Goal: Information Seeking & Learning: Learn about a topic

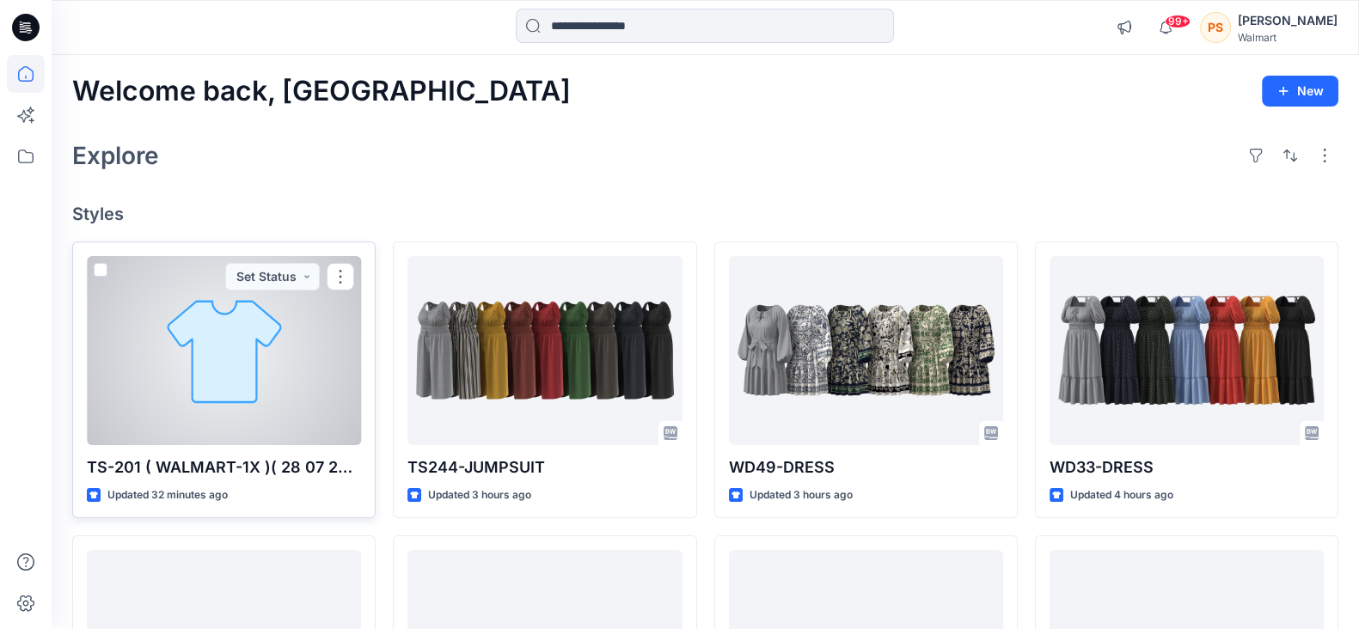
click at [219, 372] on div at bounding box center [224, 350] width 274 height 189
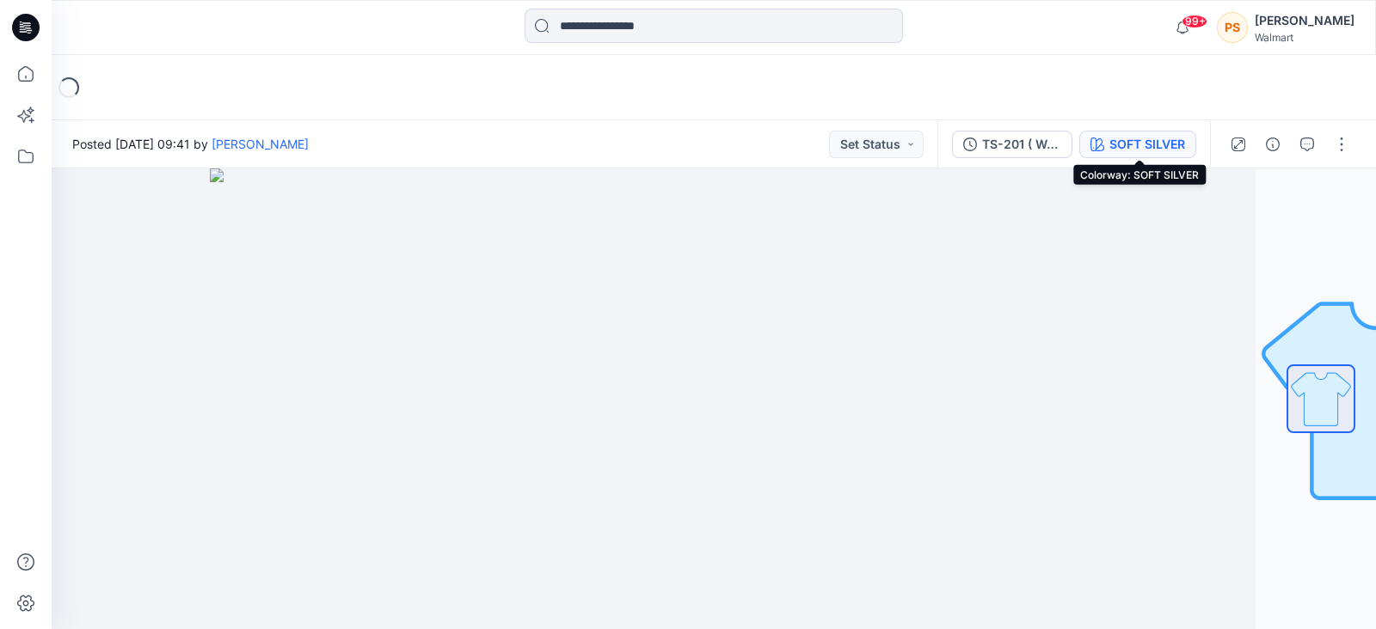
click at [1143, 144] on div "SOFT SILVER" at bounding box center [1147, 144] width 76 height 19
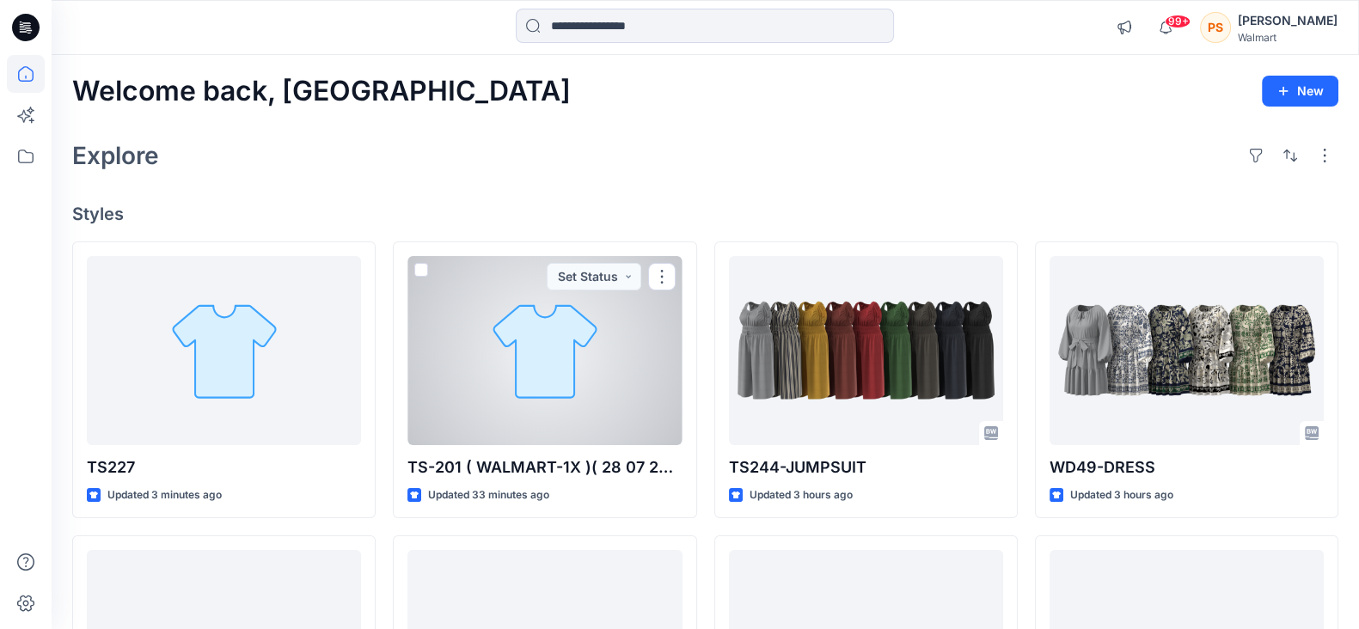
drag, startPoint x: 632, startPoint y: 346, endPoint x: 743, endPoint y: 350, distance: 111.0
click at [632, 346] on div at bounding box center [545, 350] width 274 height 189
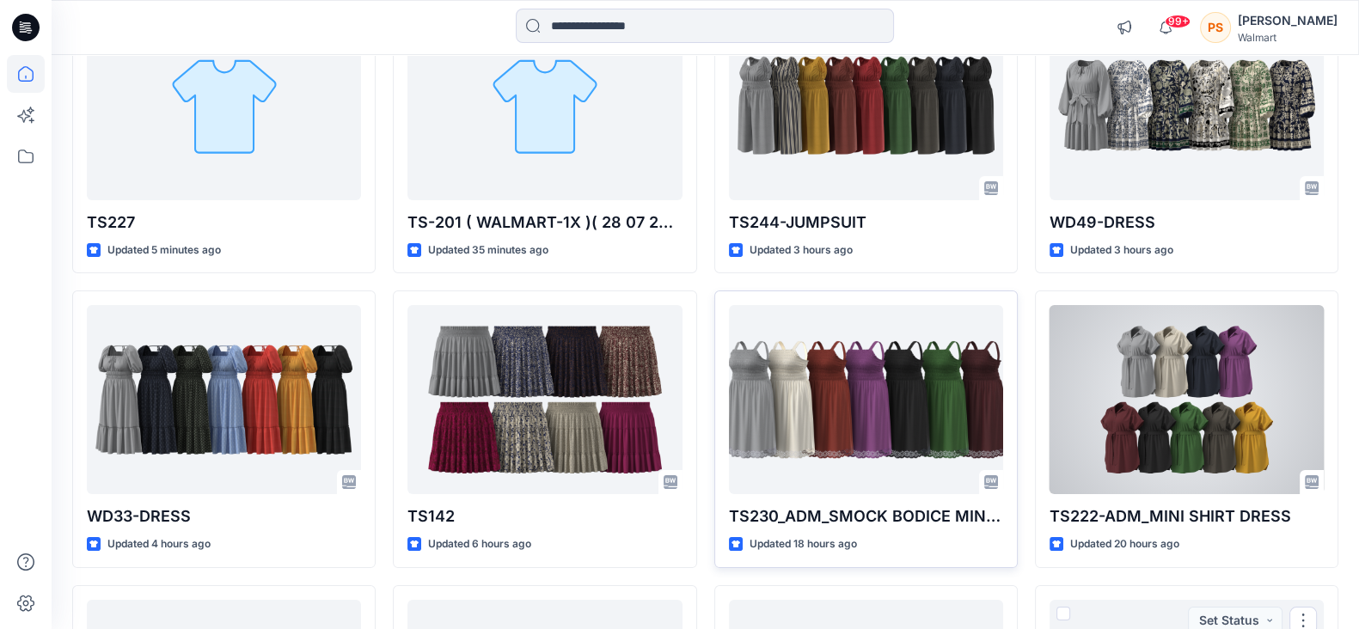
scroll to position [130, 0]
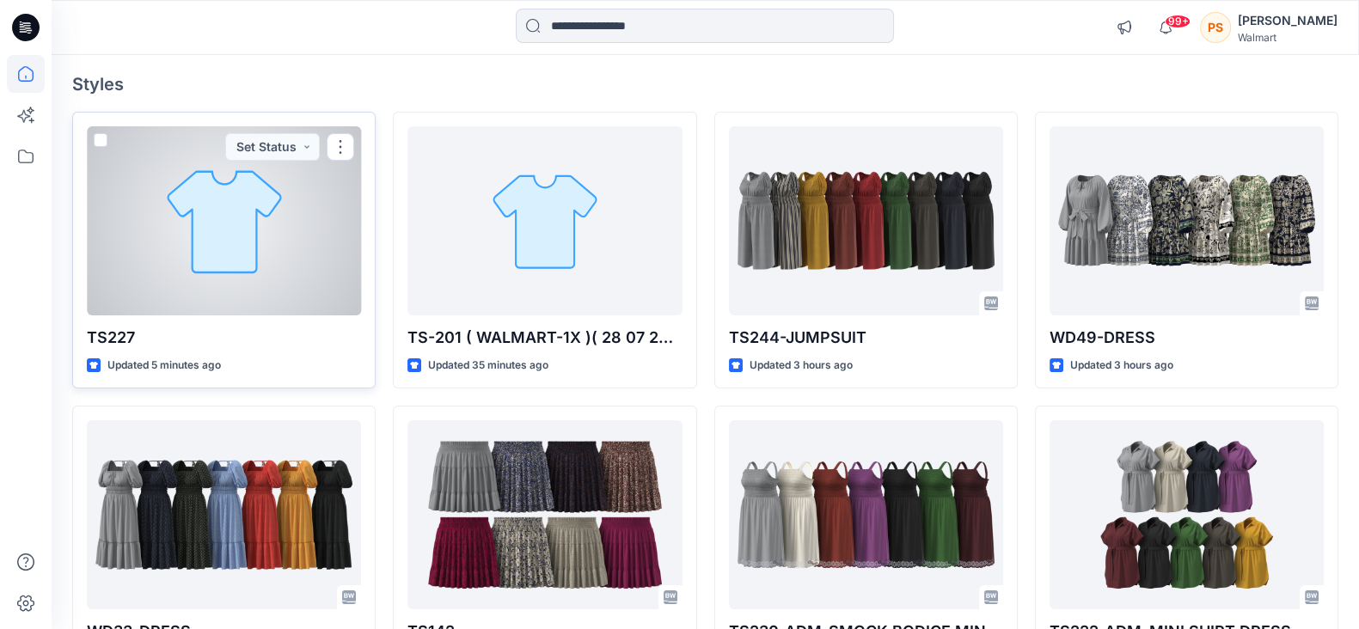
click at [218, 228] on div at bounding box center [224, 220] width 274 height 189
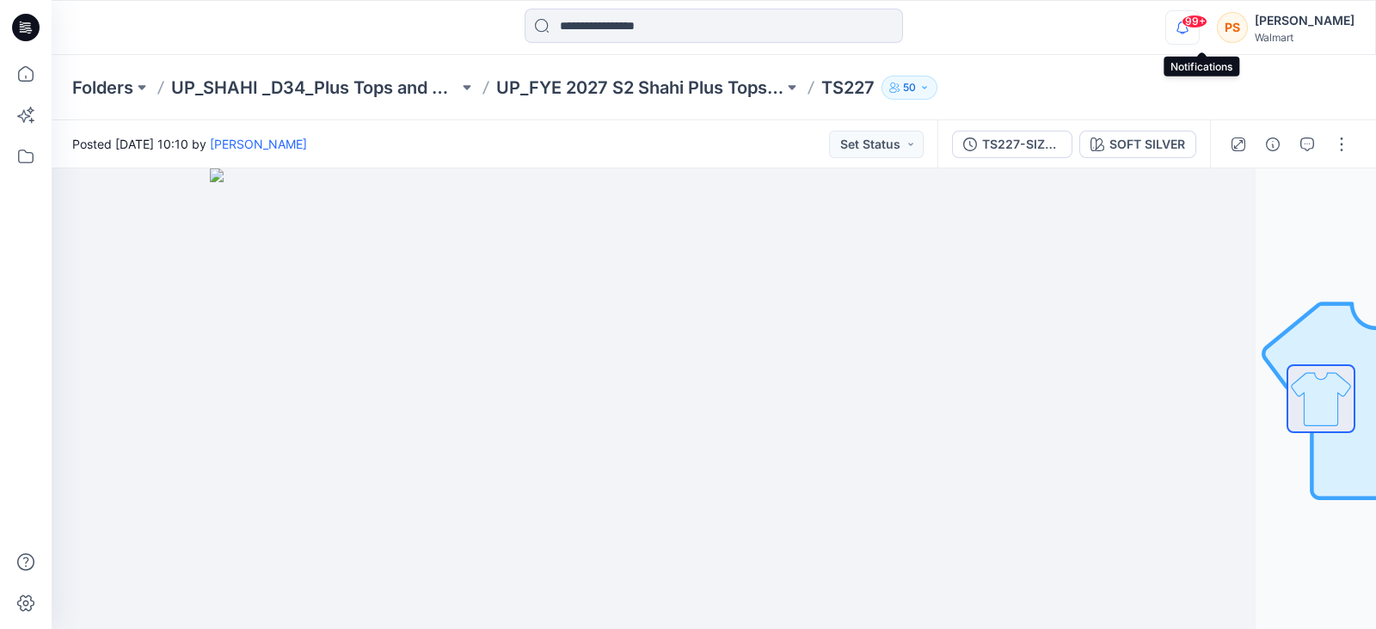
click at [1198, 32] on icon "button" at bounding box center [1182, 27] width 33 height 34
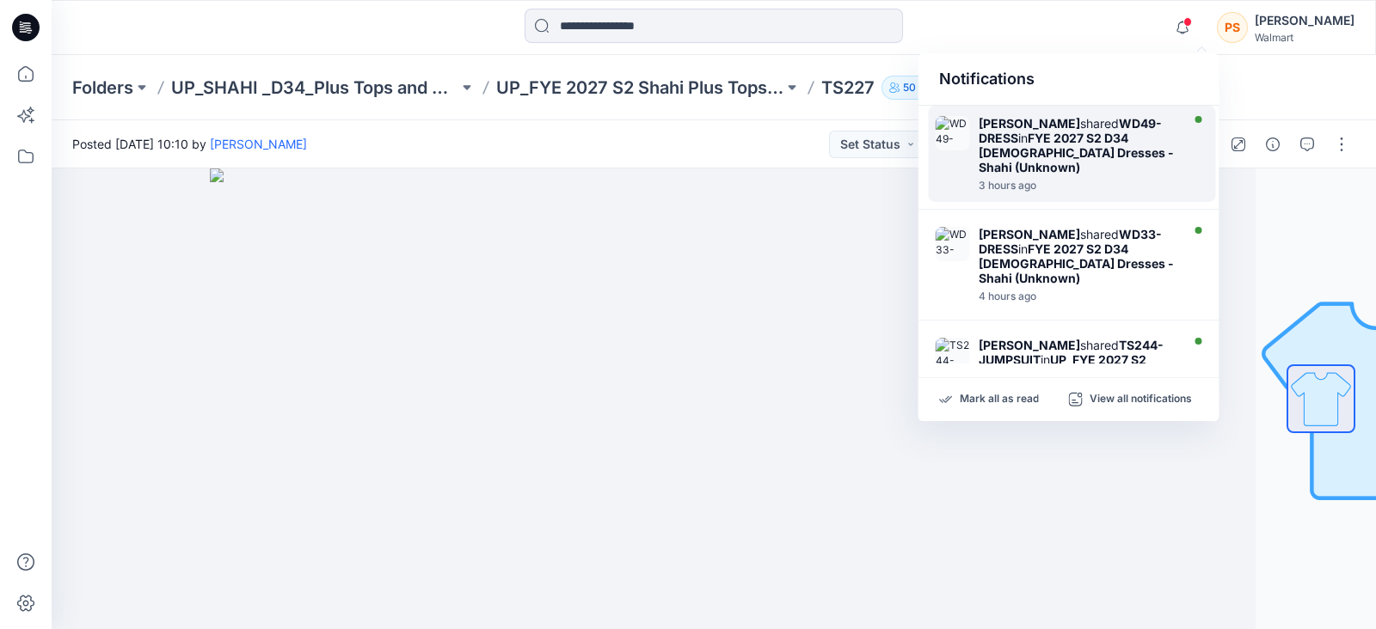
click at [1082, 144] on strong "FYE 2027 S2 D34 [DEMOGRAPHIC_DATA] Dresses - Shahi (Unknown)" at bounding box center [1075, 153] width 195 height 44
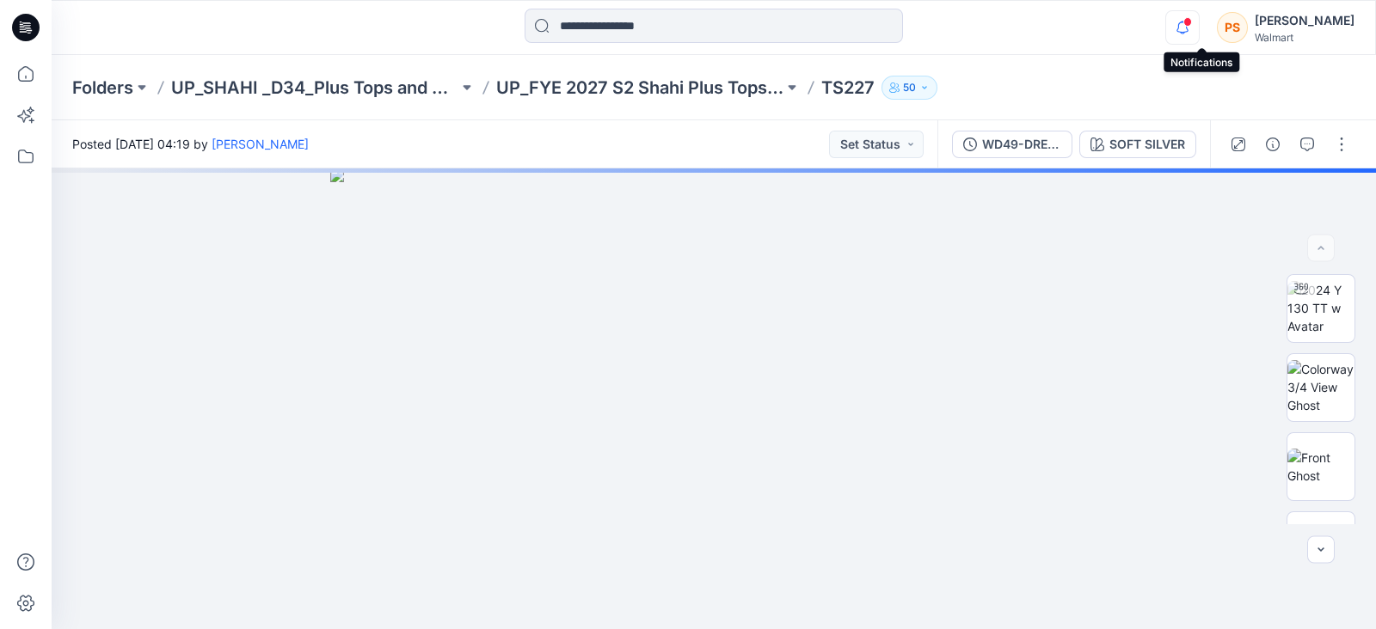
click at [1195, 25] on icon "button" at bounding box center [1182, 27] width 33 height 34
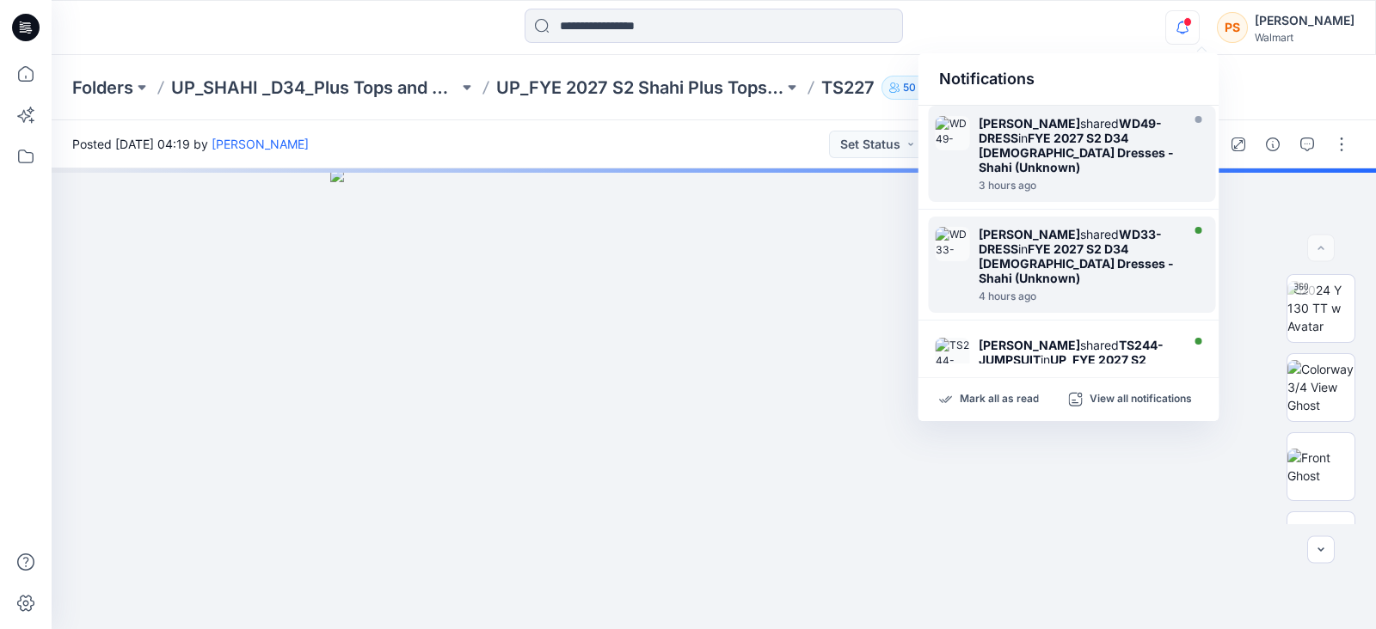
click at [1070, 263] on strong "FYE 2027 S2 D34 [DEMOGRAPHIC_DATA] Dresses - Shahi (Unknown)" at bounding box center [1075, 264] width 195 height 44
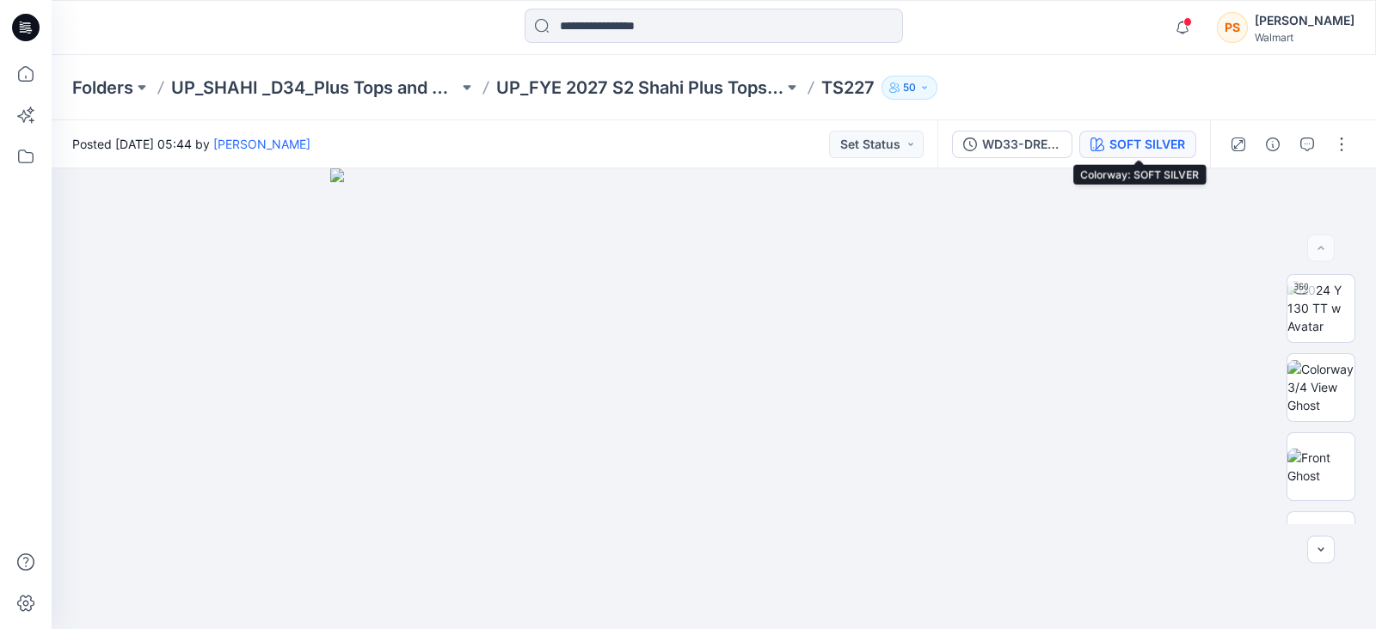
click at [1168, 139] on div "SOFT SILVER" at bounding box center [1147, 144] width 76 height 19
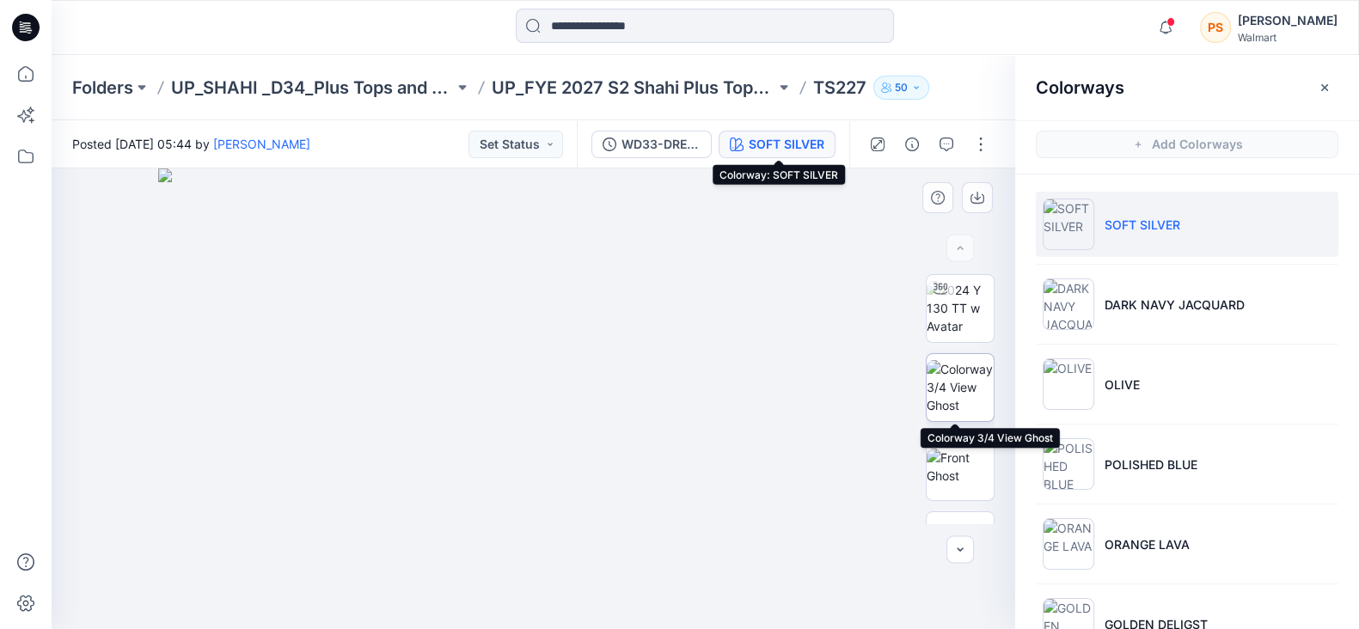
click at [967, 397] on img at bounding box center [960, 387] width 67 height 54
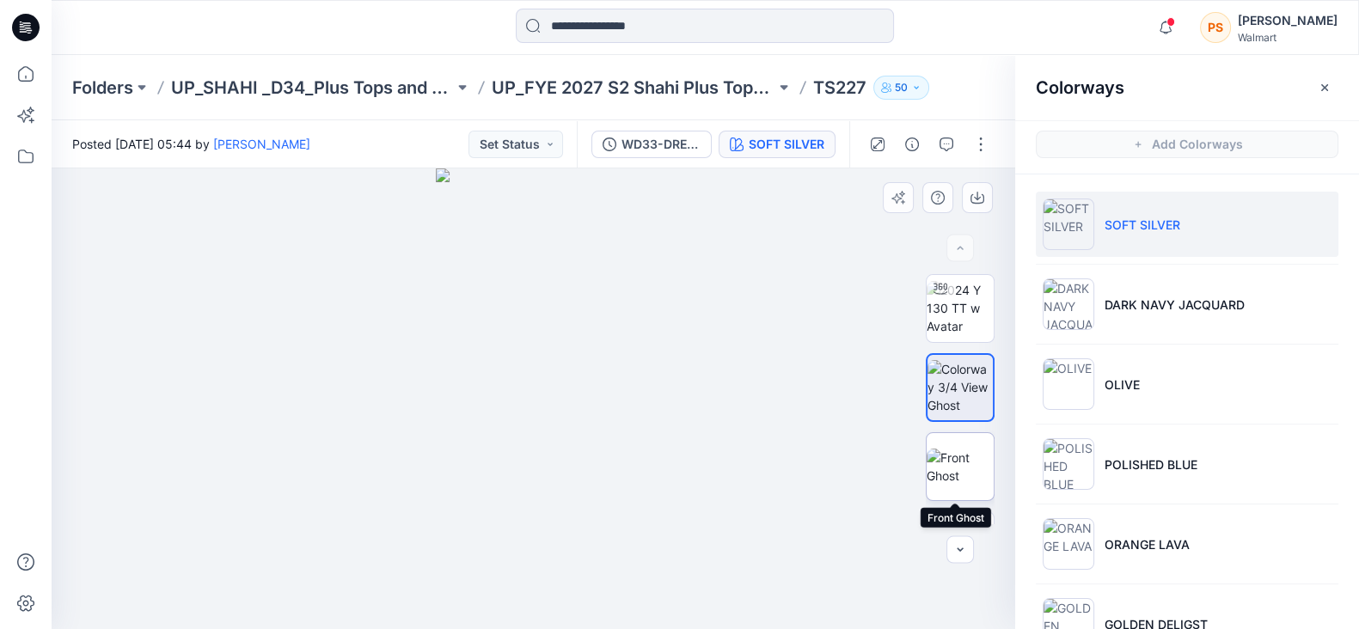
click at [962, 459] on img at bounding box center [960, 467] width 67 height 36
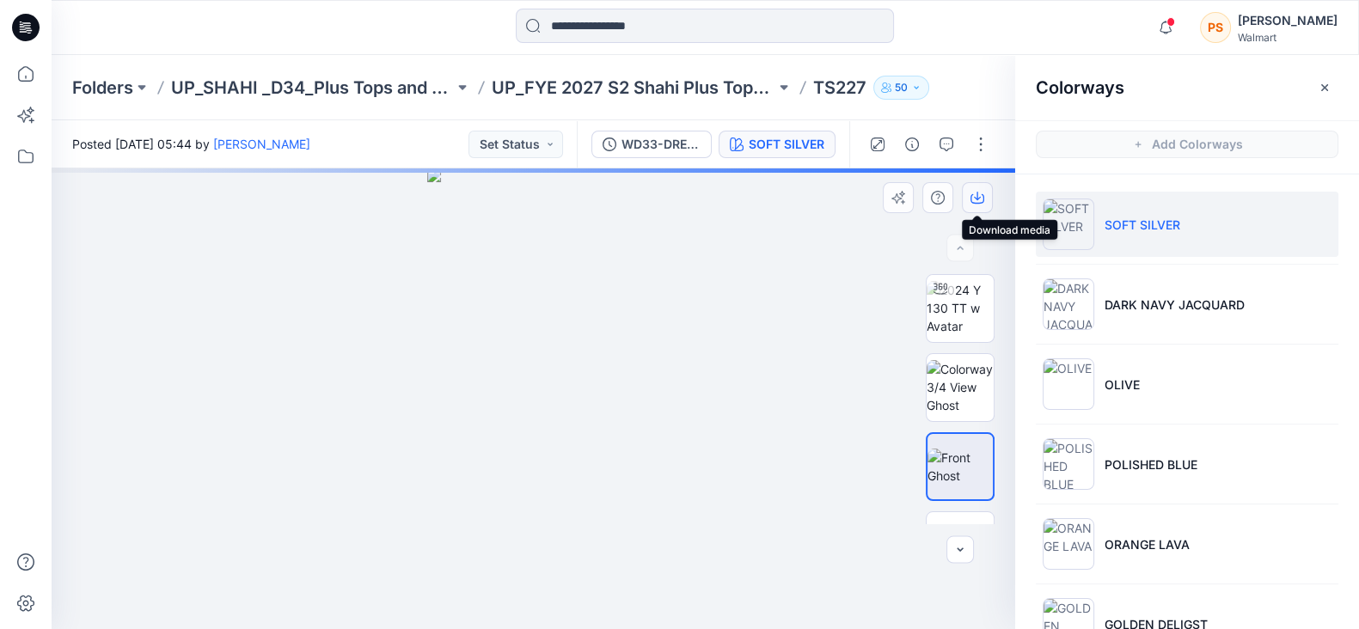
click at [978, 200] on icon "button" at bounding box center [978, 198] width 14 height 14
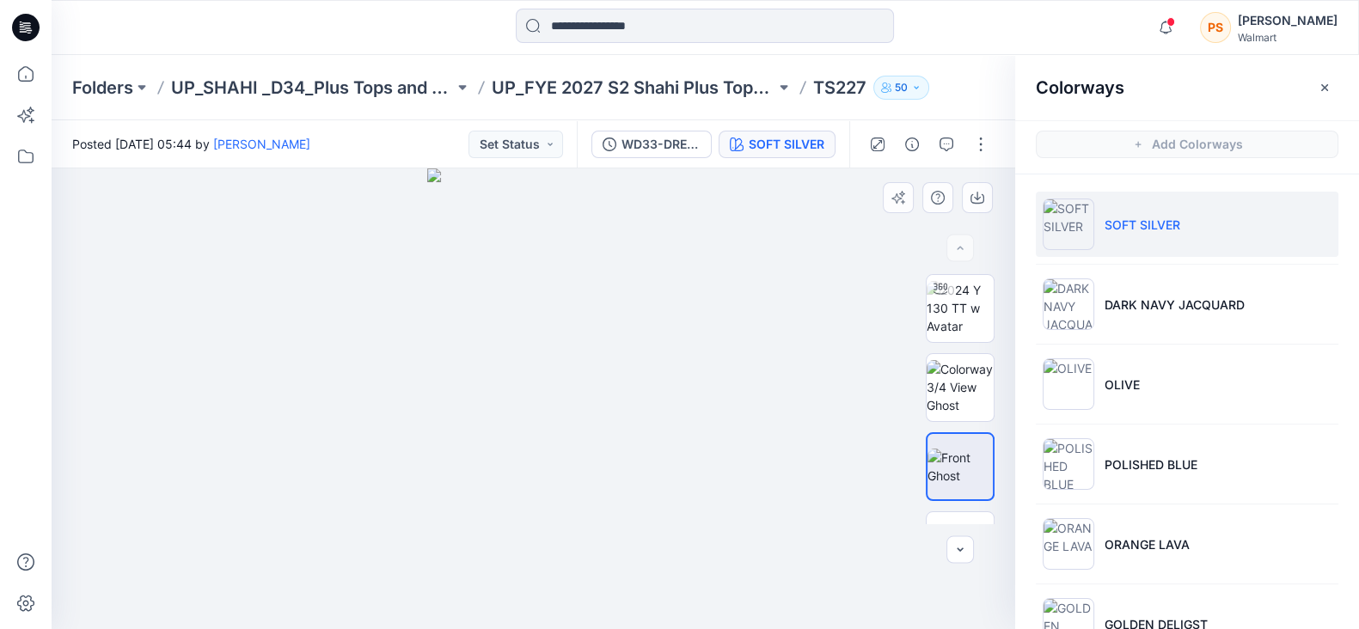
click at [826, 273] on div at bounding box center [534, 399] width 964 height 461
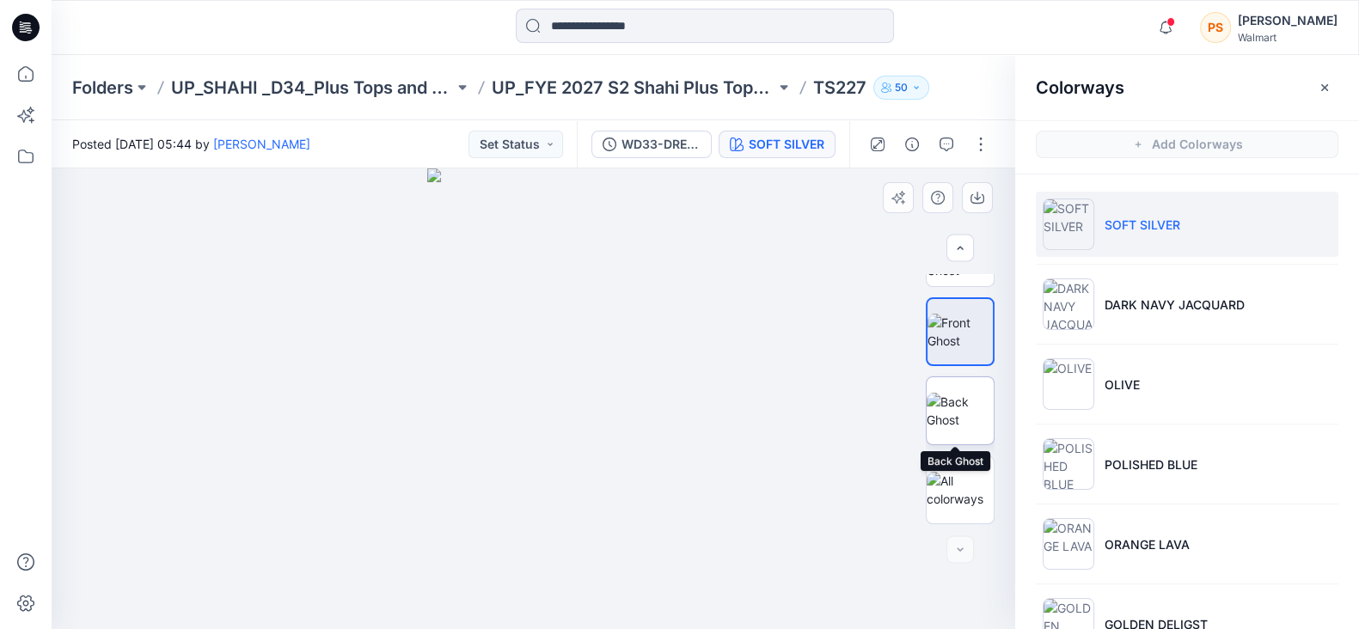
click at [965, 409] on img at bounding box center [960, 411] width 67 height 36
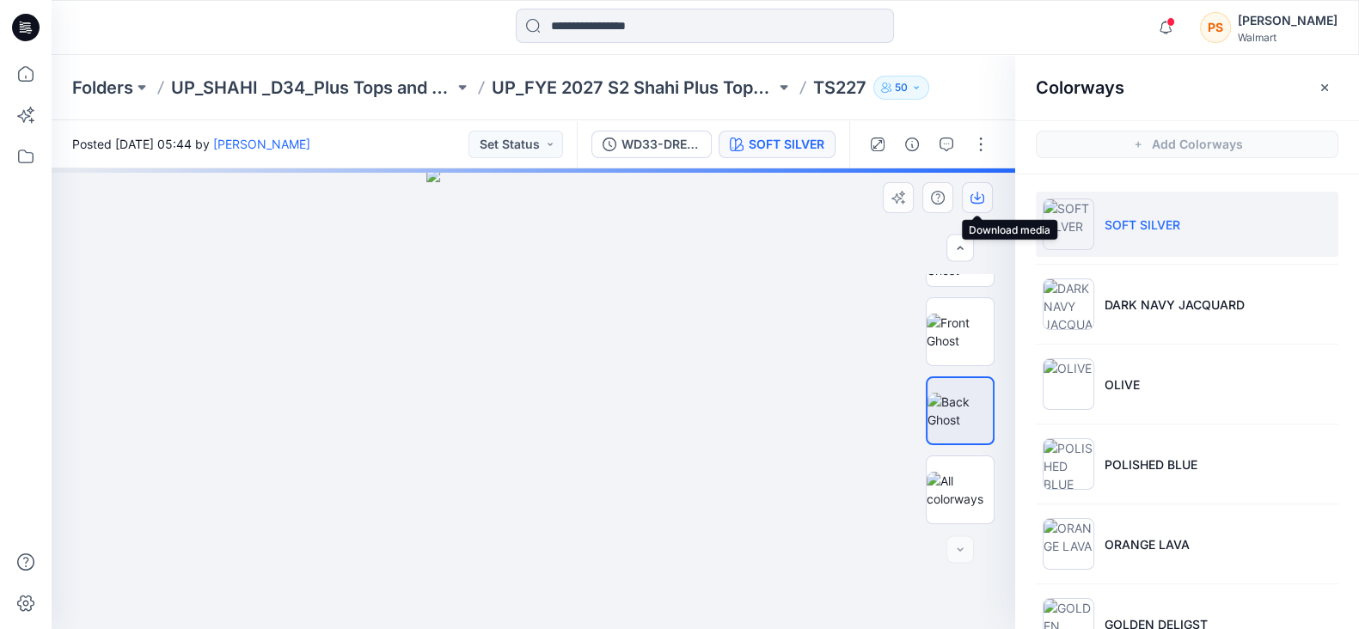
click at [973, 199] on icon "button" at bounding box center [978, 198] width 14 height 14
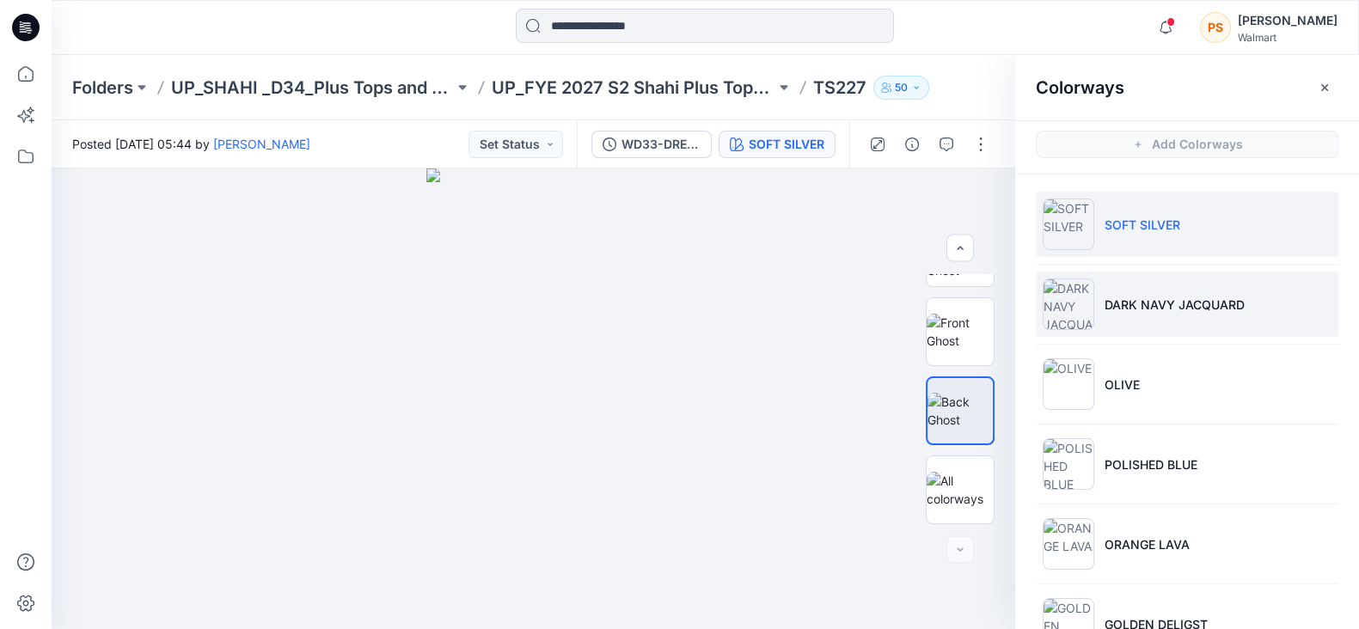
click at [1205, 313] on li "DARK NAVY JACQUARD" at bounding box center [1187, 304] width 303 height 65
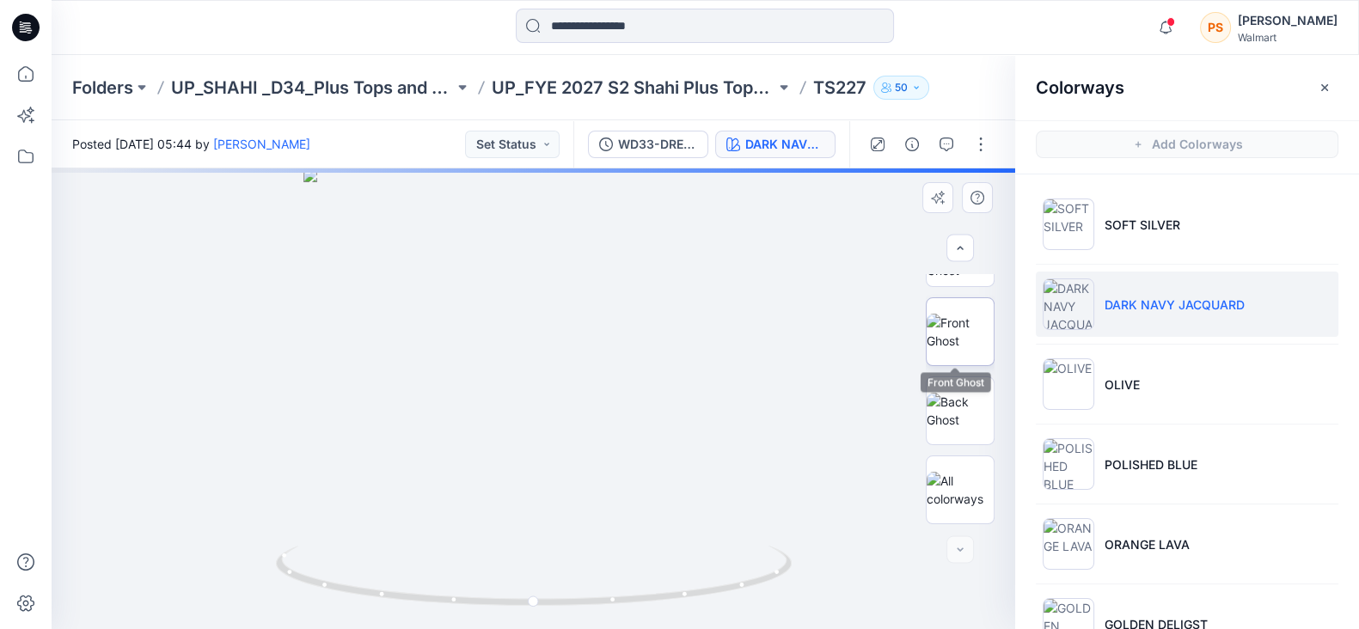
click at [941, 341] on img at bounding box center [960, 332] width 67 height 36
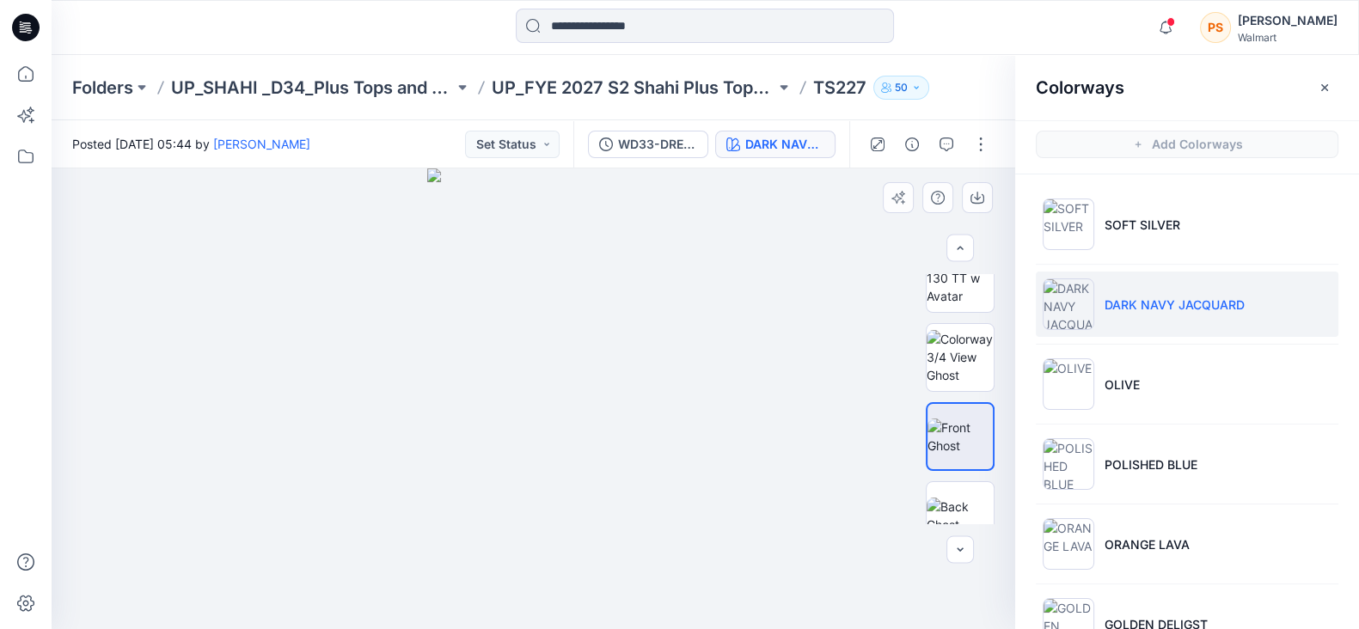
scroll to position [0, 0]
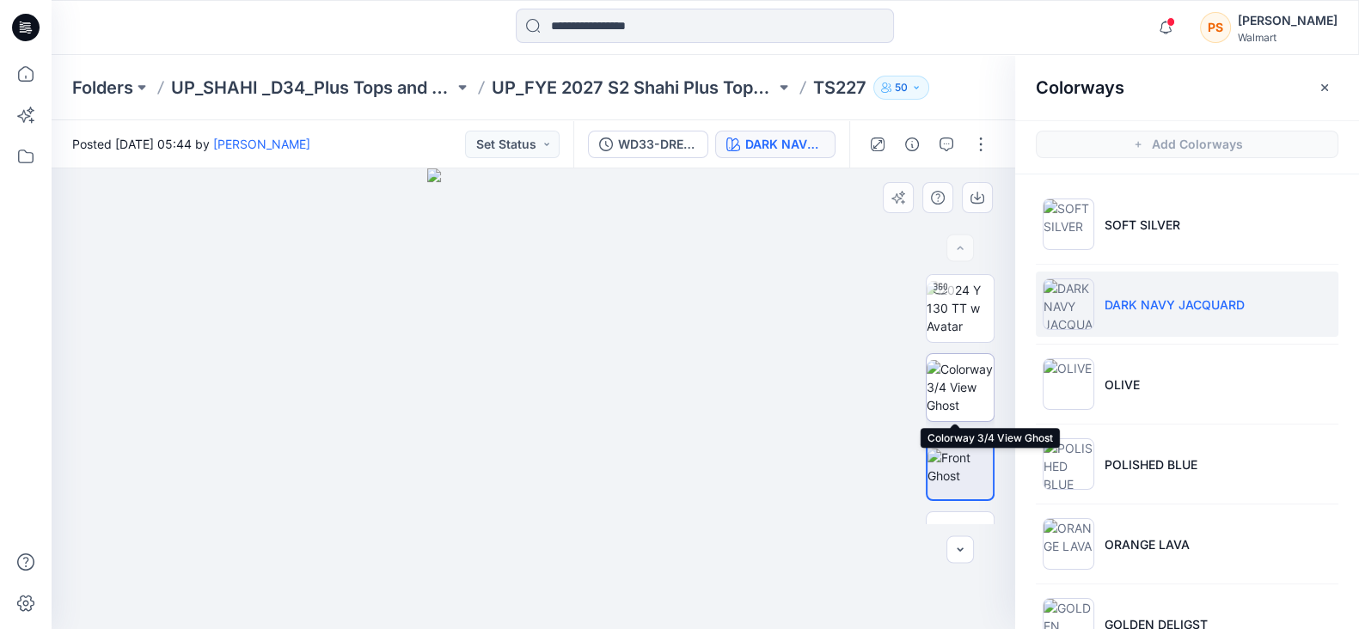
click at [962, 382] on img at bounding box center [960, 387] width 67 height 54
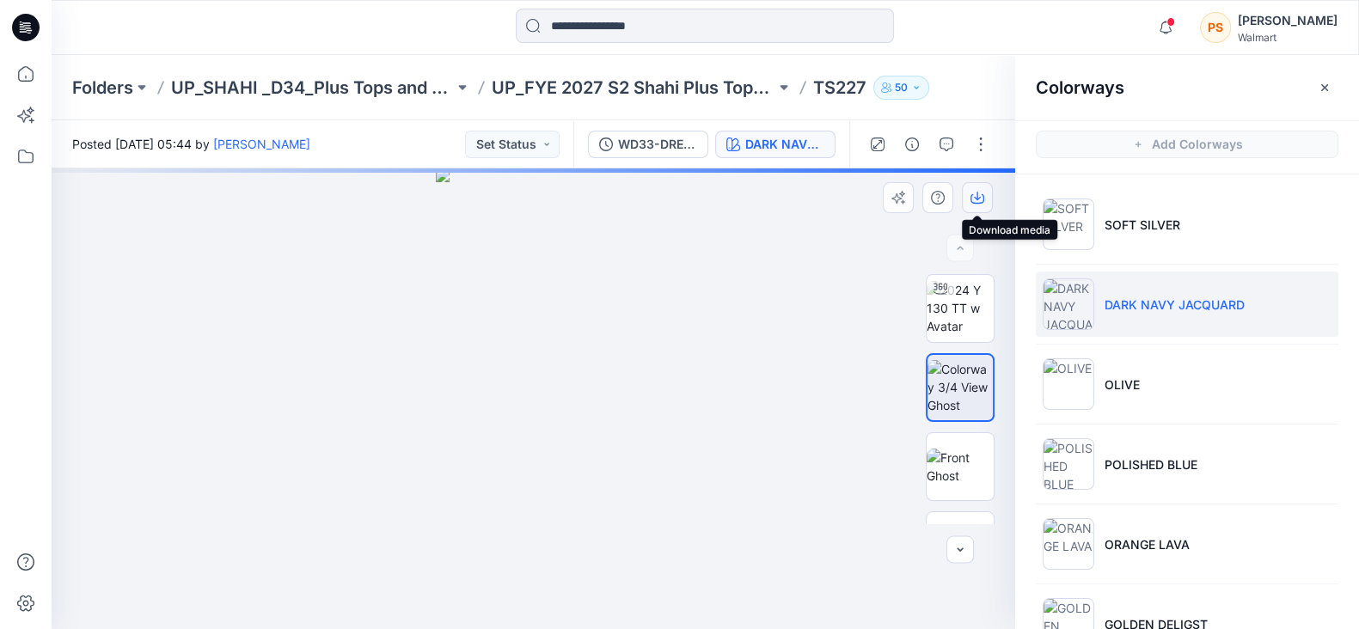
click at [972, 201] on icon "button" at bounding box center [978, 198] width 14 height 9
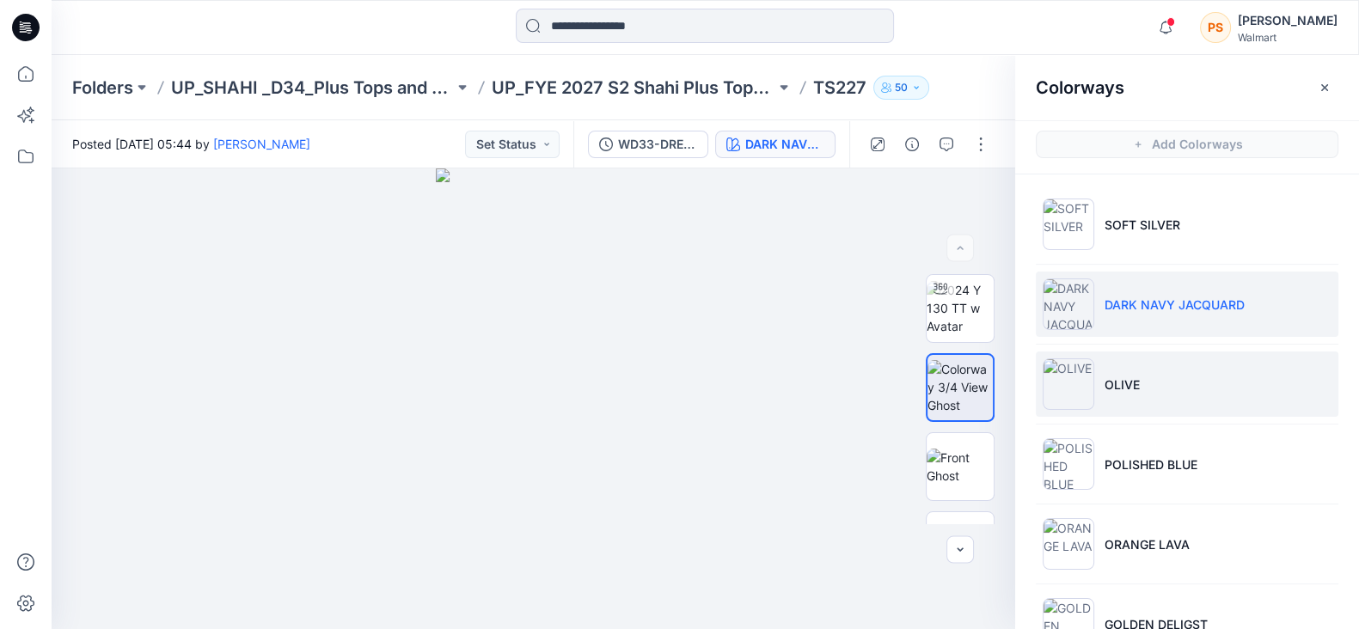
click at [1116, 371] on li "OLIVE" at bounding box center [1187, 384] width 303 height 65
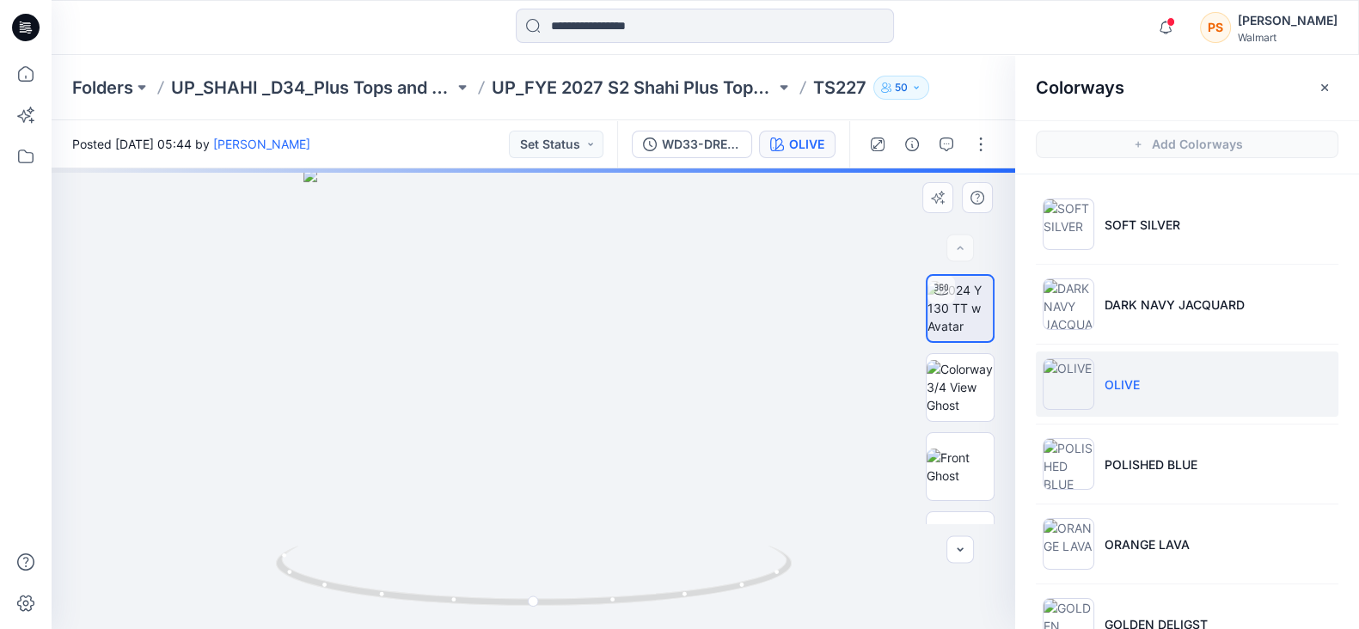
click at [807, 223] on div at bounding box center [534, 399] width 964 height 461
click at [953, 392] on img at bounding box center [960, 387] width 67 height 54
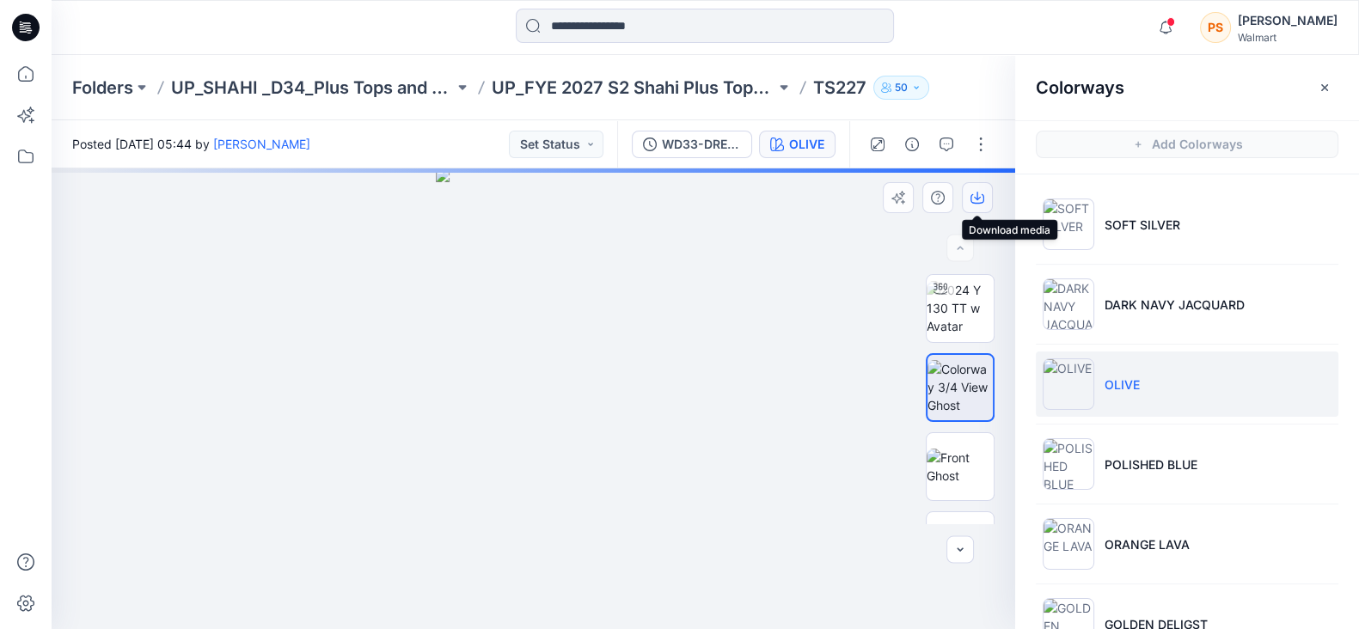
click at [979, 196] on icon "button" at bounding box center [978, 198] width 14 height 14
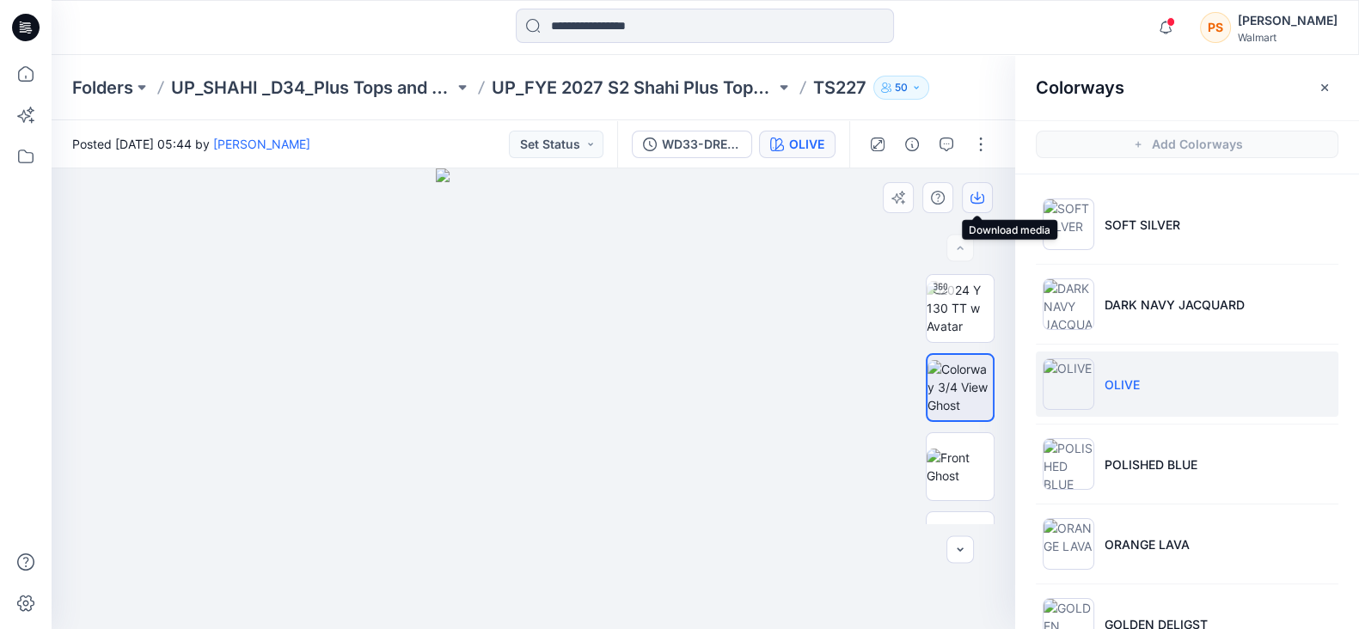
click at [978, 199] on icon "button" at bounding box center [977, 196] width 7 height 9
click at [978, 196] on icon "button" at bounding box center [977, 196] width 7 height 9
click at [974, 199] on icon "button" at bounding box center [978, 198] width 14 height 14
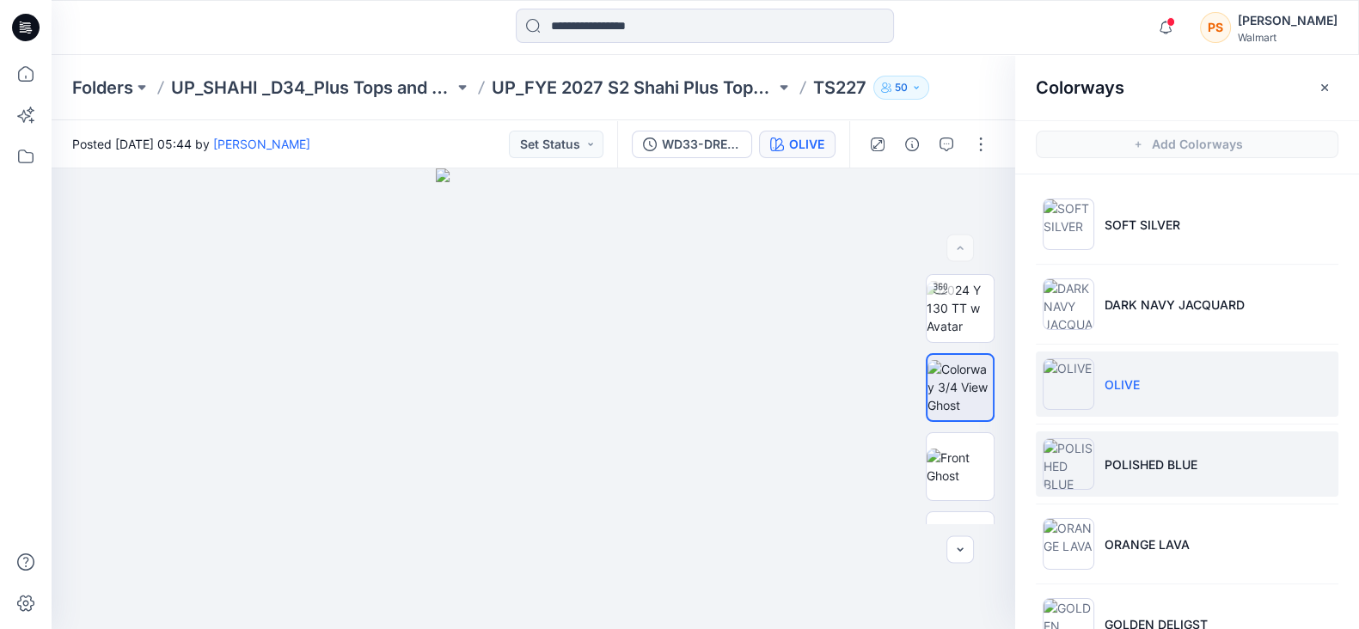
click at [1226, 452] on li "POLISHED BLUE" at bounding box center [1187, 464] width 303 height 65
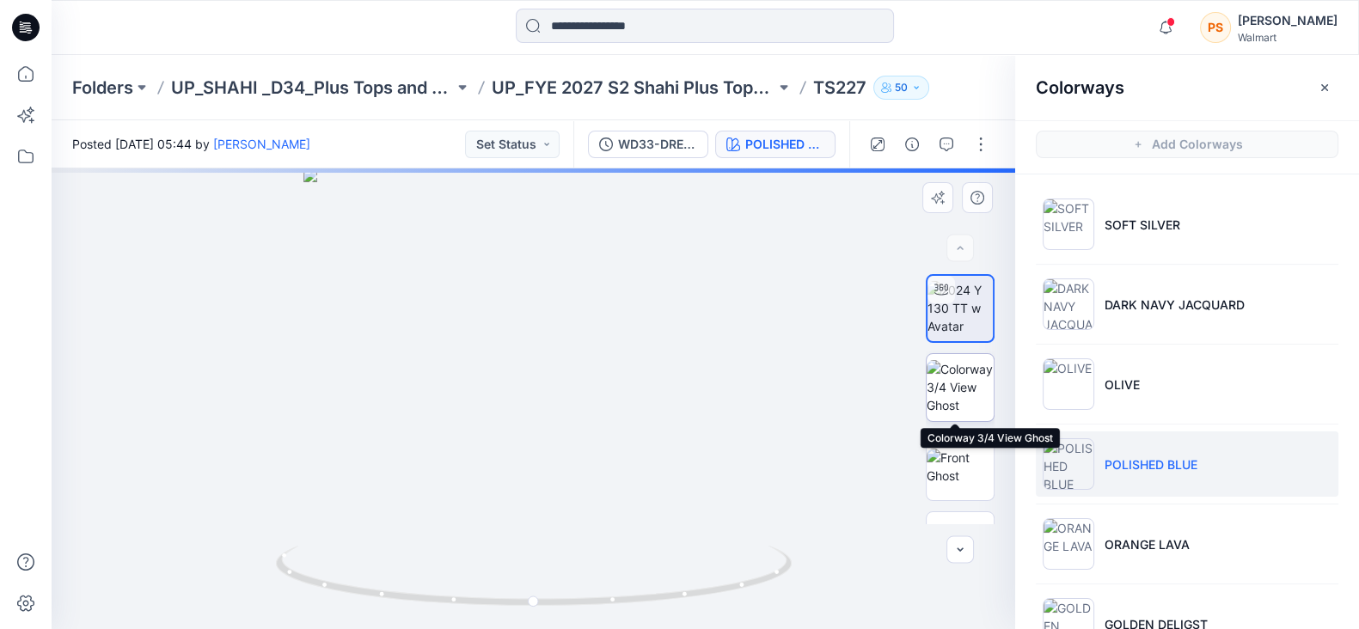
click at [957, 371] on img at bounding box center [960, 387] width 67 height 54
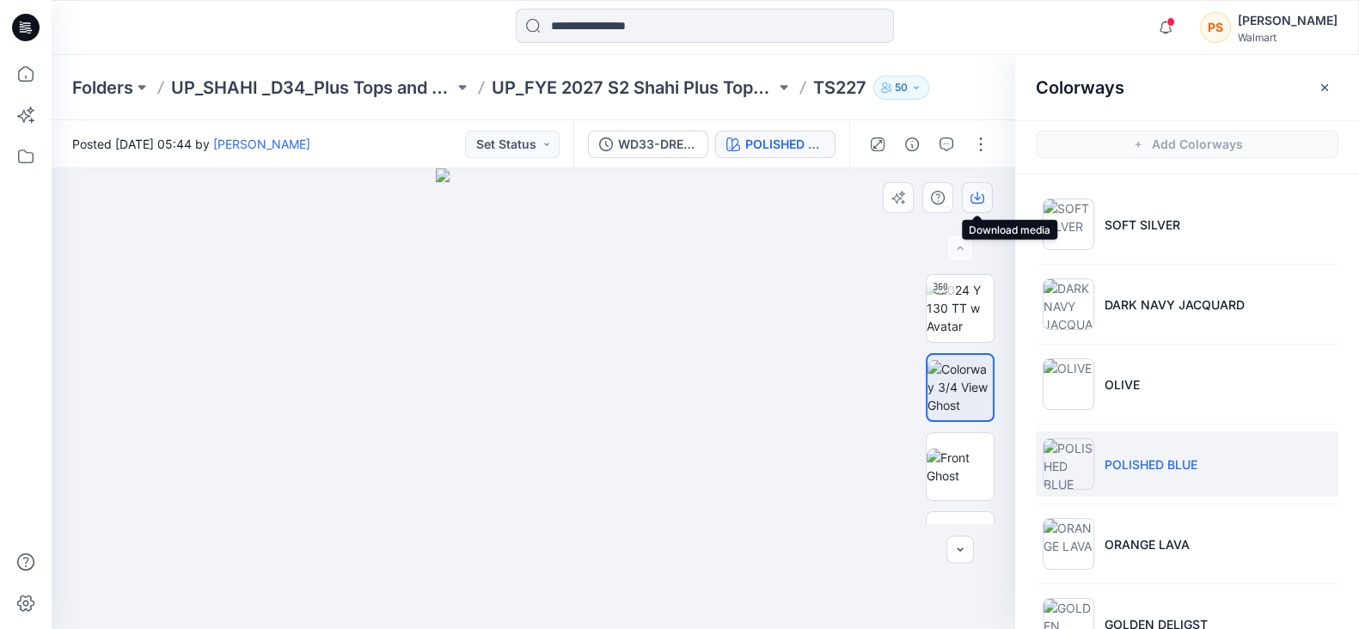
click at [979, 193] on icon "button" at bounding box center [978, 198] width 14 height 14
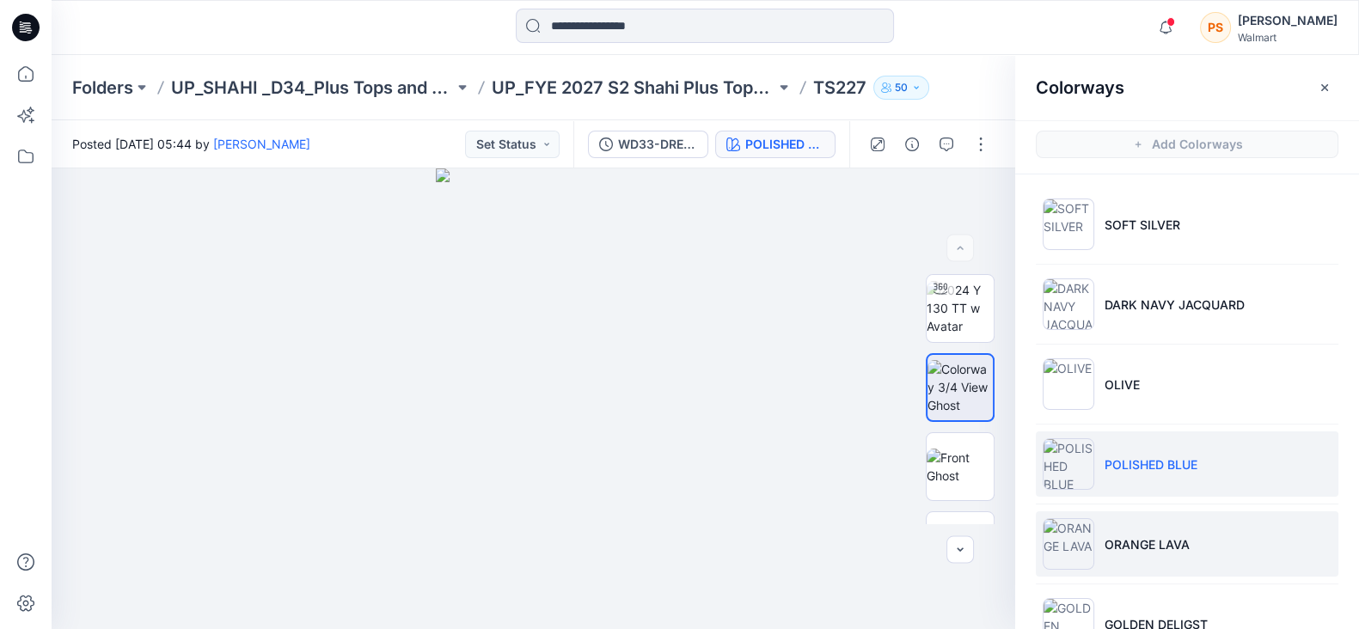
drag, startPoint x: 1166, startPoint y: 538, endPoint x: 1253, endPoint y: 512, distance: 91.4
click at [1166, 538] on p "ORANGE LAVA" at bounding box center [1147, 545] width 85 height 18
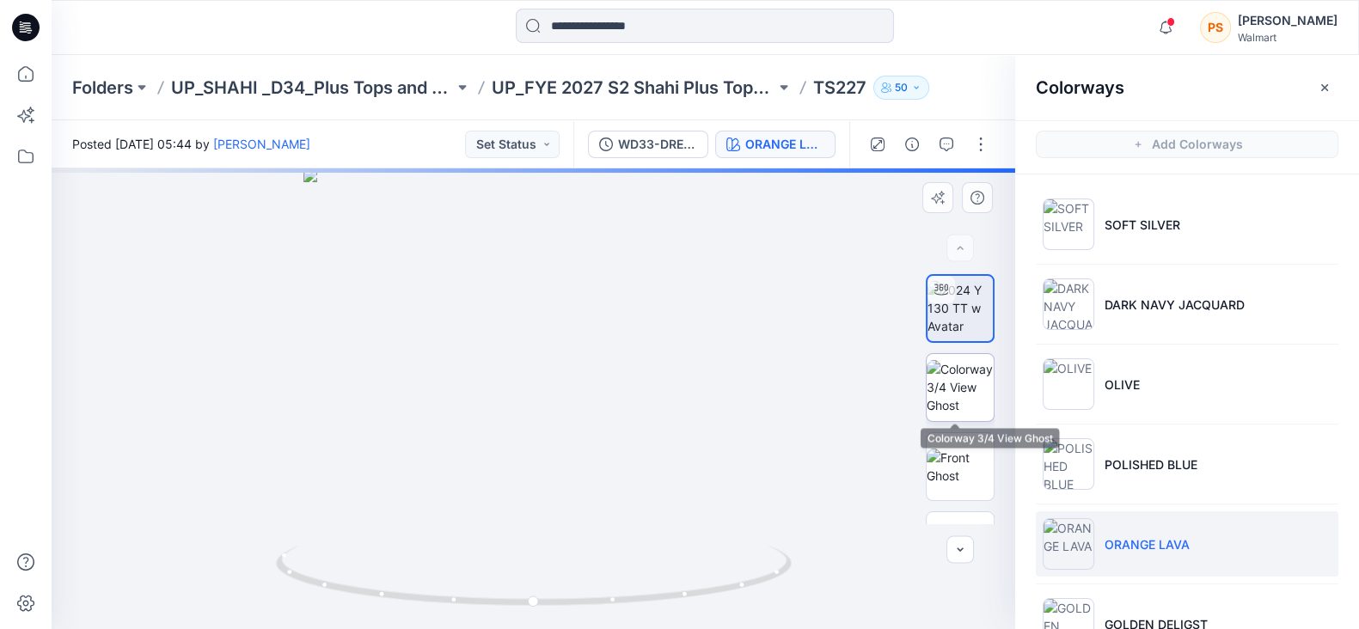
click at [965, 384] on img at bounding box center [960, 387] width 67 height 54
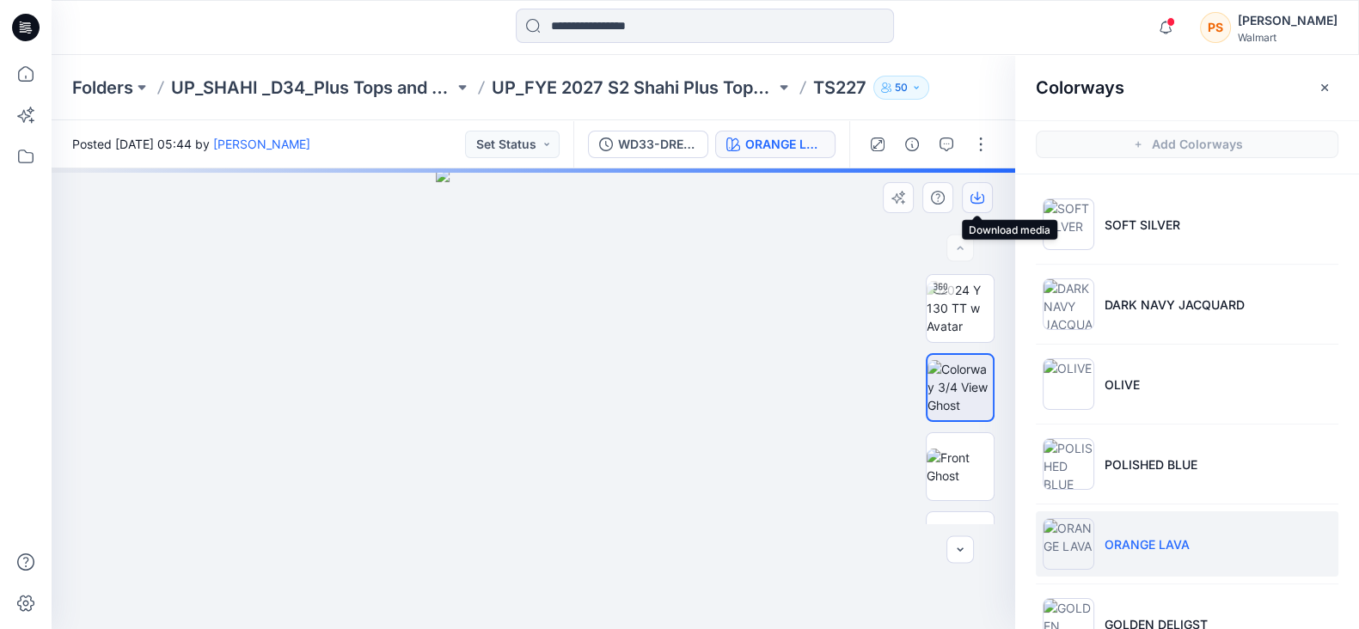
click at [975, 199] on icon "button" at bounding box center [978, 198] width 14 height 14
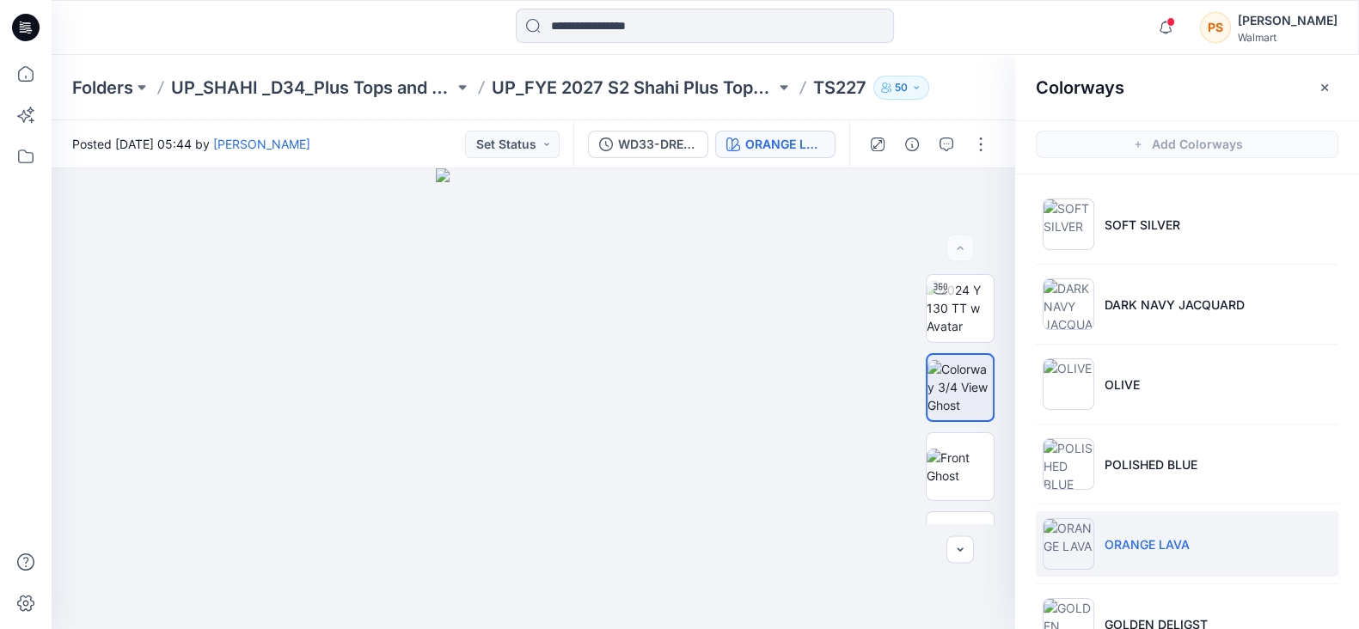
scroll to position [4, 0]
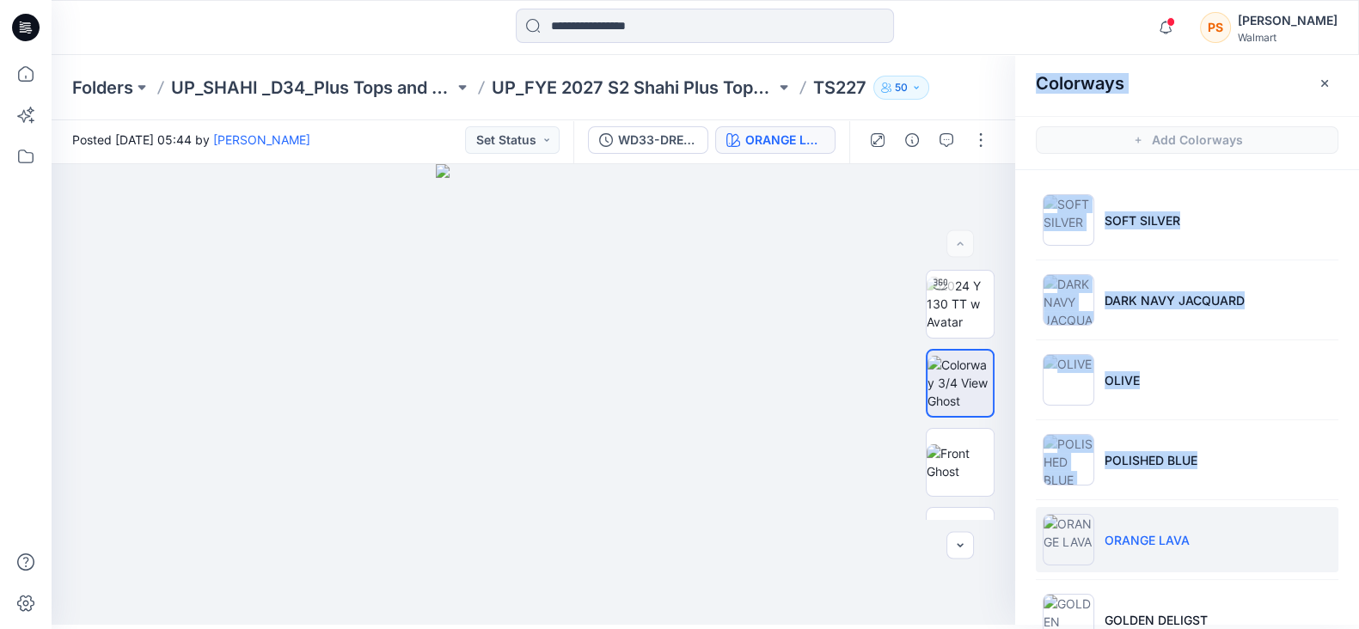
drag, startPoint x: 1354, startPoint y: 479, endPoint x: 1359, endPoint y: 524, distance: 45.9
click at [1359, 524] on html "Notifications Rahul Singh shared WD49-DRESS in FYE 2027 S2 D34 Ladies Dresses -…" at bounding box center [679, 310] width 1359 height 629
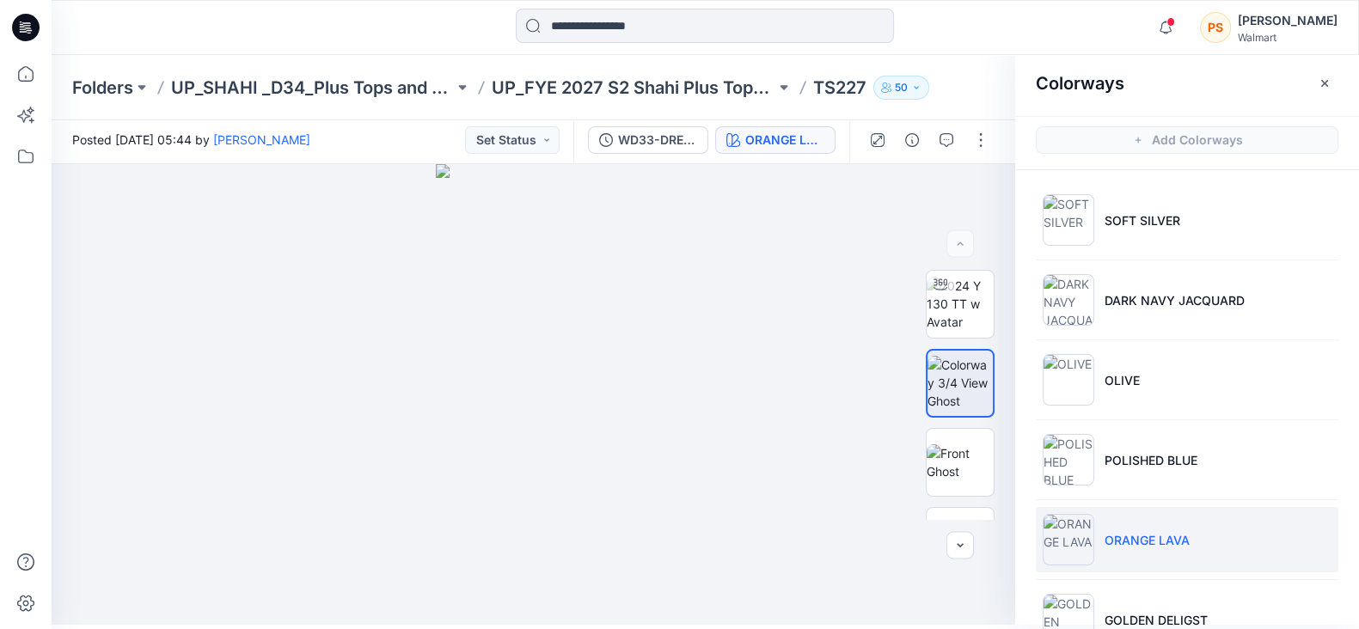
drag, startPoint x: 1159, startPoint y: 604, endPoint x: 1349, endPoint y: 565, distance: 193.9
click at [1158, 604] on li "GOLDEN DELIGST" at bounding box center [1187, 619] width 303 height 65
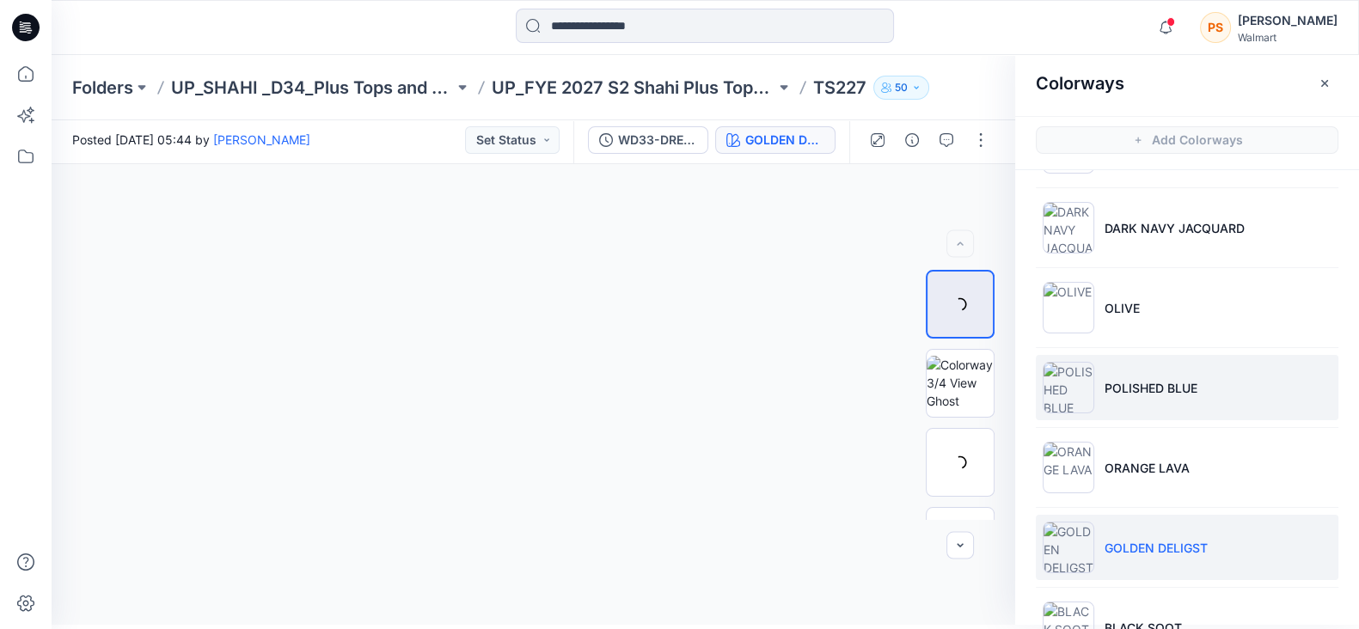
scroll to position [132, 0]
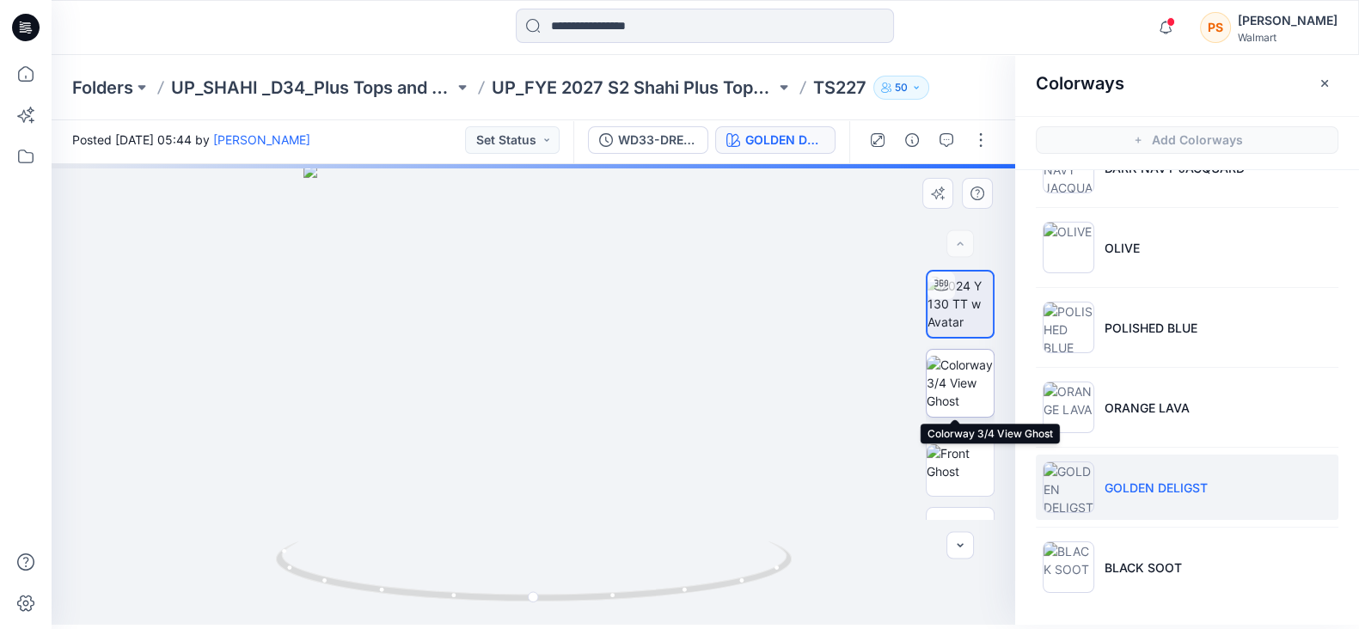
click at [960, 381] on img at bounding box center [960, 383] width 67 height 54
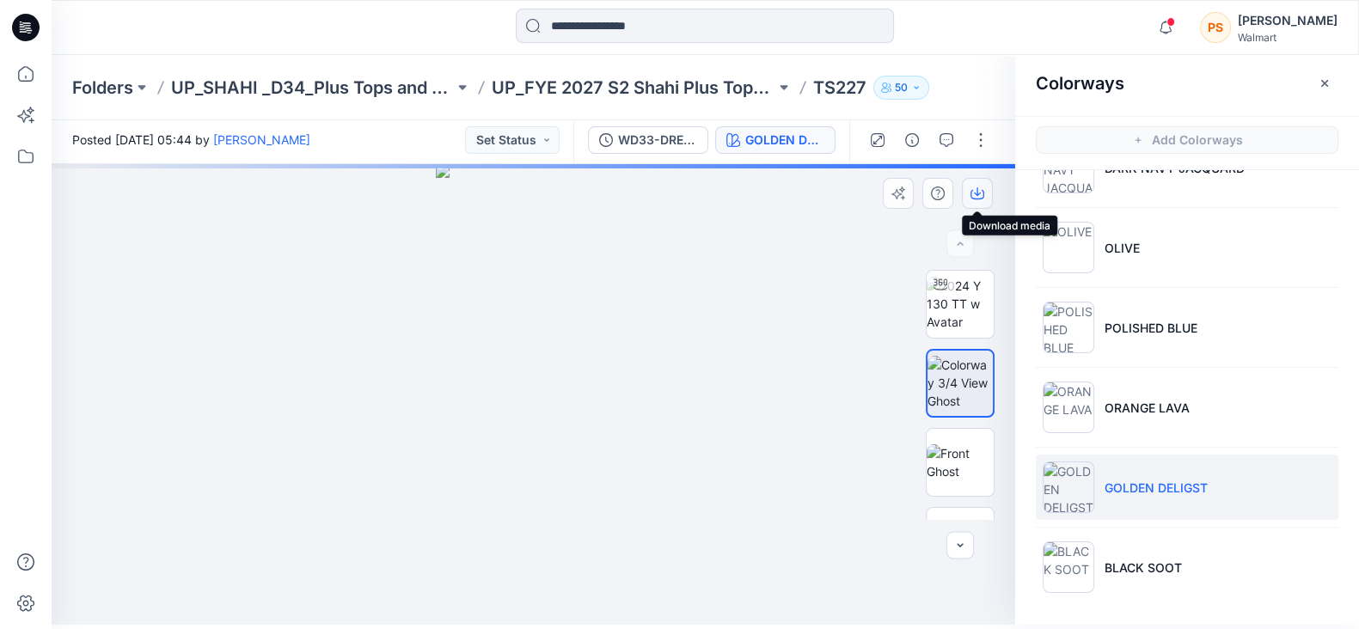
click at [980, 187] on icon "button" at bounding box center [978, 194] width 14 height 14
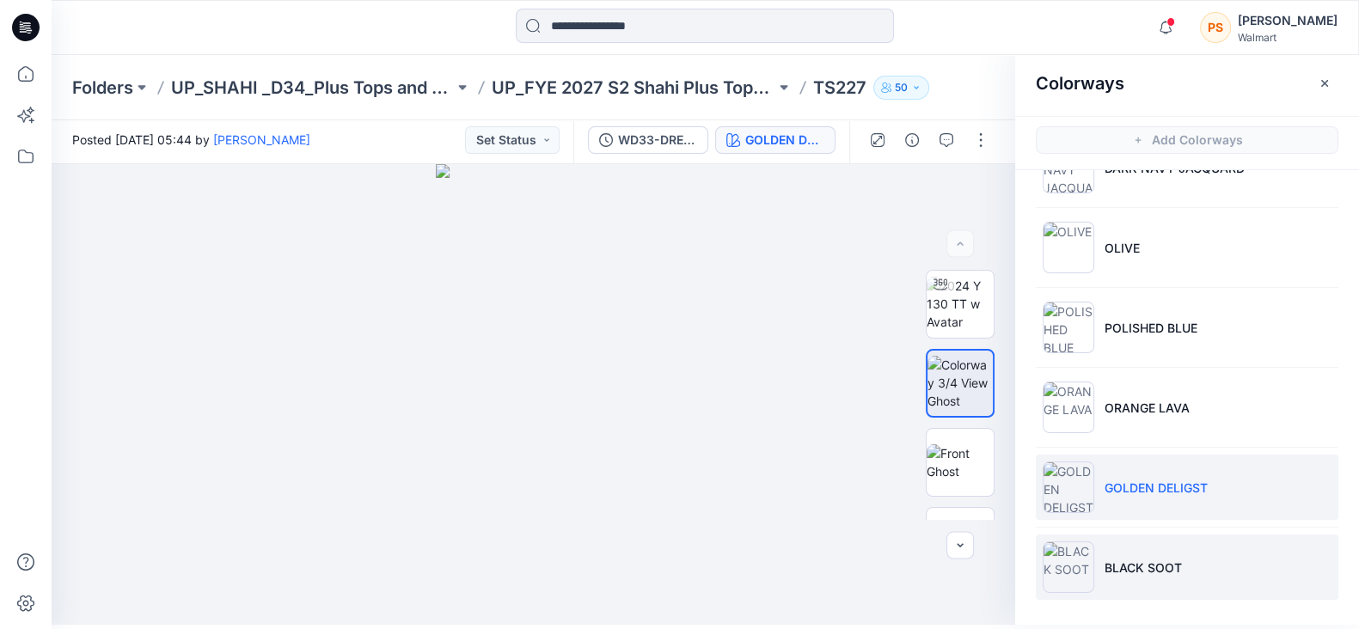
drag, startPoint x: 1151, startPoint y: 568, endPoint x: 1161, endPoint y: 554, distance: 17.4
click at [1151, 568] on p "BLACK SOOT" at bounding box center [1143, 568] width 77 height 18
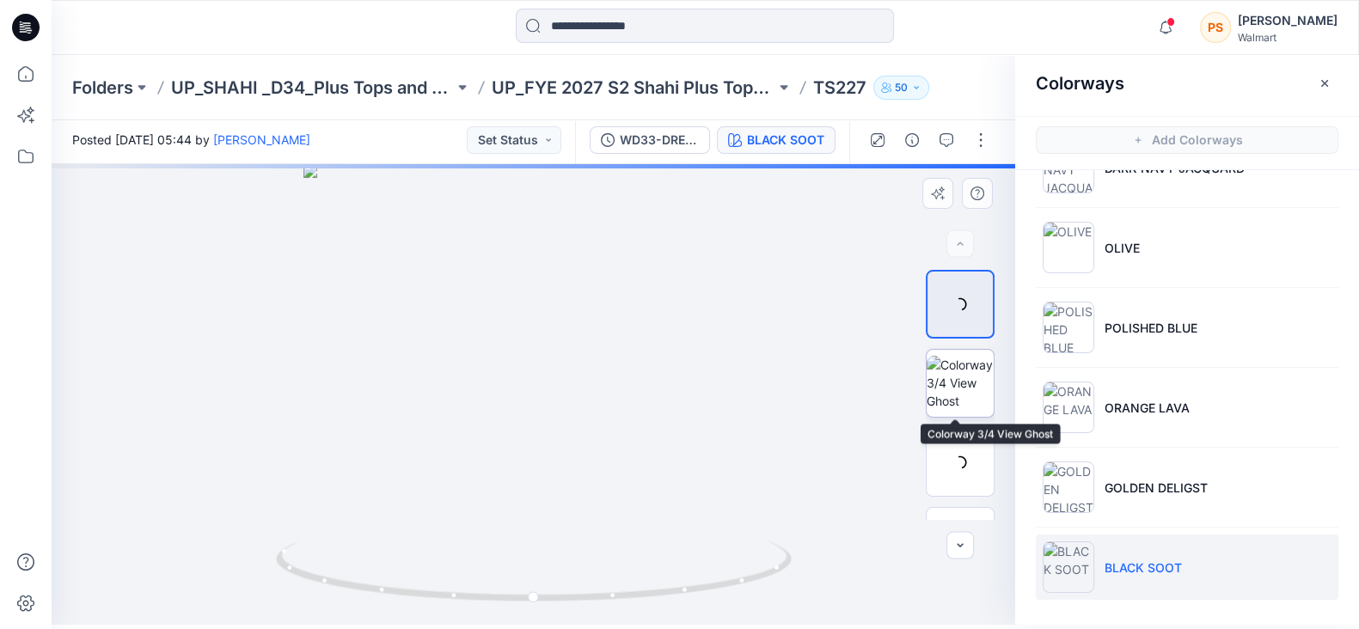
click at [963, 408] on img at bounding box center [960, 383] width 67 height 54
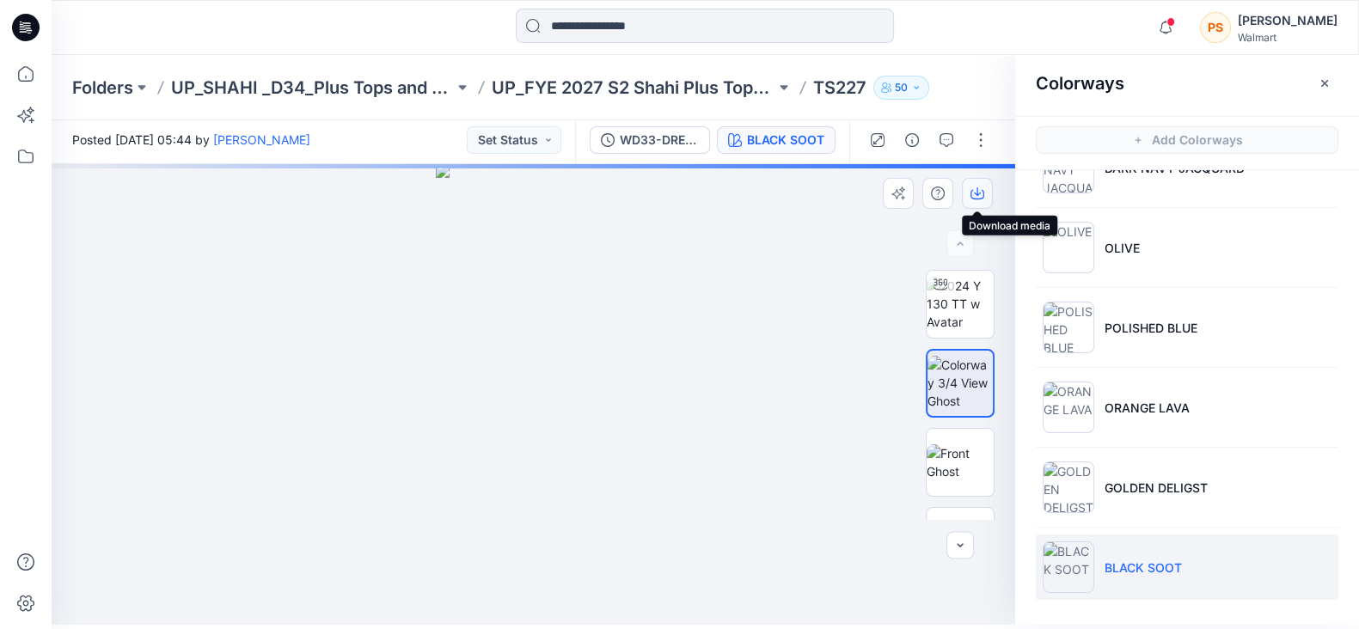
click at [978, 194] on icon "button" at bounding box center [977, 191] width 7 height 9
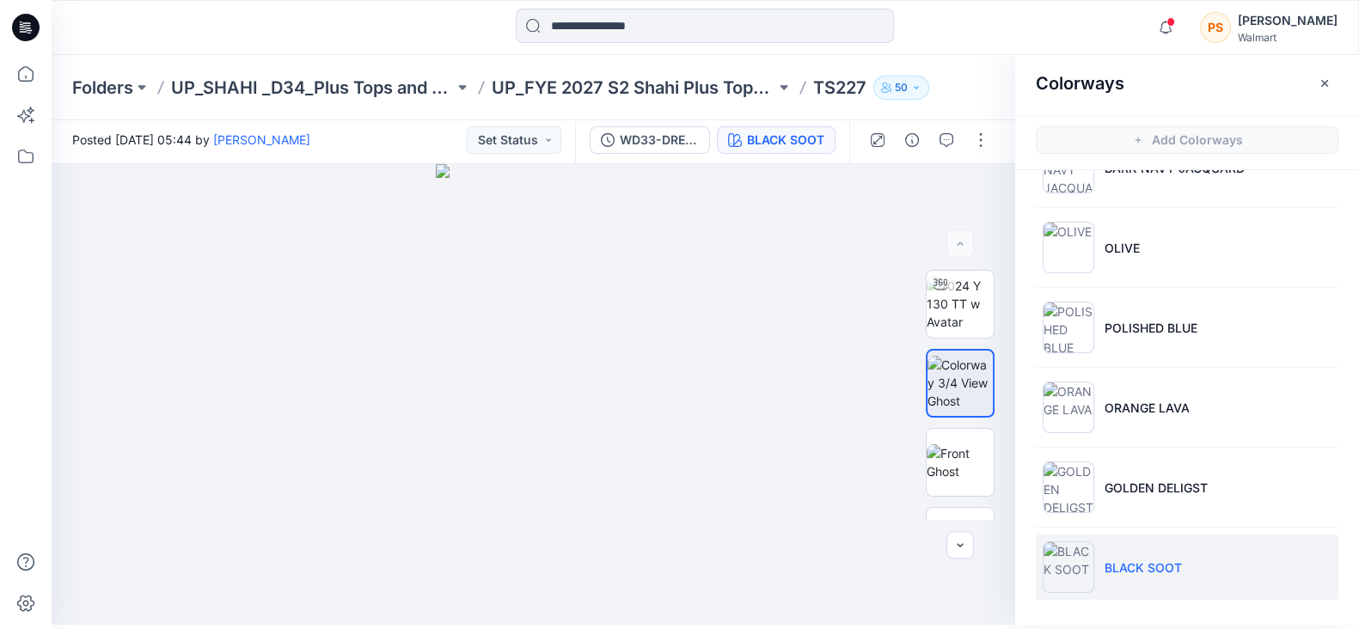
scroll to position [4, 0]
click at [1320, 84] on icon "button" at bounding box center [1325, 84] width 14 height 14
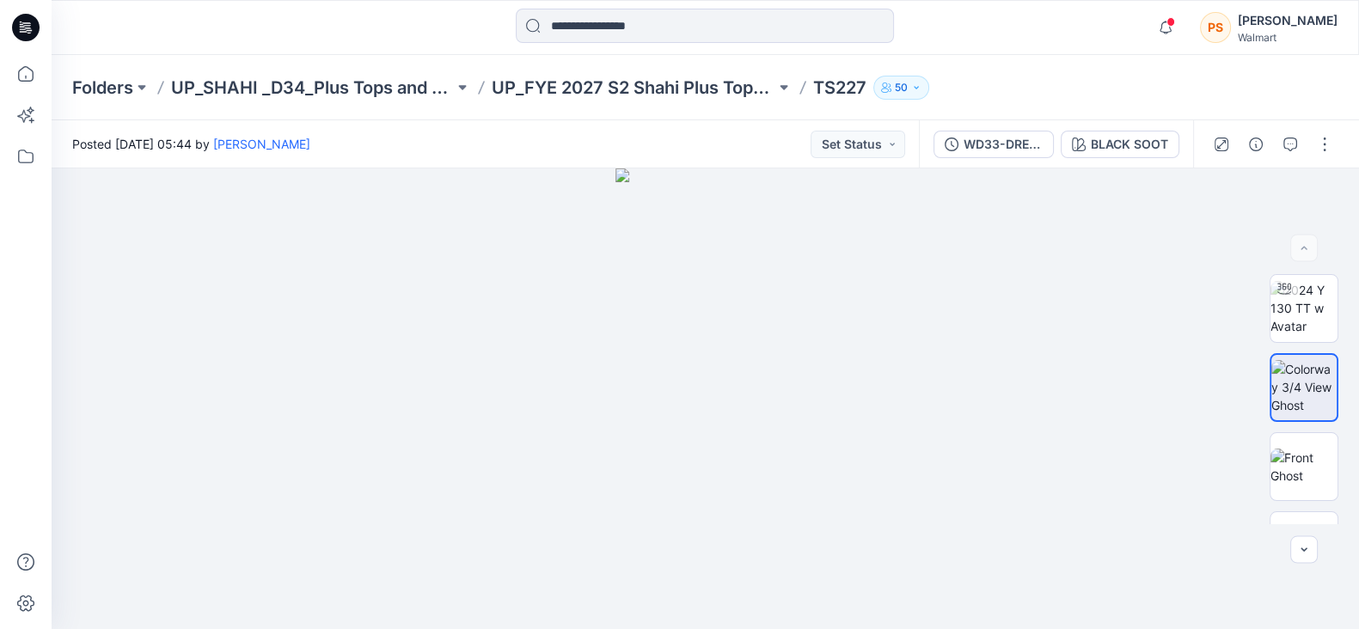
scroll to position [0, 0]
click at [1153, 150] on div "BLACK SOOT" at bounding box center [1145, 144] width 77 height 19
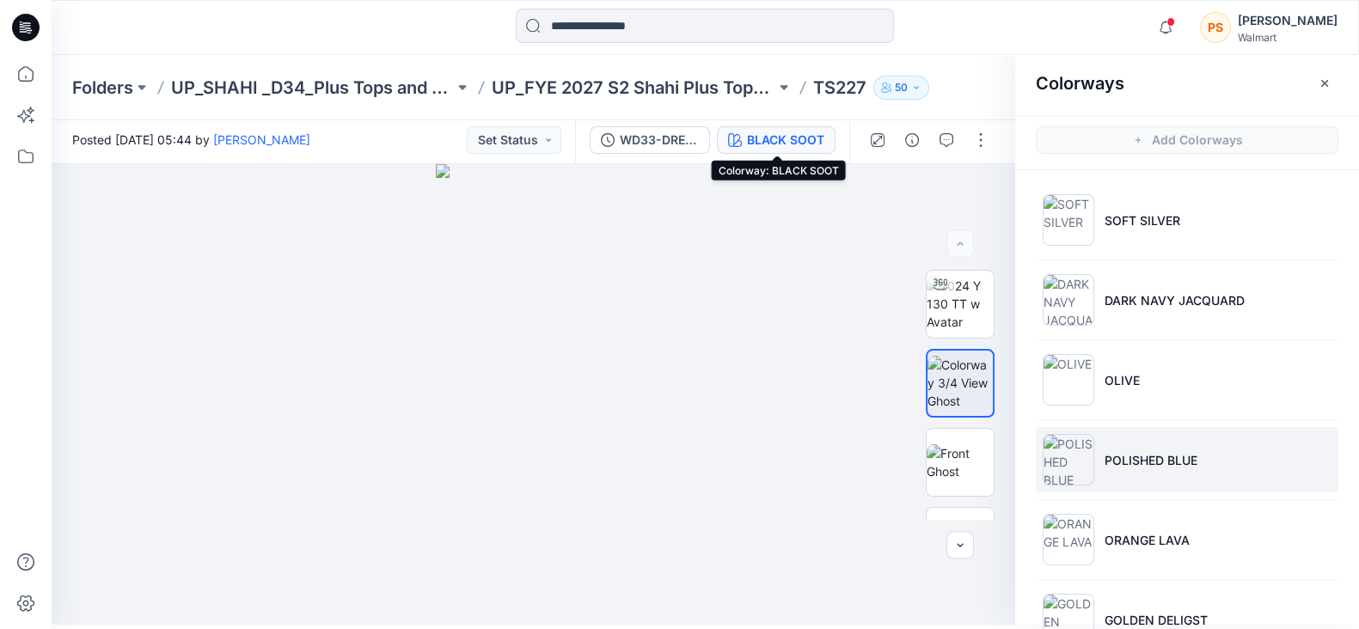
click at [1139, 463] on p "POLISHED BLUE" at bounding box center [1151, 460] width 93 height 18
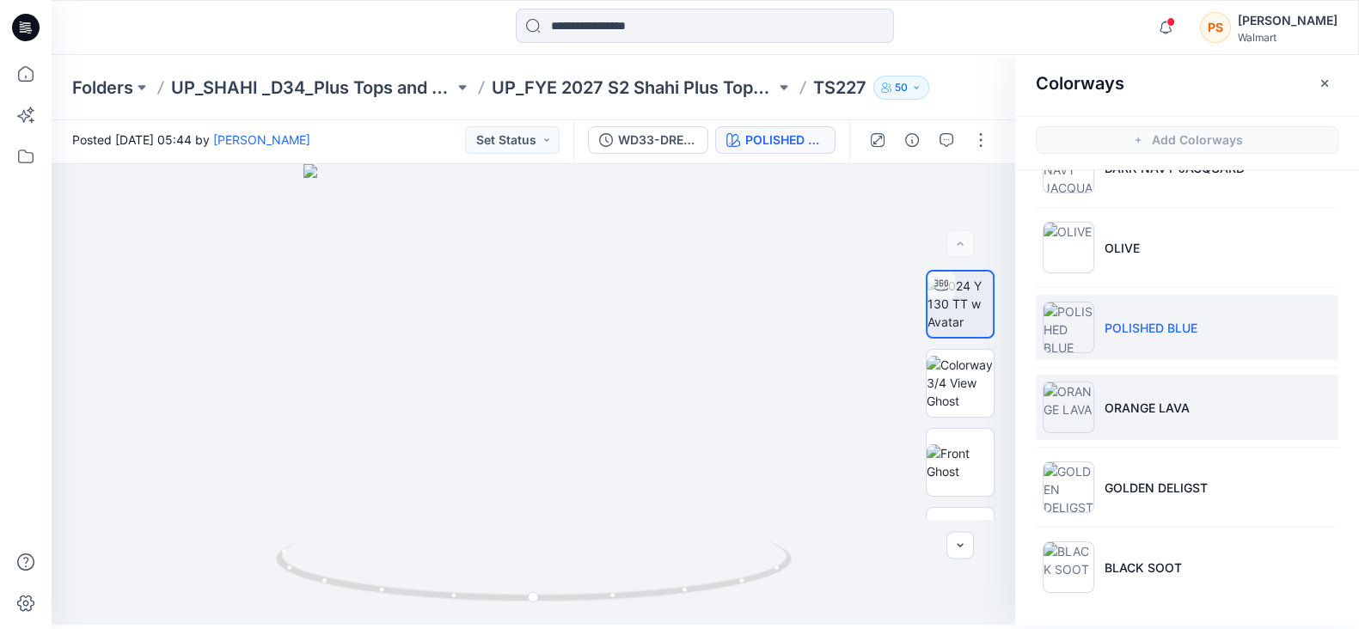
click at [1187, 407] on li "ORANGE LAVA" at bounding box center [1187, 407] width 303 height 65
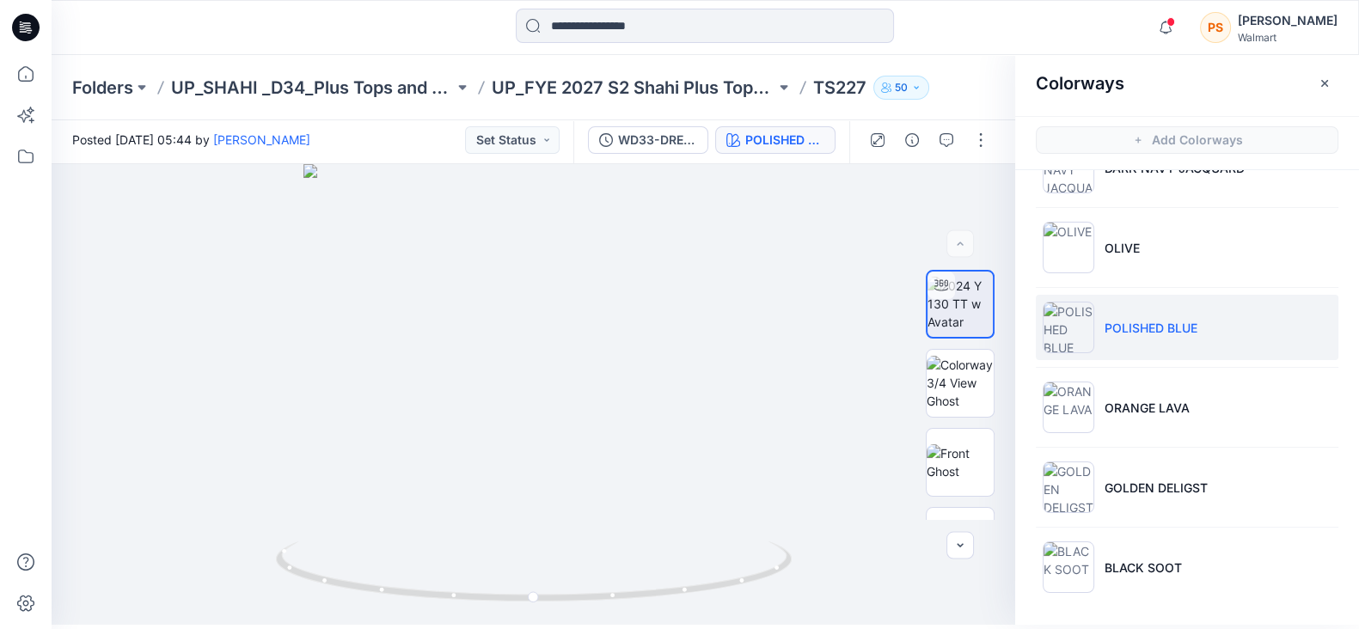
scroll to position [25, 0]
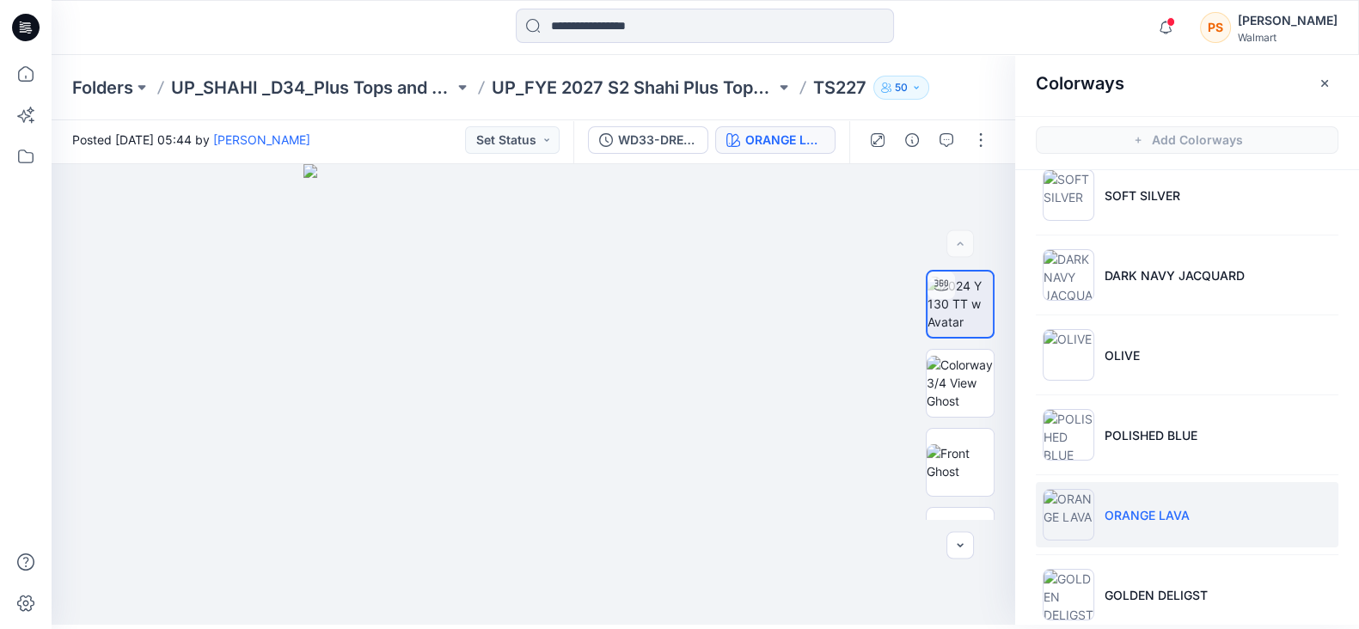
click at [1172, 539] on li "ORANGE LAVA" at bounding box center [1187, 514] width 303 height 65
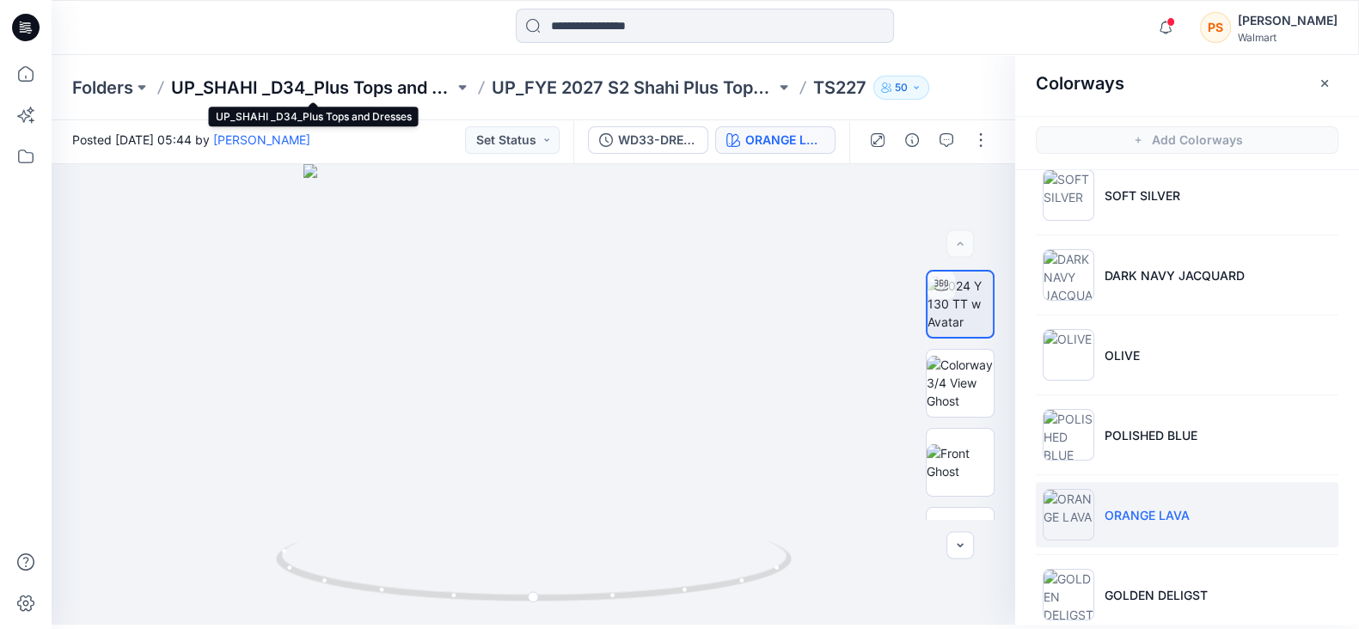
click at [254, 86] on p "UP_SHAHI _D34_Plus Tops and Dresses" at bounding box center [312, 88] width 283 height 24
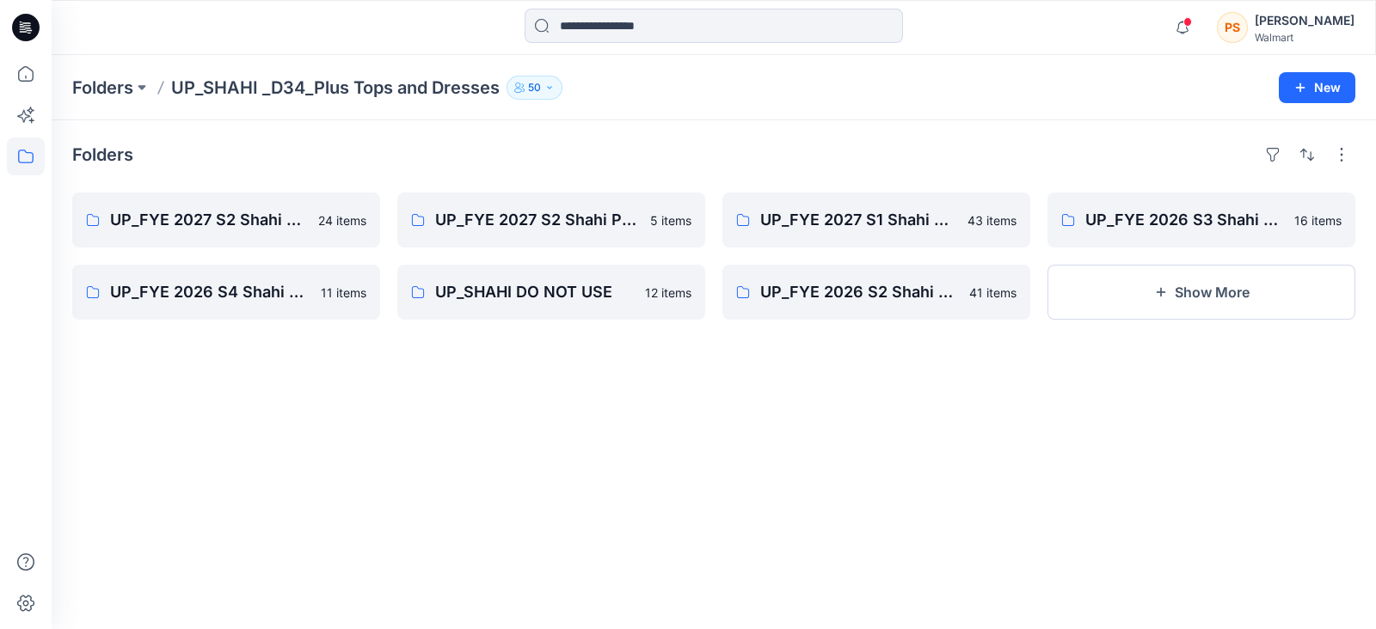
click at [24, 19] on icon at bounding box center [26, 28] width 28 height 28
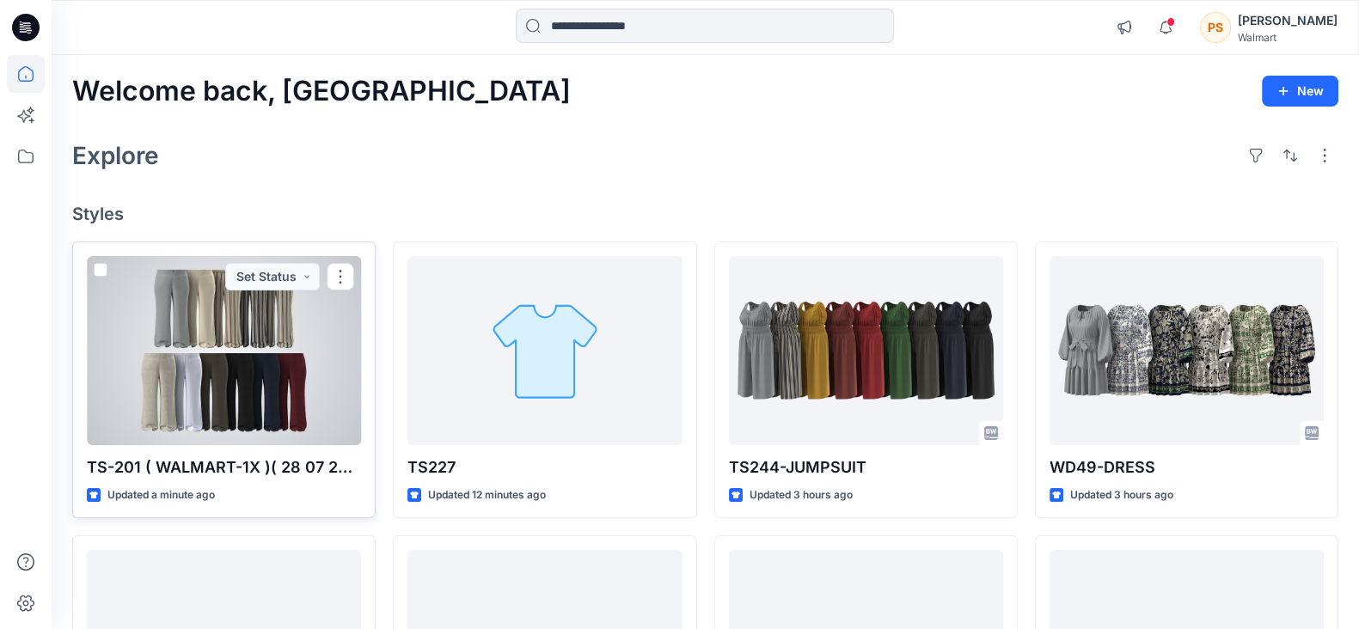
click at [283, 359] on div at bounding box center [224, 350] width 274 height 189
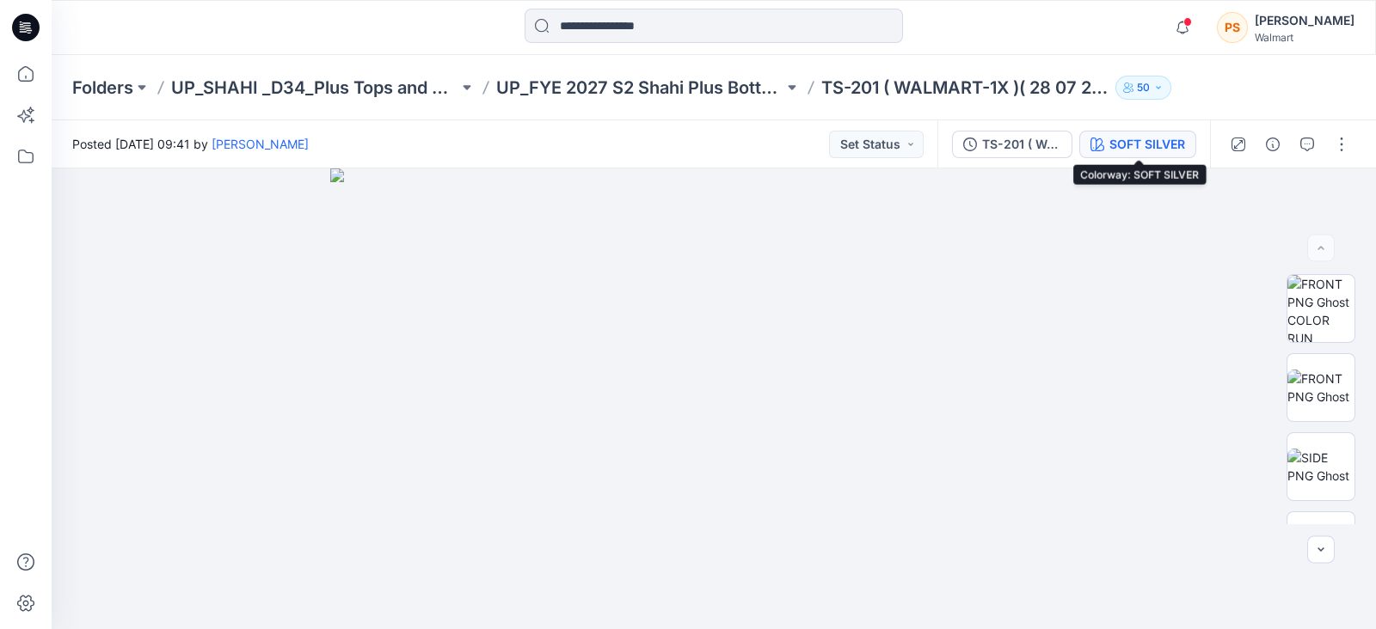
click at [1148, 145] on div "SOFT SILVER" at bounding box center [1147, 144] width 76 height 19
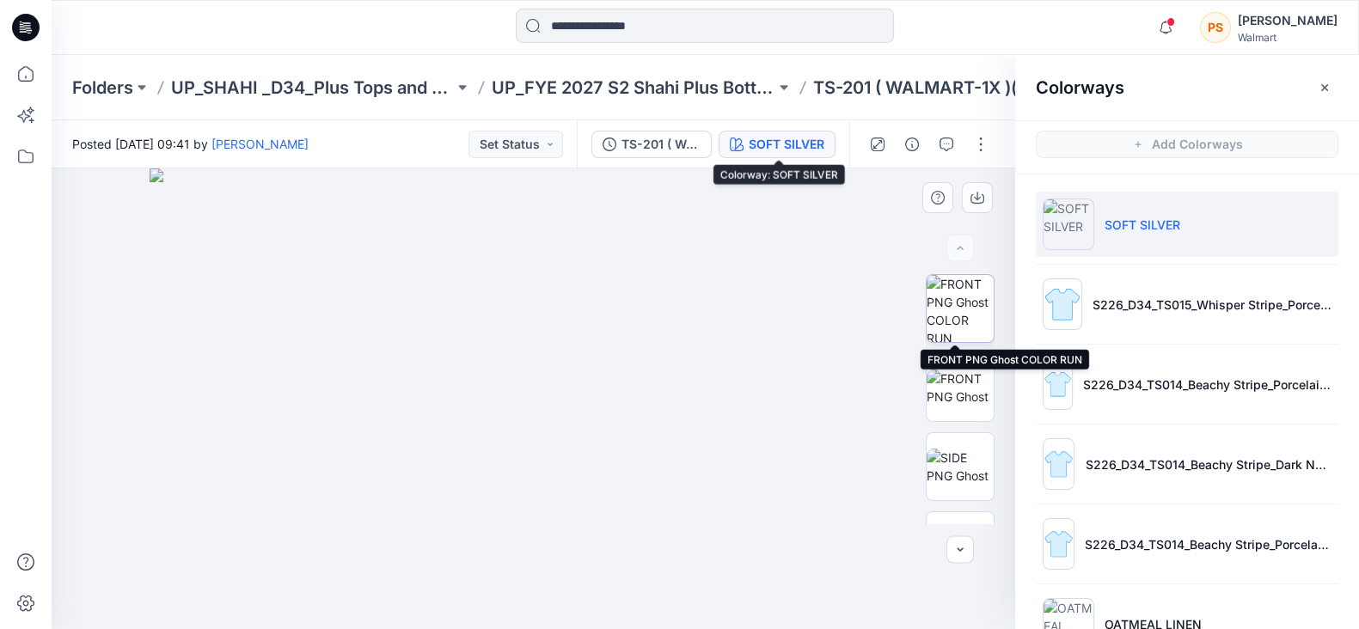
click at [962, 311] on img at bounding box center [960, 308] width 67 height 67
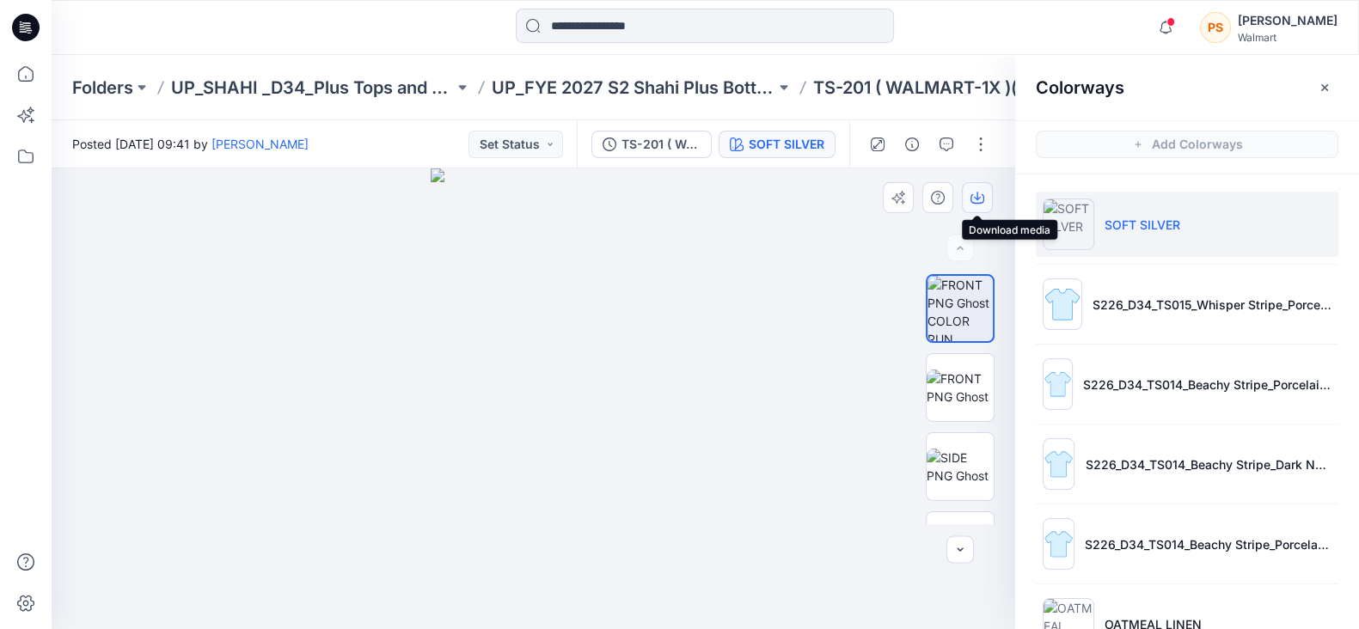
click at [980, 199] on icon "button" at bounding box center [978, 198] width 14 height 14
click at [812, 246] on div at bounding box center [534, 399] width 964 height 461
click at [952, 392] on img at bounding box center [960, 388] width 67 height 36
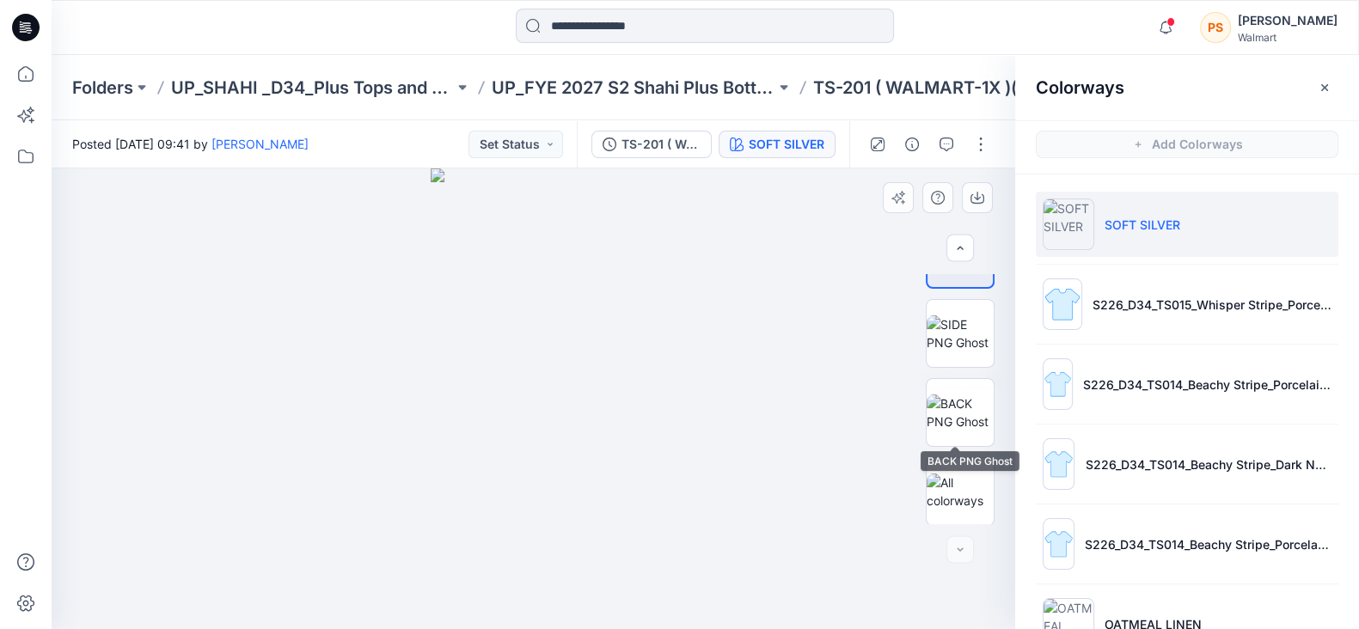
scroll to position [135, 0]
drag, startPoint x: 954, startPoint y: 411, endPoint x: 974, endPoint y: 395, distance: 25.6
click at [954, 410] on img at bounding box center [960, 411] width 67 height 36
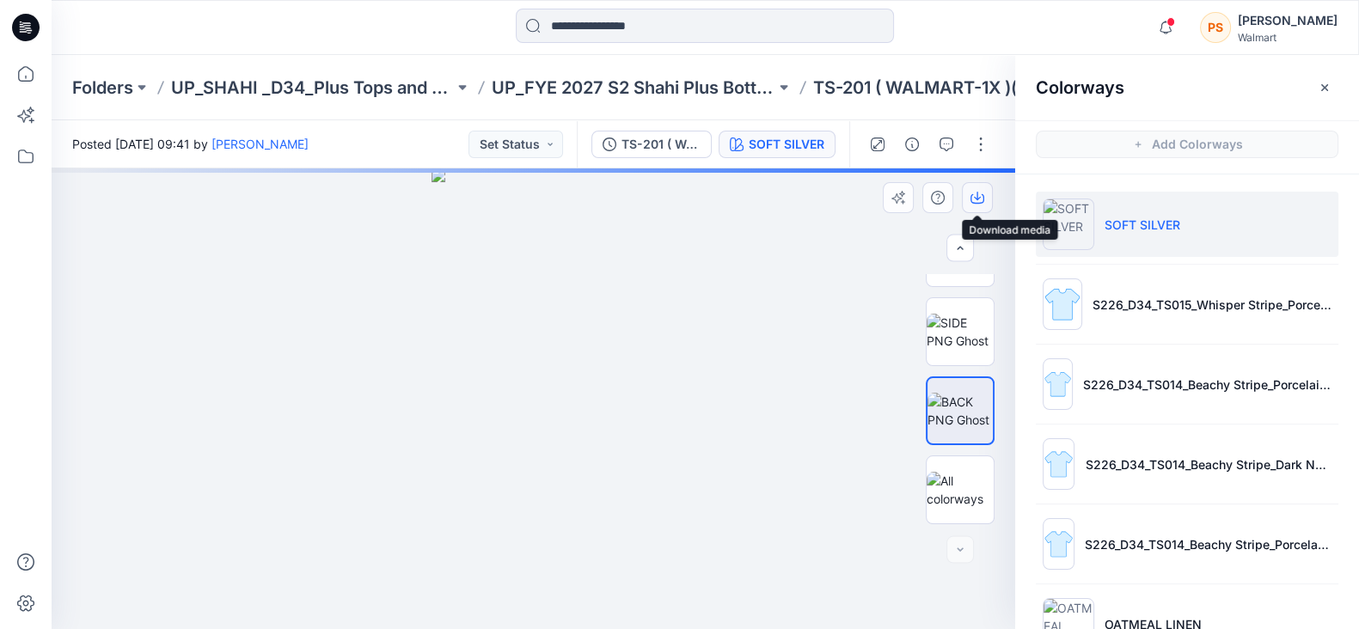
click at [975, 195] on icon "button" at bounding box center [978, 198] width 14 height 14
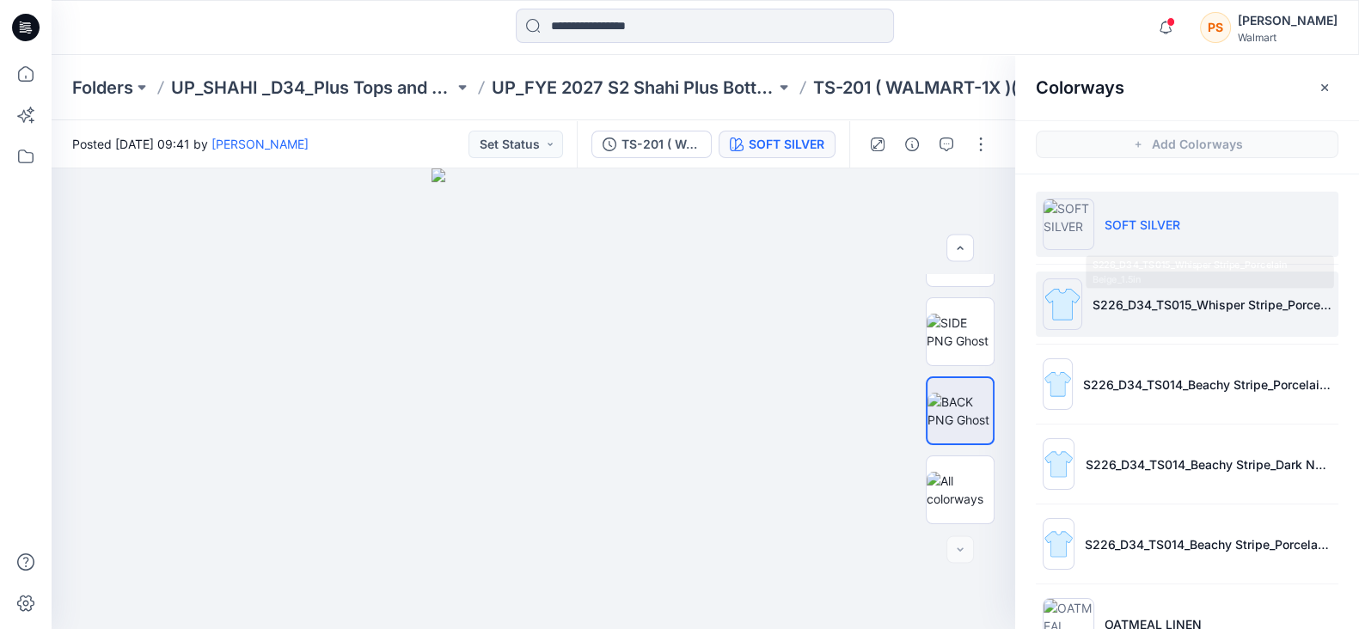
click at [1215, 320] on li "S226_D34_TS015_Whisper Stripe_Porcelain Beige_1.5in" at bounding box center [1187, 304] width 303 height 65
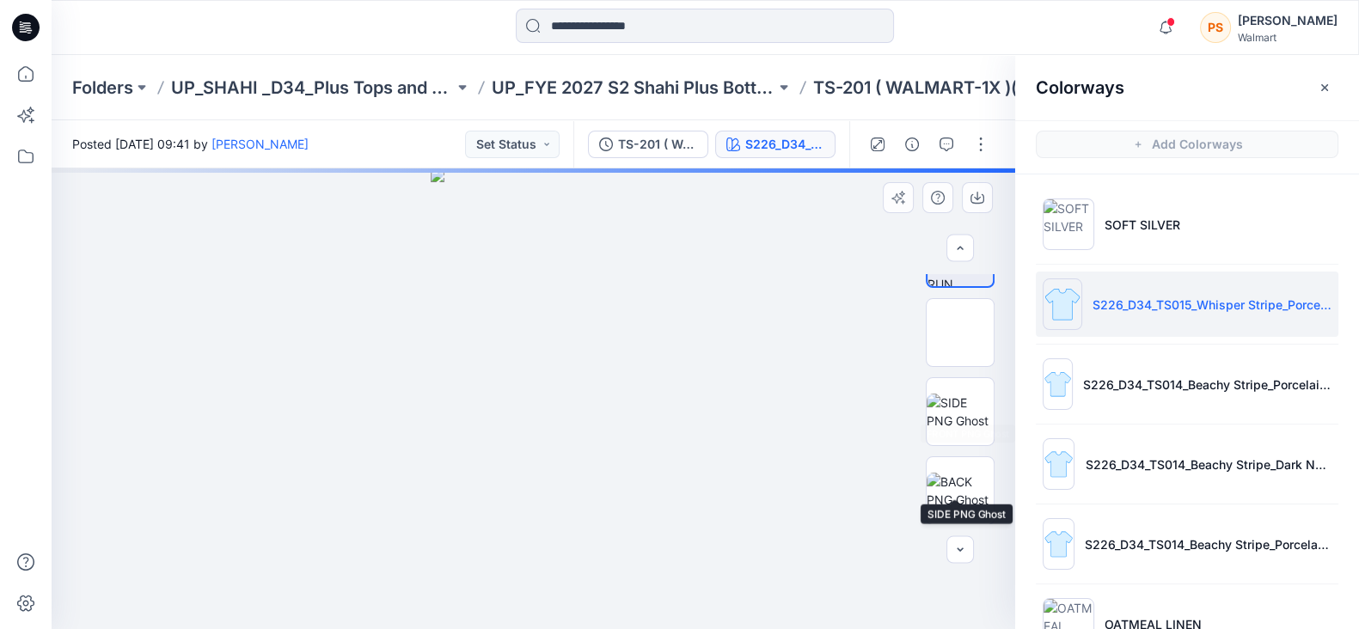
scroll to position [0, 0]
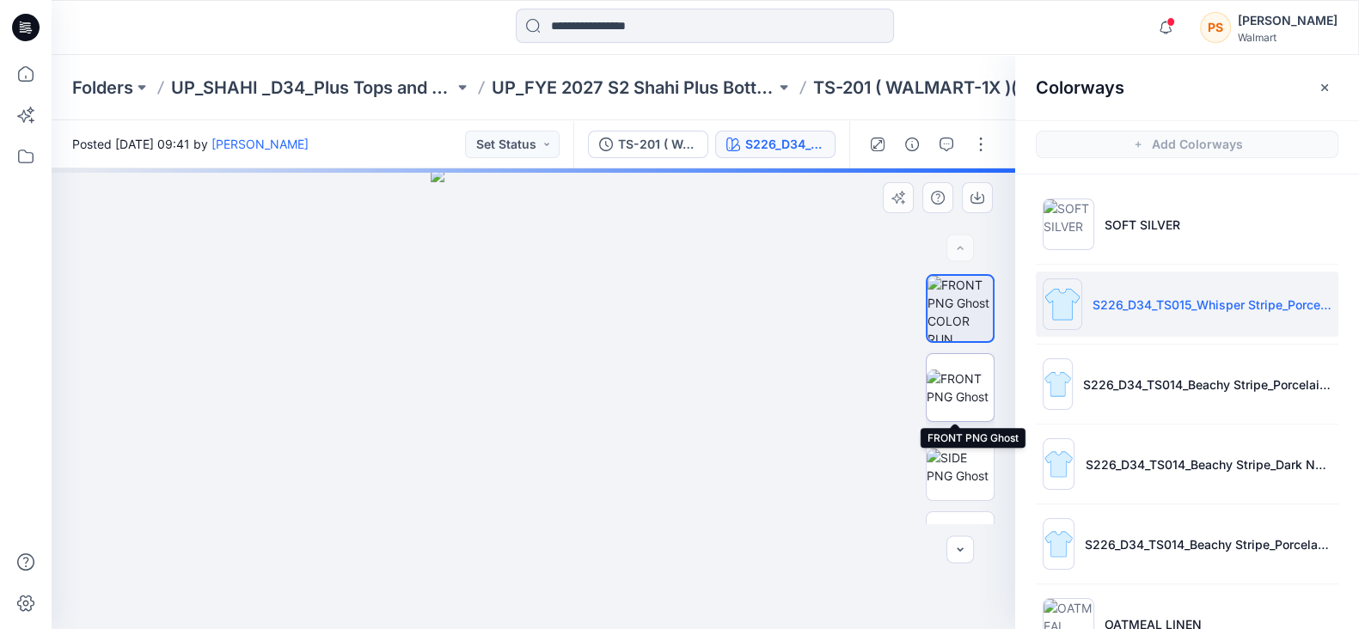
click at [960, 401] on img at bounding box center [960, 388] width 67 height 36
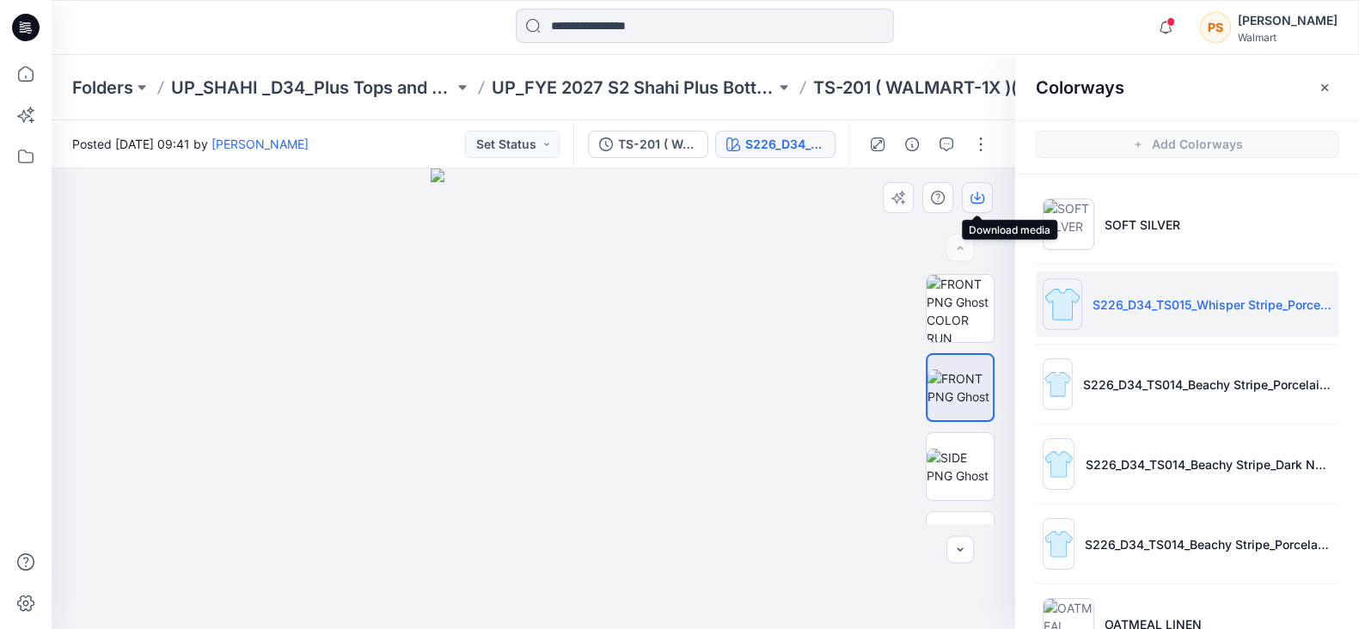
click at [982, 198] on icon "button" at bounding box center [978, 198] width 14 height 14
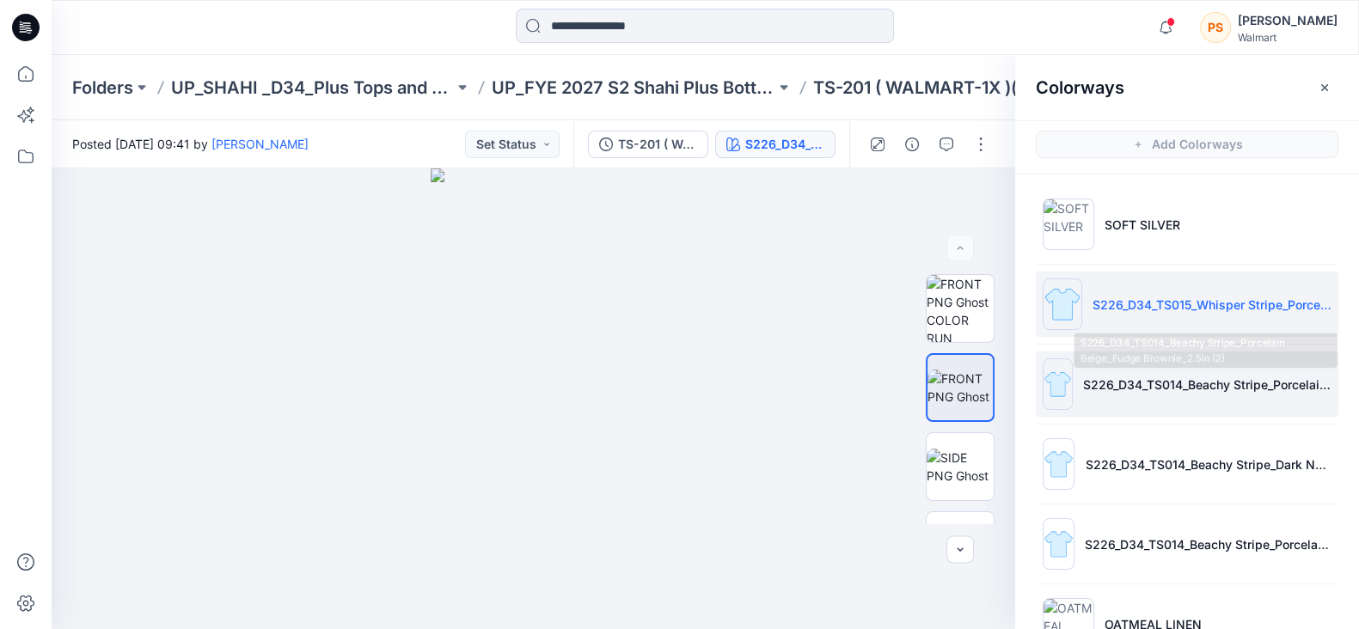
click at [1182, 397] on li "S226_D34_TS014_Beachy Stripe_Porcelain Beige_Fudge Brownie_2.5in (2)" at bounding box center [1187, 384] width 303 height 65
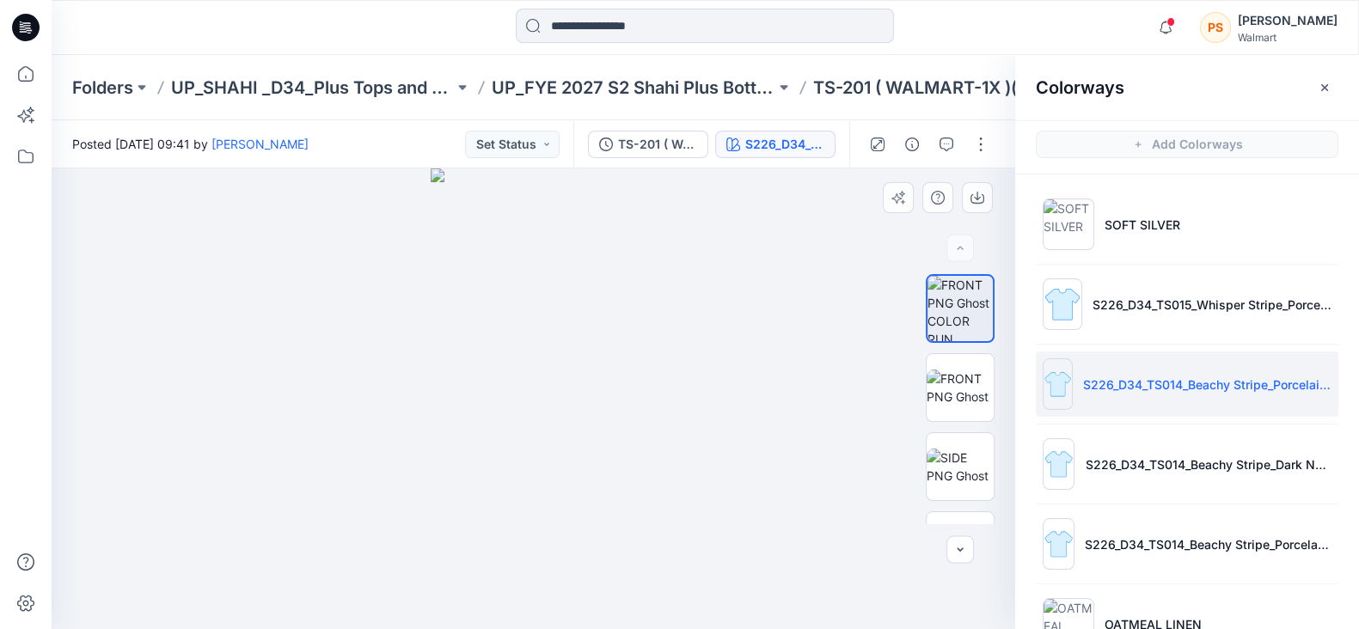
click at [759, 232] on div at bounding box center [534, 399] width 964 height 461
click at [978, 198] on icon "button" at bounding box center [977, 196] width 7 height 9
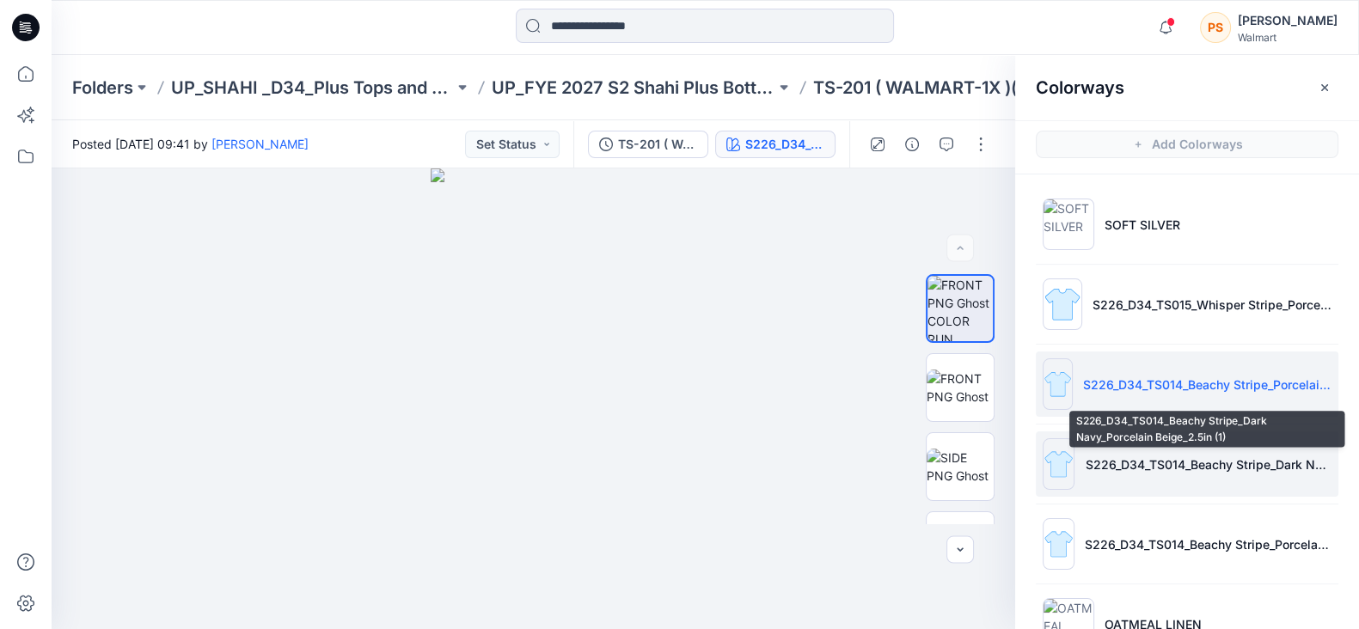
click at [1195, 465] on p "S226_D34_TS014_Beachy Stripe_Dark Navy_Porcelain Beige_2.5in (1)" at bounding box center [1208, 465] width 247 height 18
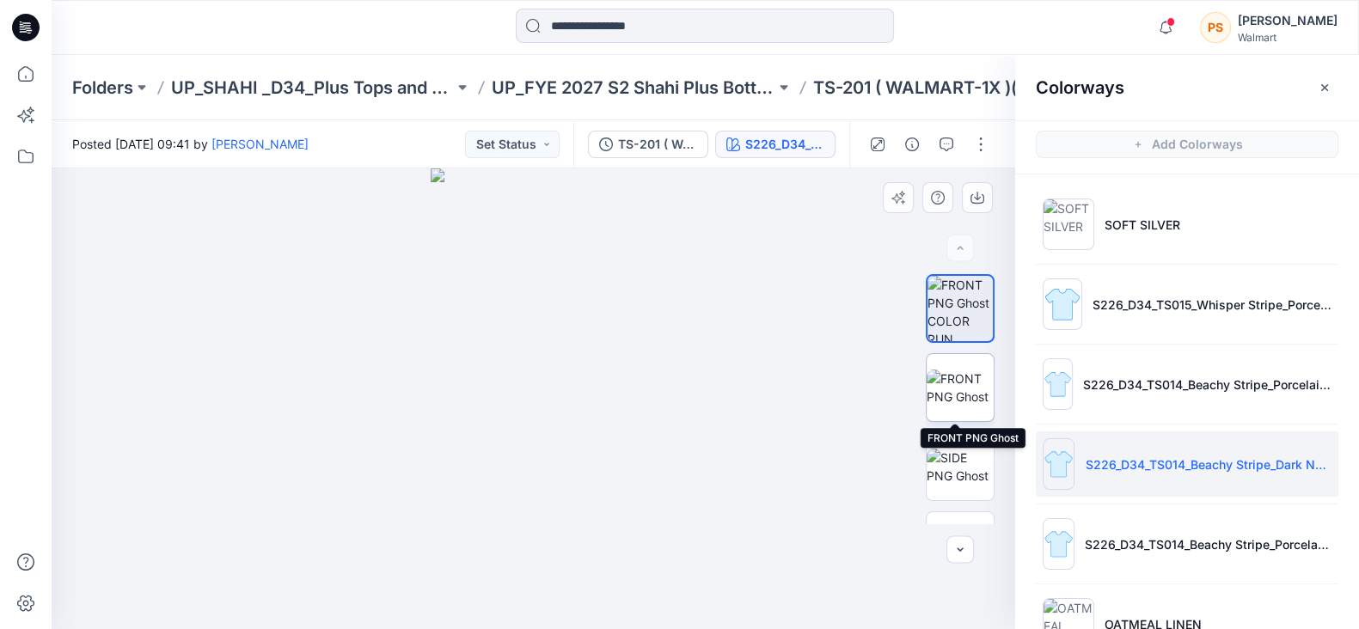
click at [953, 389] on img at bounding box center [960, 388] width 67 height 36
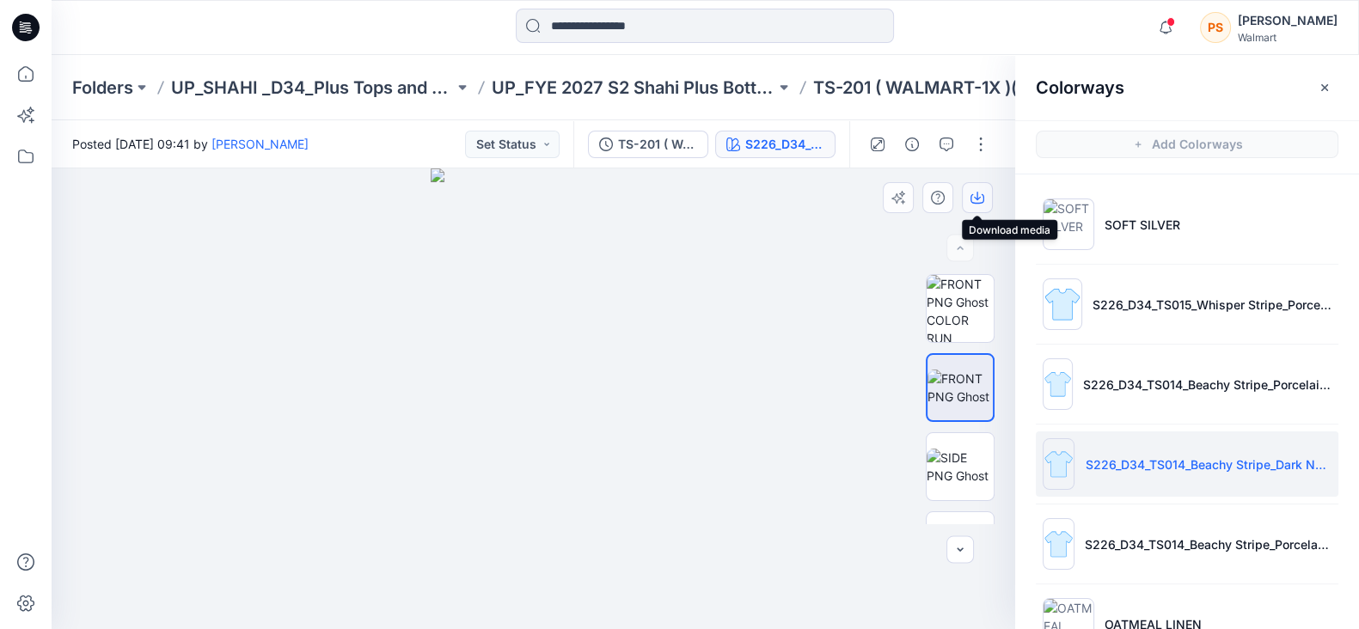
click at [972, 199] on icon "button" at bounding box center [978, 198] width 14 height 9
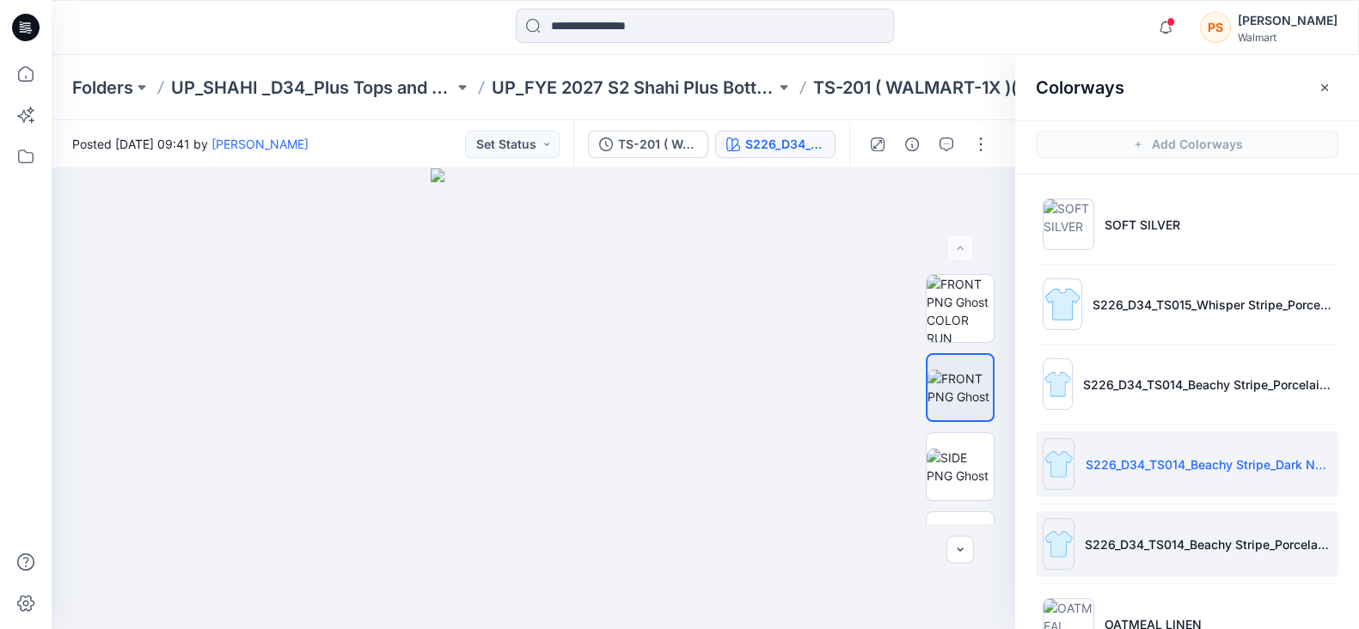
click at [1254, 564] on li "S226_D34_TS014_Beachy Stripe_Porcelain Beige_Dark Navy_2.5in (2)" at bounding box center [1187, 544] width 303 height 65
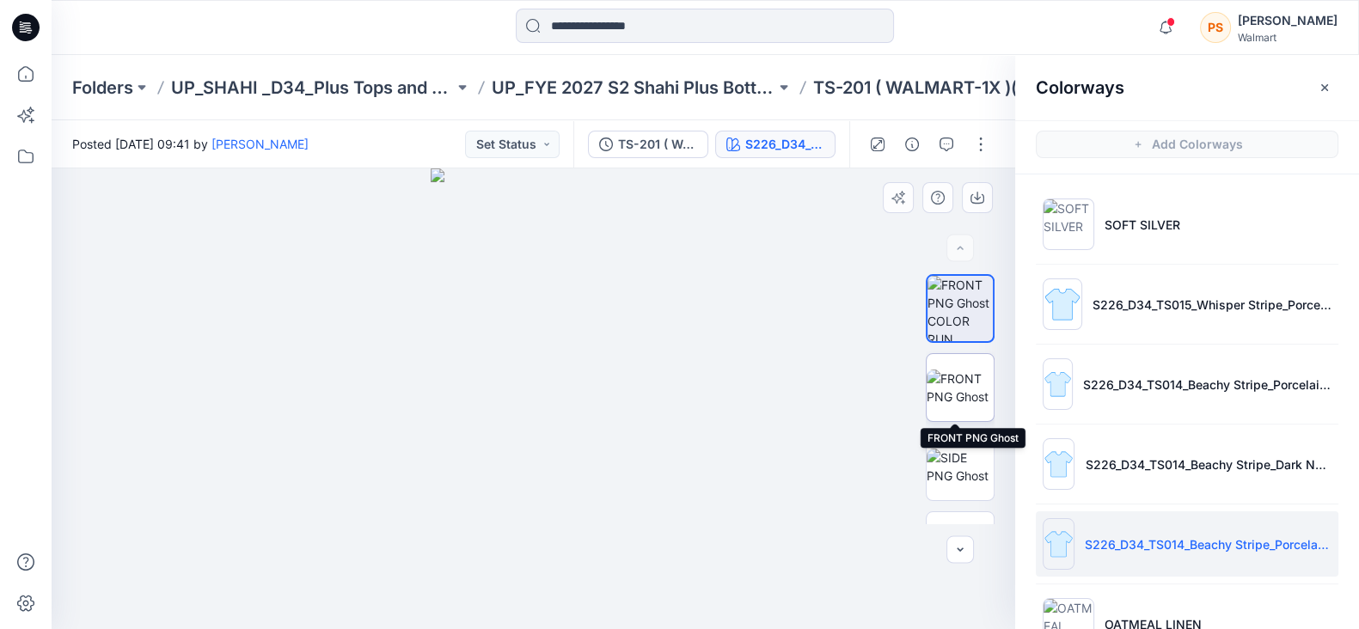
click at [956, 370] on img at bounding box center [960, 388] width 67 height 36
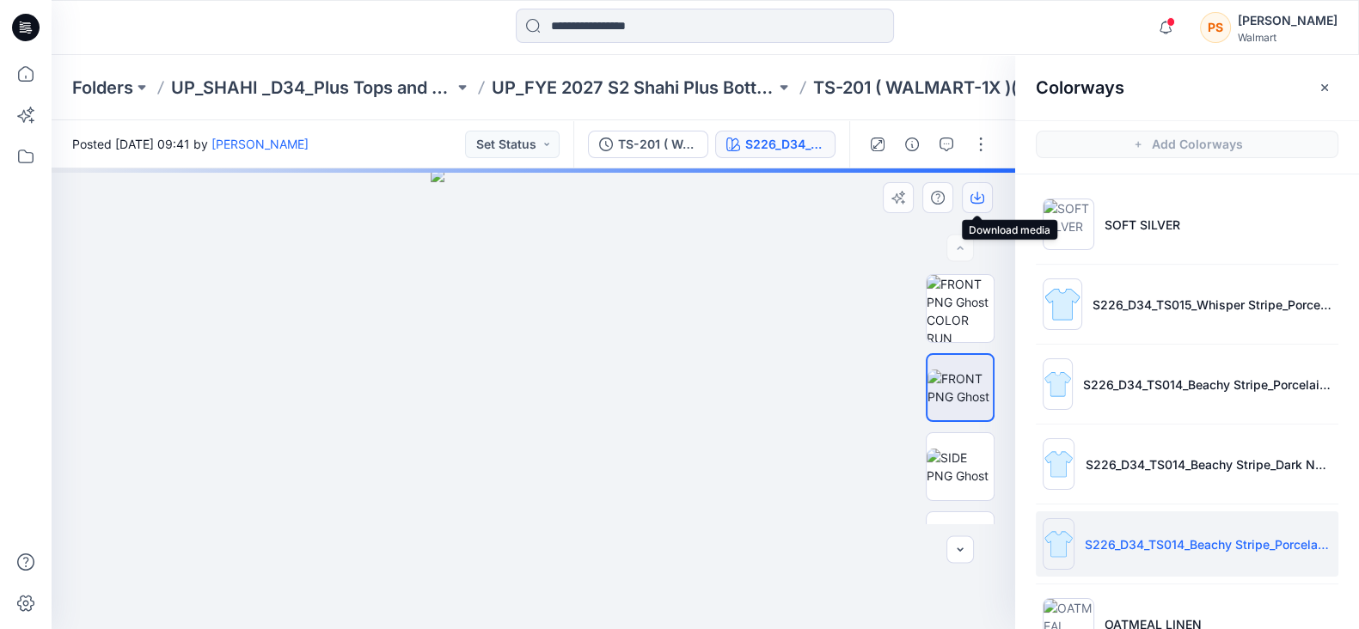
click at [983, 204] on icon "button" at bounding box center [978, 198] width 14 height 14
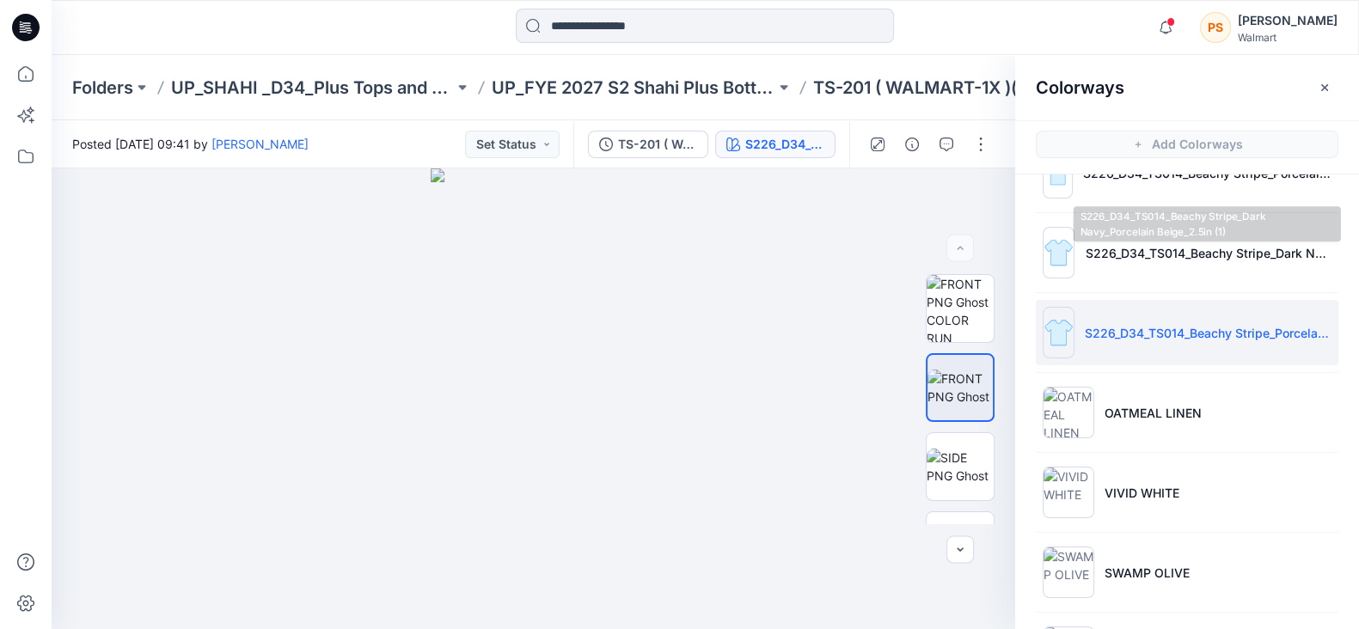
scroll to position [214, 0]
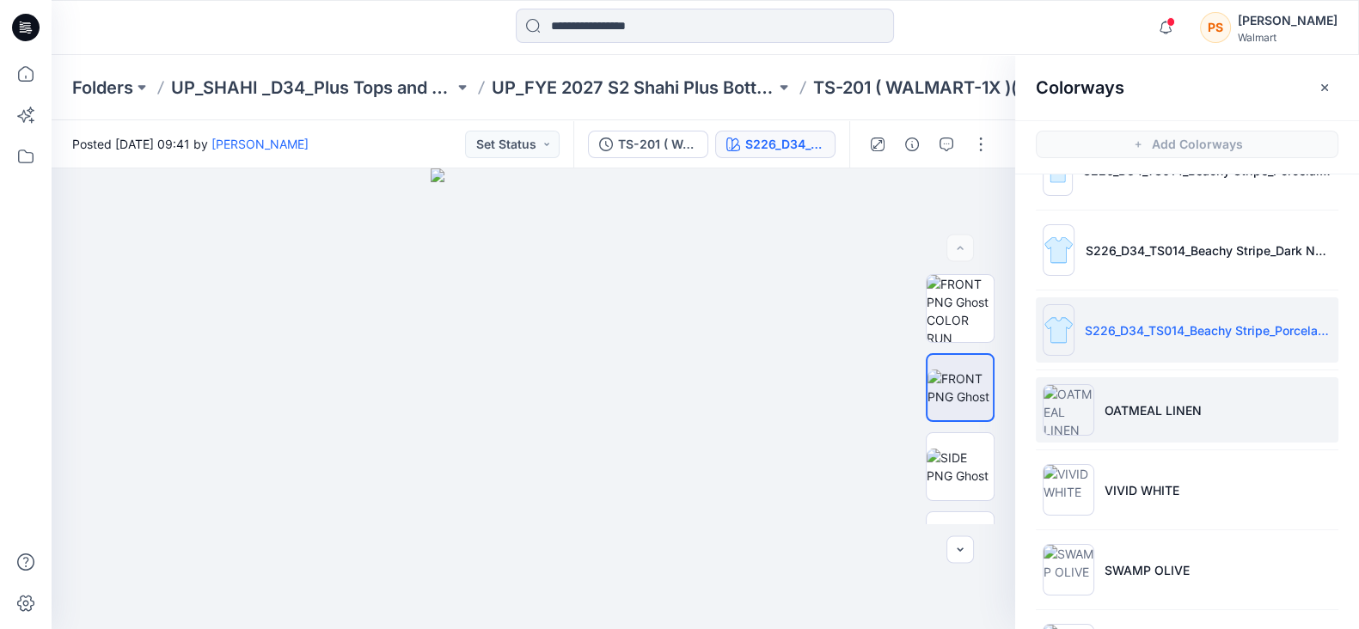
click at [1157, 405] on p "OATMEAL LINEN" at bounding box center [1153, 410] width 97 height 18
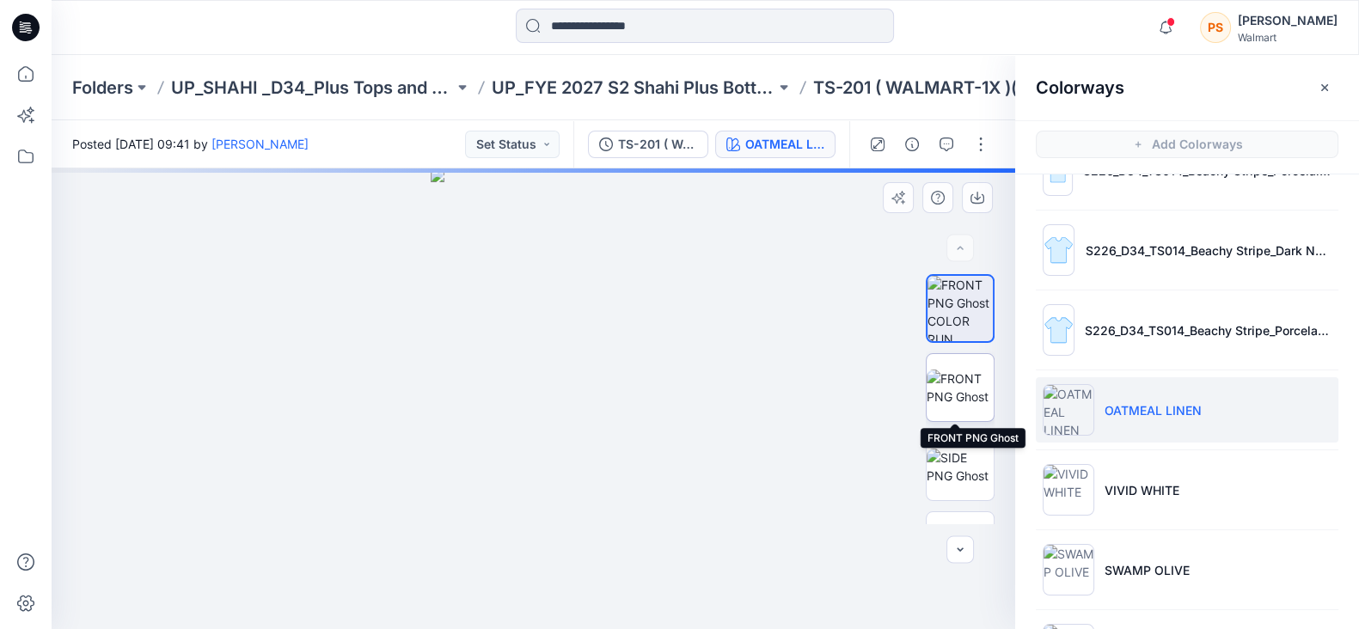
click at [953, 384] on img at bounding box center [960, 388] width 67 height 36
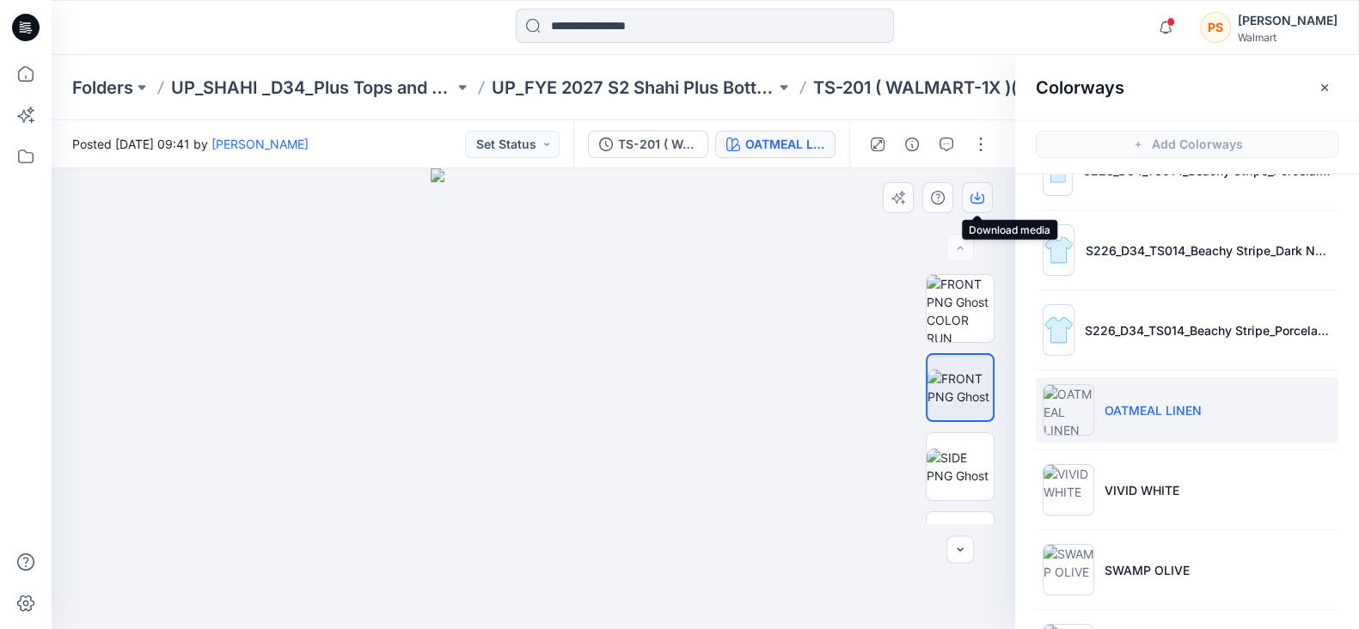
click at [982, 195] on icon "button" at bounding box center [978, 198] width 14 height 9
drag, startPoint x: 1156, startPoint y: 495, endPoint x: 1375, endPoint y: 493, distance: 218.4
click at [1156, 495] on p "VIVID WHITE" at bounding box center [1142, 490] width 75 height 18
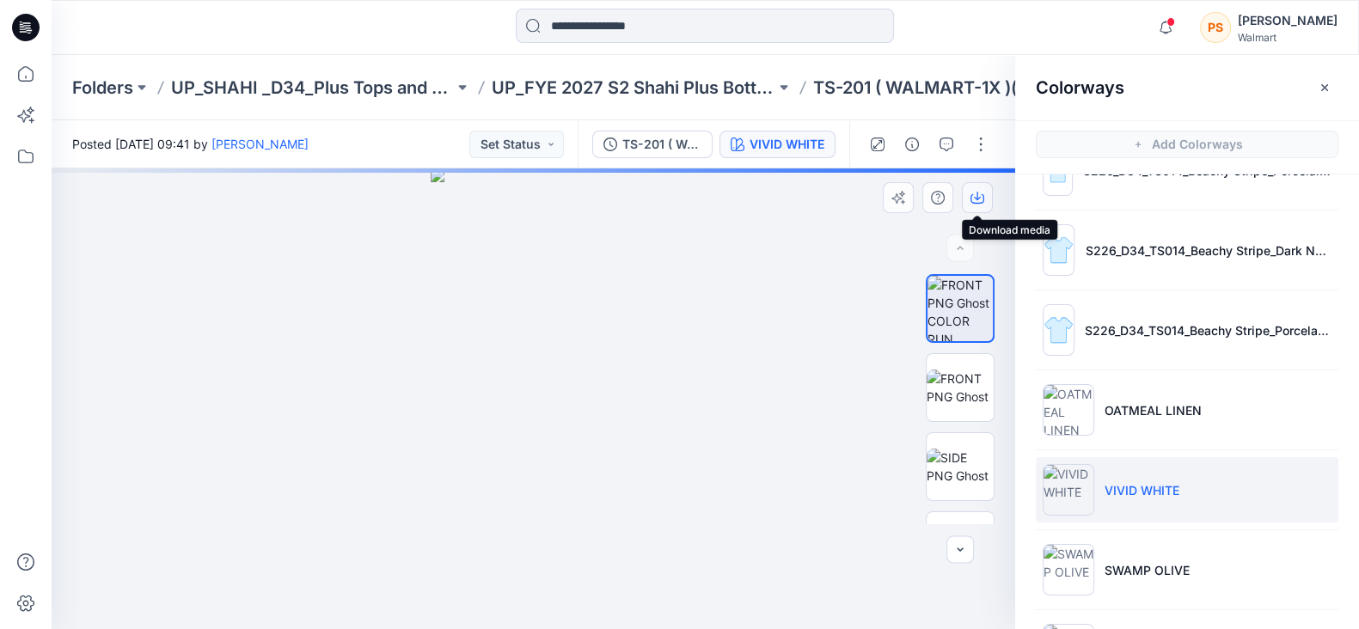
click at [977, 192] on icon "button" at bounding box center [977, 196] width 7 height 9
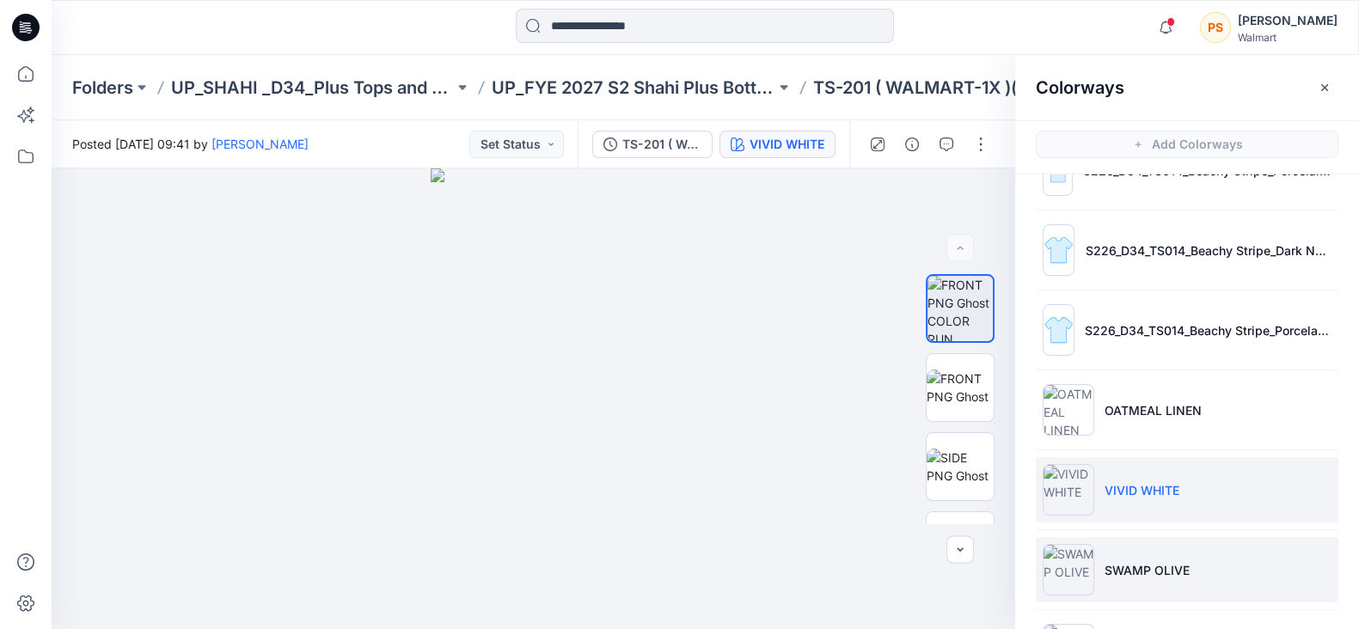
drag, startPoint x: 1148, startPoint y: 563, endPoint x: 1186, endPoint y: 548, distance: 41.7
click at [1148, 563] on p "SWAMP OLIVE" at bounding box center [1147, 570] width 85 height 18
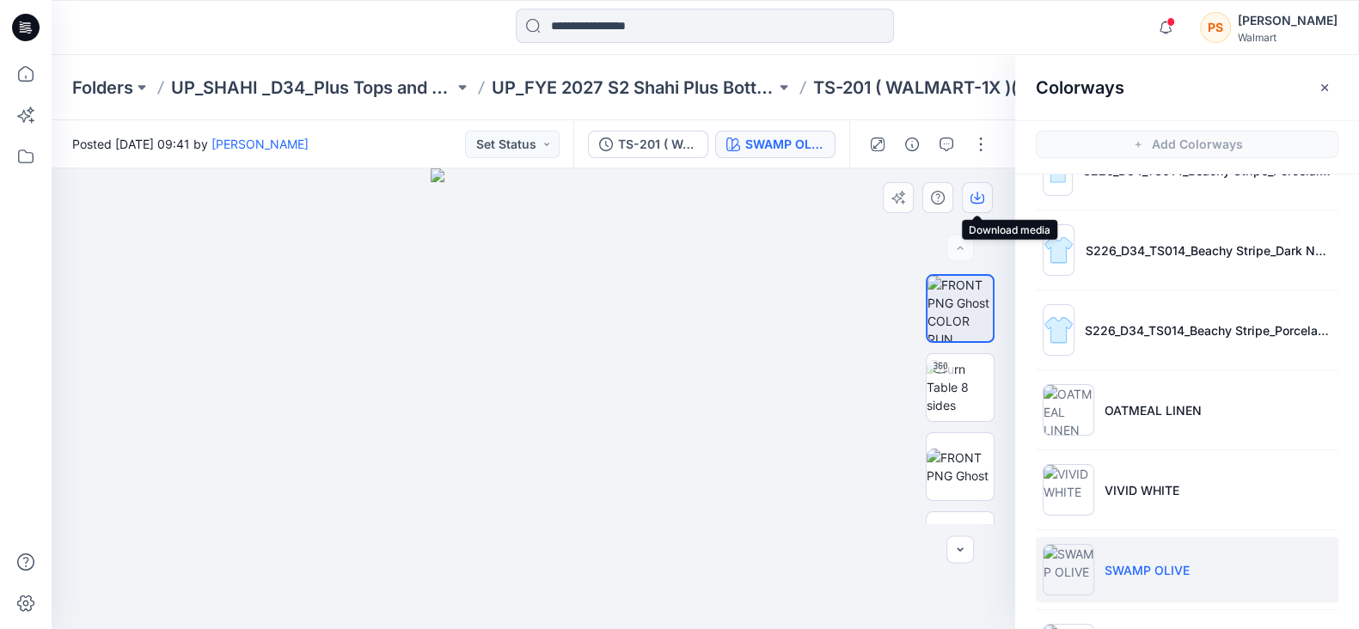
click at [976, 195] on icon "button" at bounding box center [978, 198] width 14 height 14
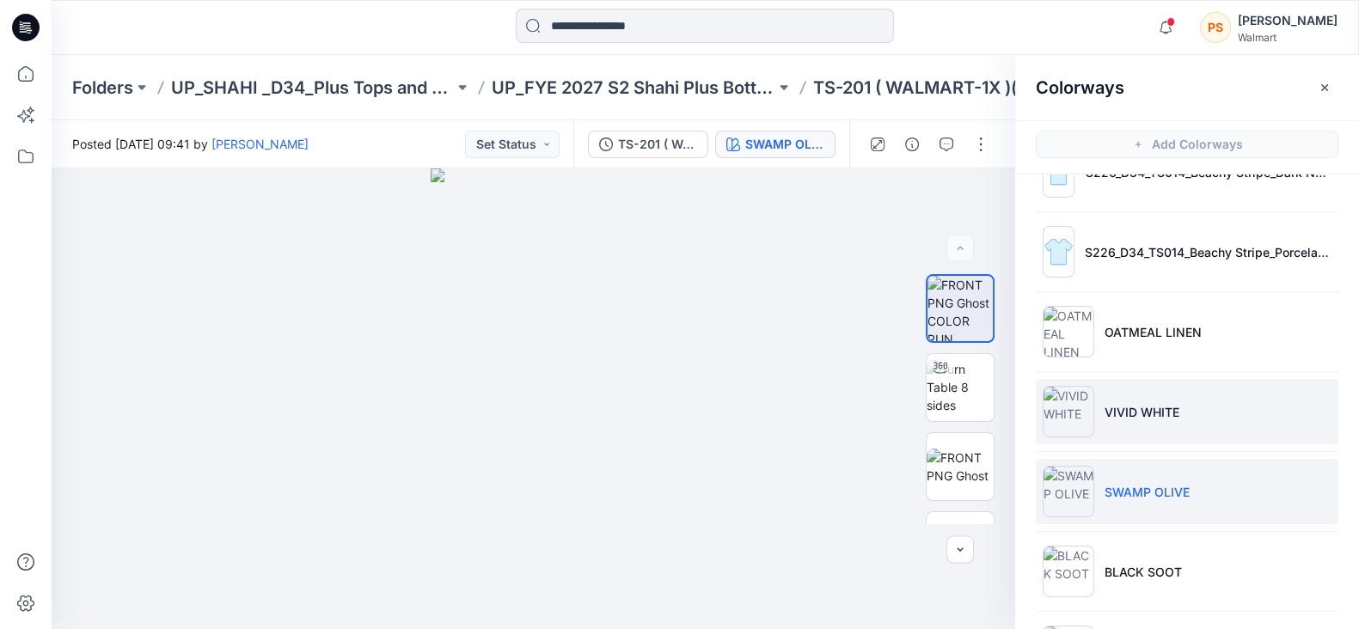
scroll to position [322, 0]
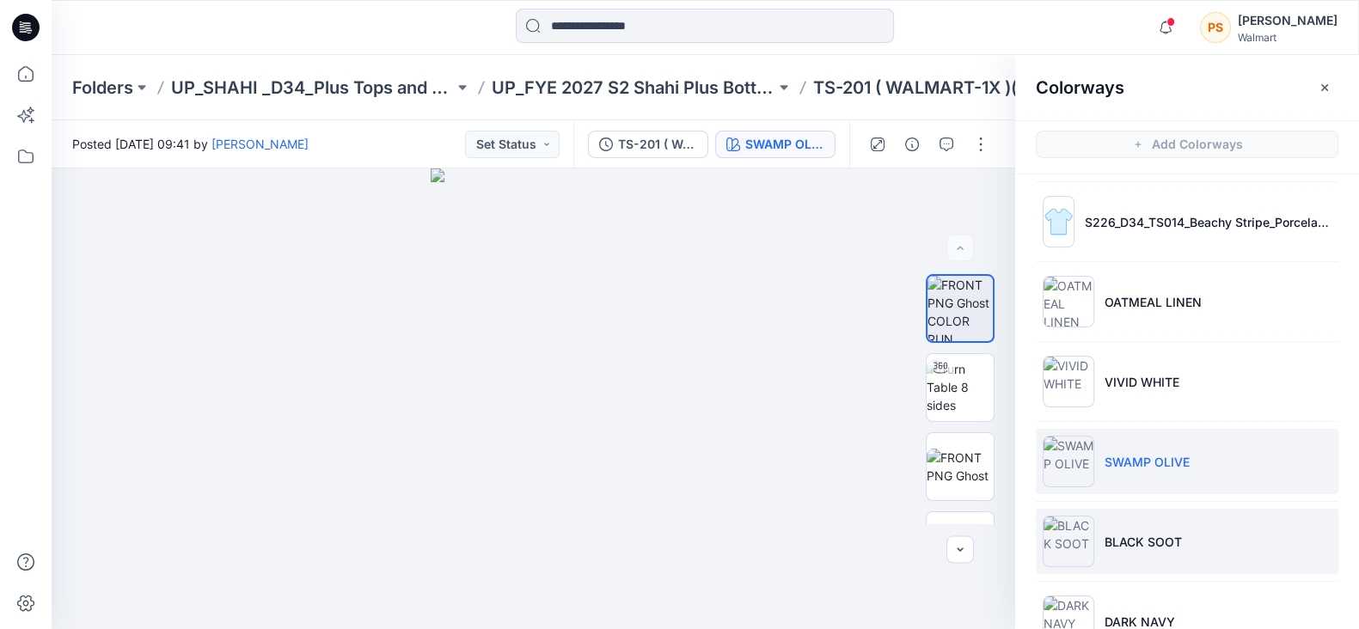
click at [1197, 553] on li "BLACK SOOT" at bounding box center [1187, 541] width 303 height 65
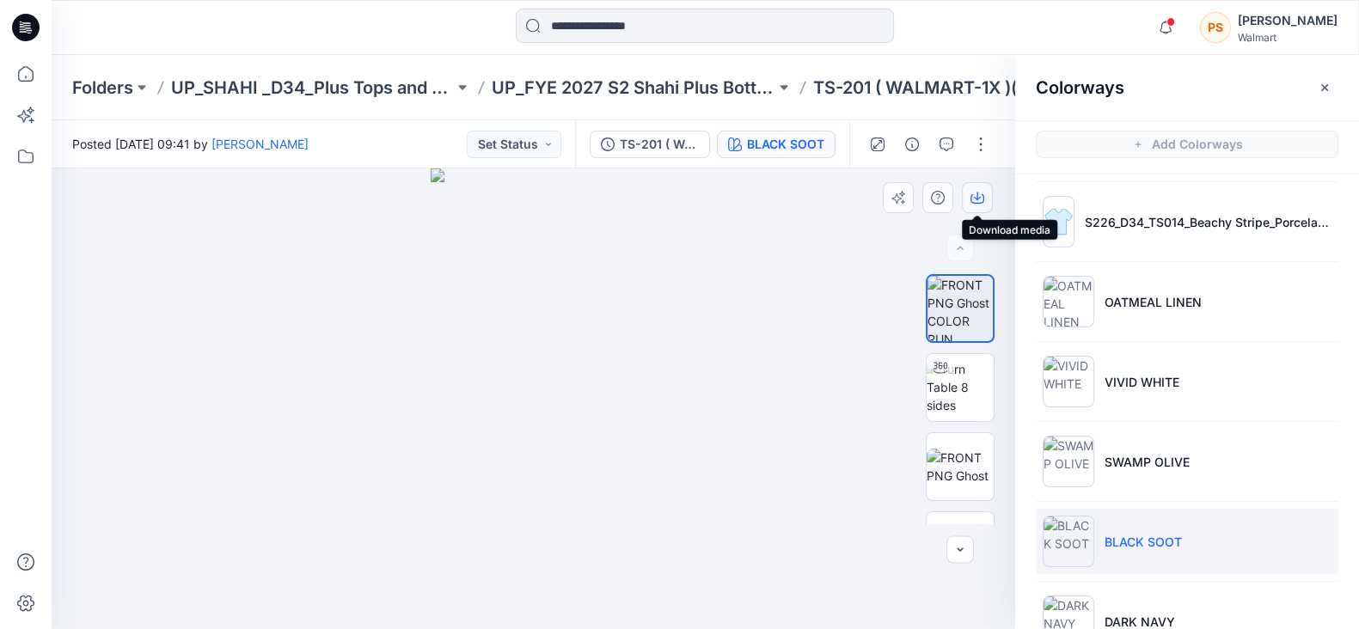
click at [973, 195] on icon "button" at bounding box center [978, 198] width 14 height 14
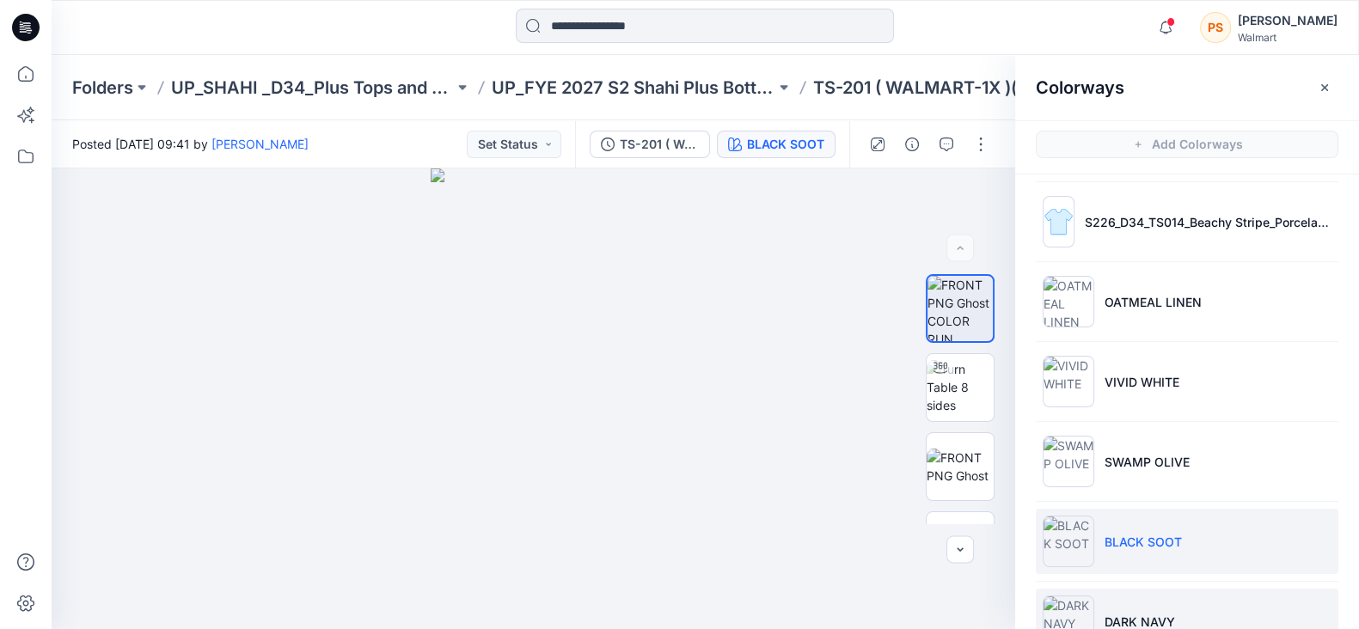
click at [1171, 620] on p "DARK NAVY" at bounding box center [1140, 622] width 70 height 18
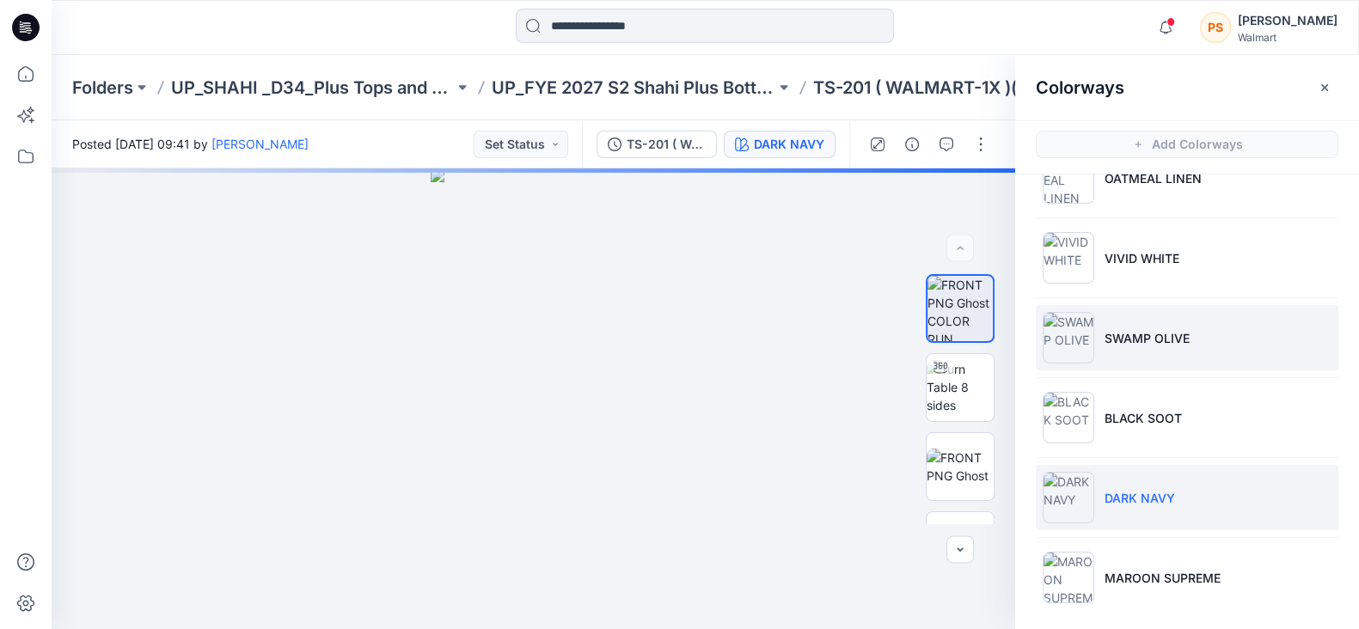
scroll to position [451, 0]
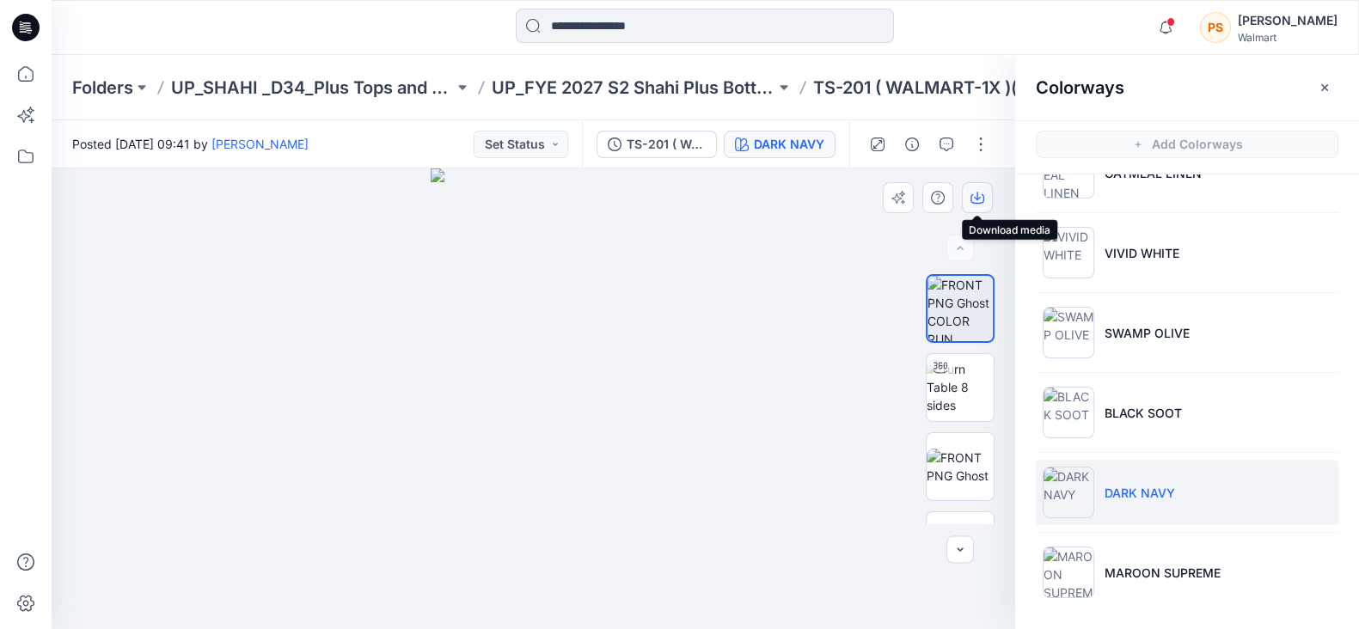
click at [980, 194] on icon "button" at bounding box center [978, 198] width 14 height 14
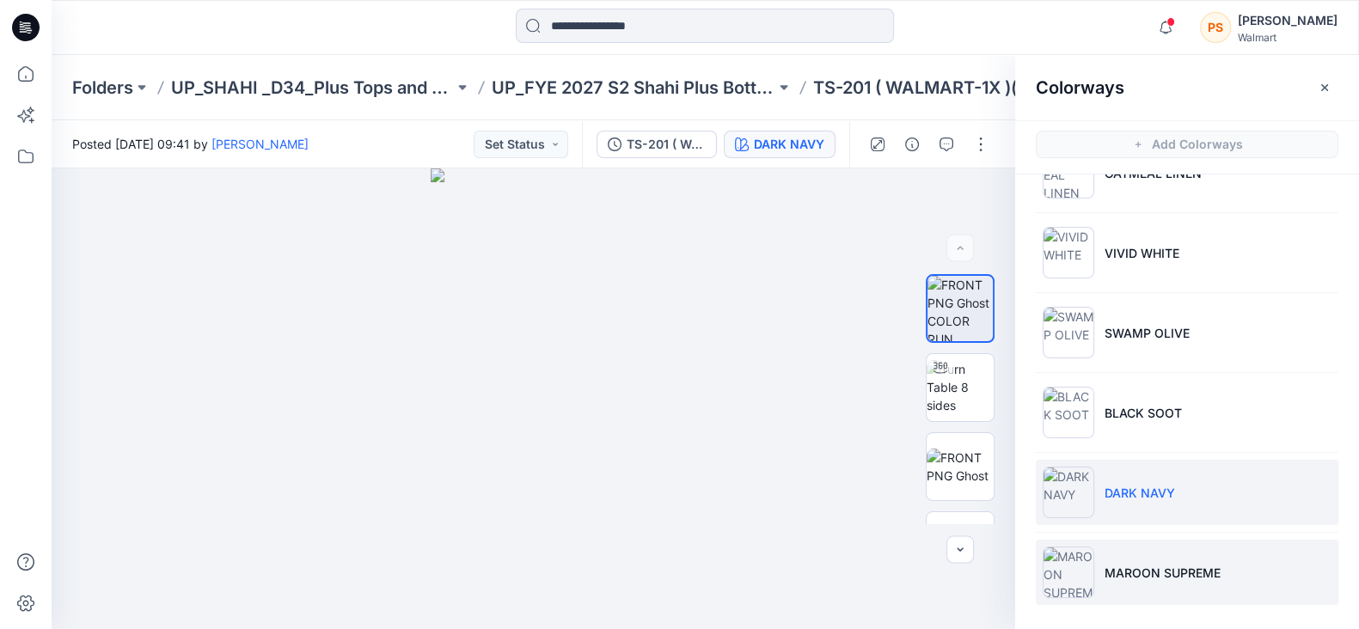
click at [1177, 575] on p "MAROON SUPREME" at bounding box center [1163, 573] width 116 height 18
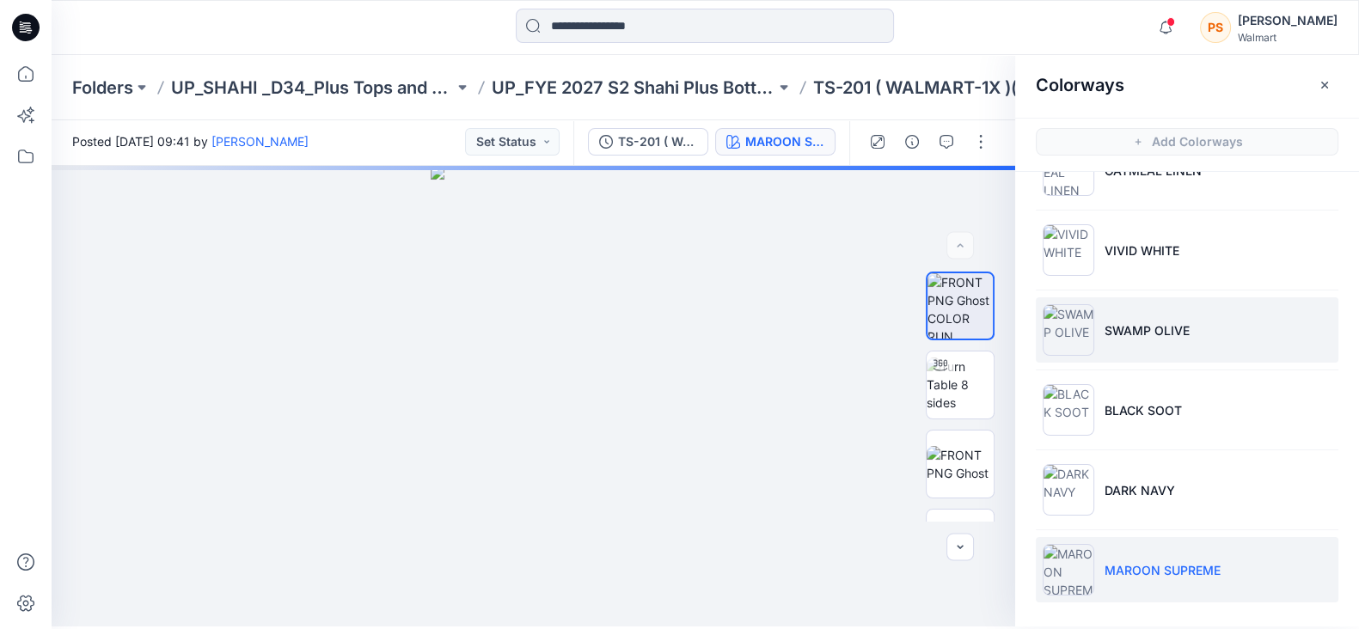
scroll to position [4, 0]
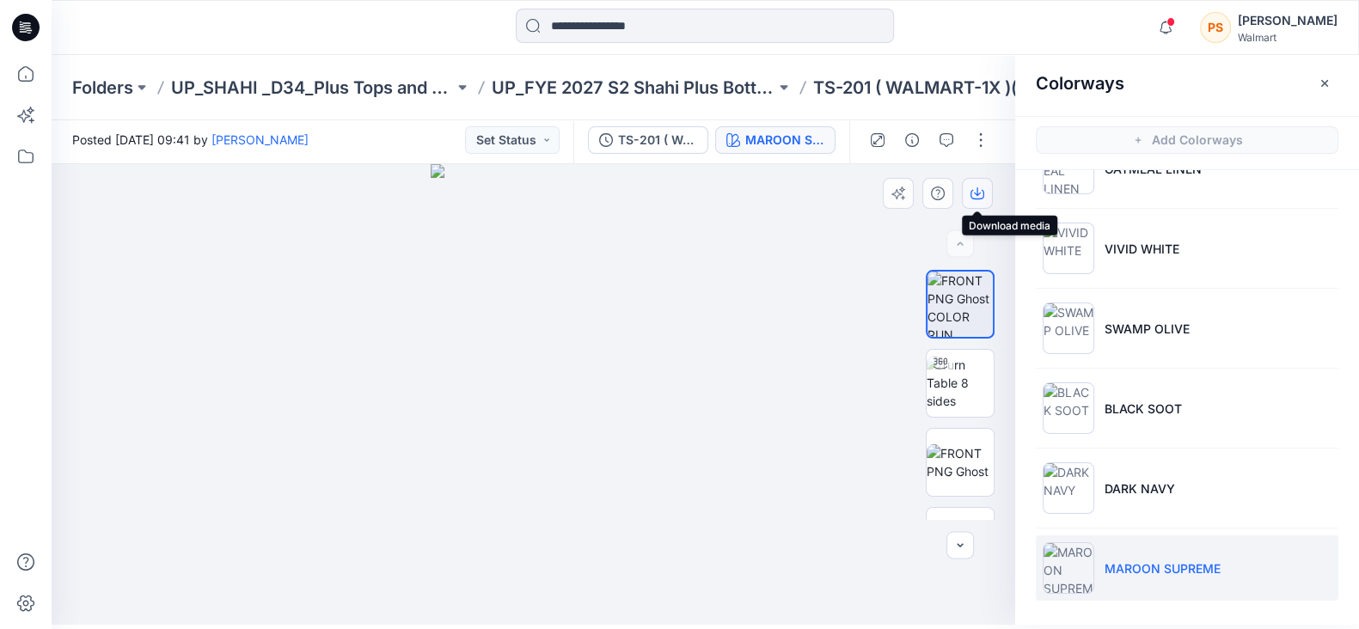
click at [979, 192] on icon "button" at bounding box center [977, 191] width 7 height 9
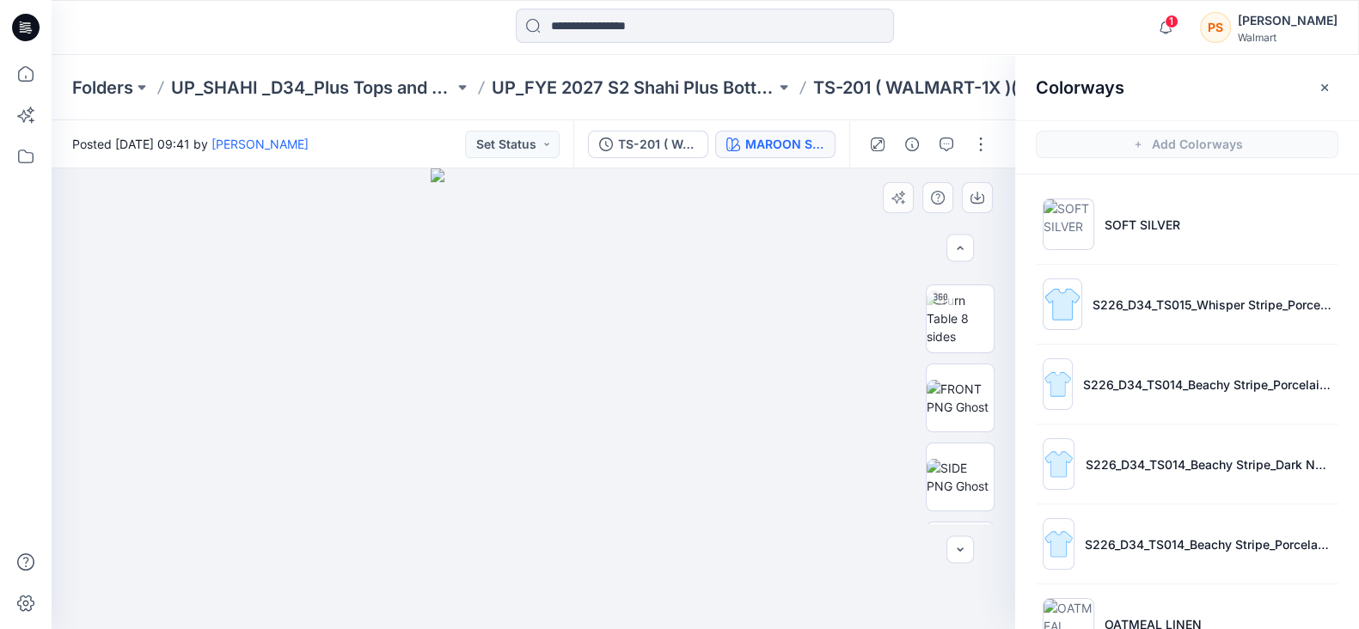
scroll to position [0, 0]
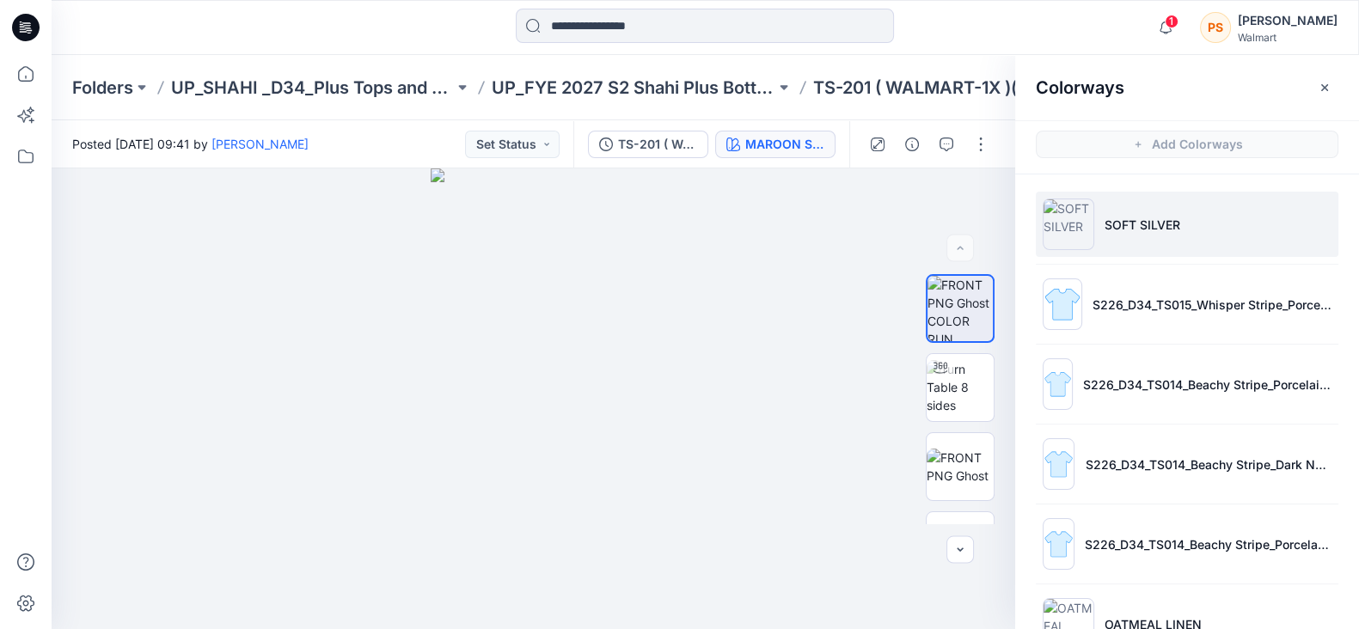
click at [1086, 217] on img at bounding box center [1069, 225] width 52 height 52
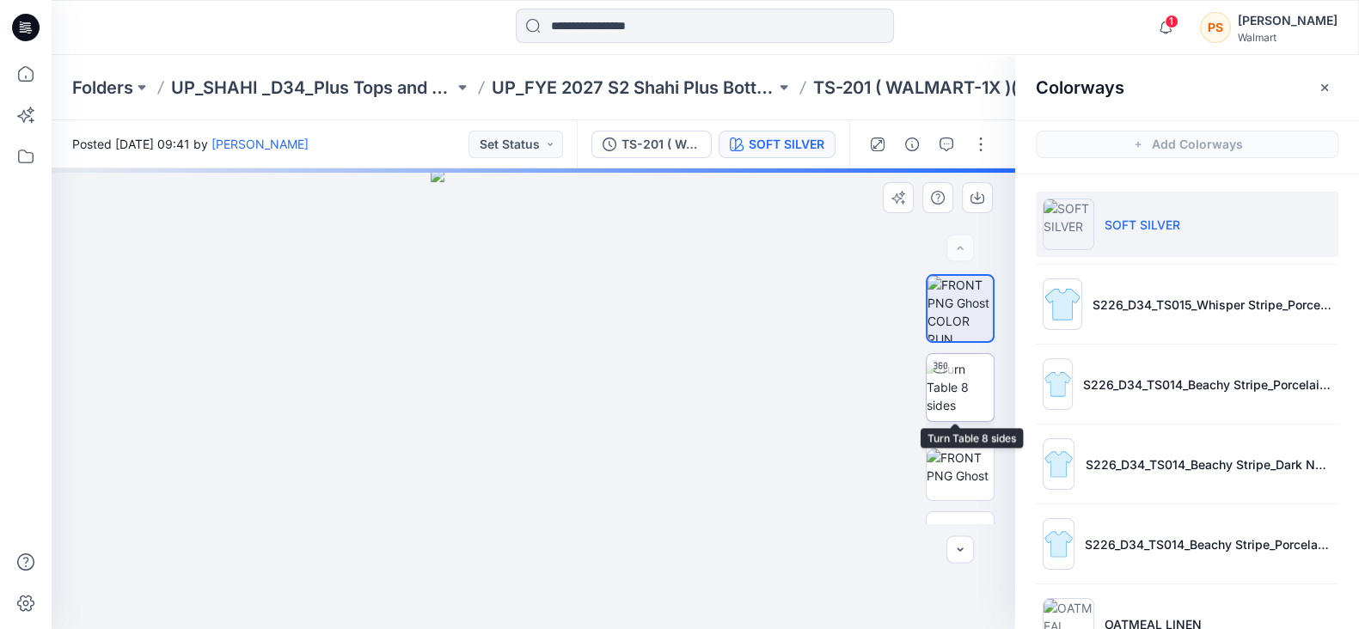
click at [981, 390] on img at bounding box center [960, 387] width 67 height 54
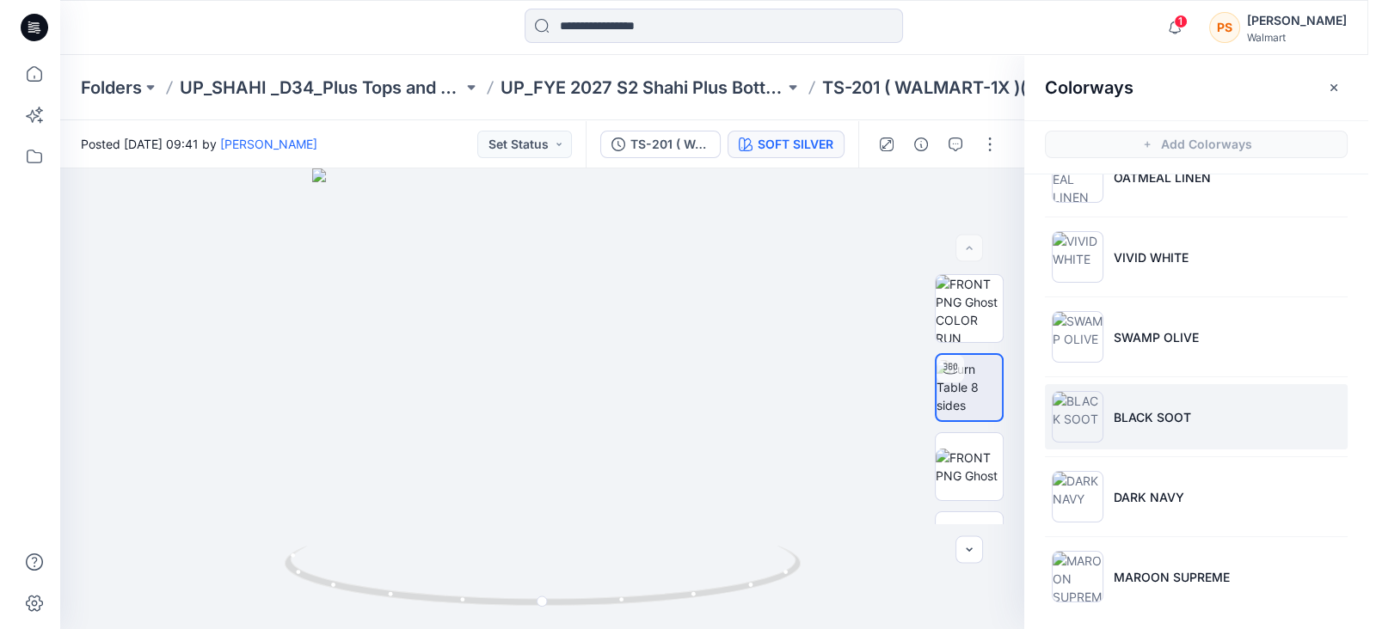
scroll to position [451, 0]
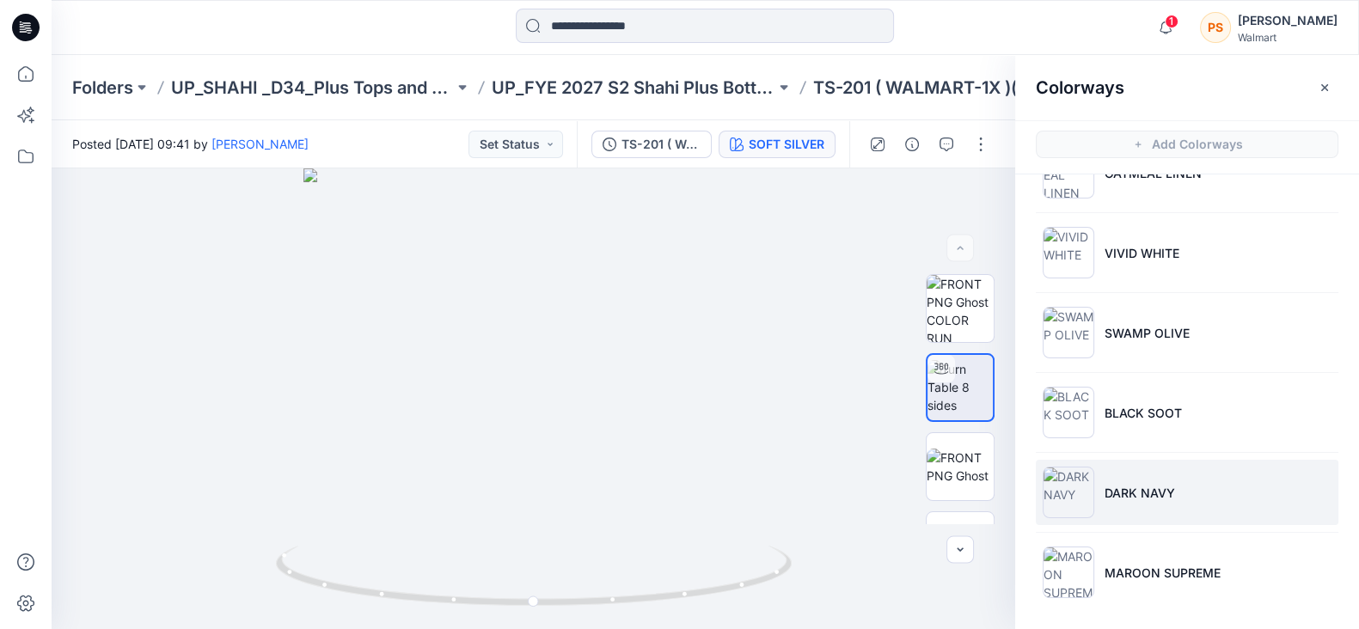
click at [1182, 496] on li "DARK NAVY" at bounding box center [1187, 492] width 303 height 65
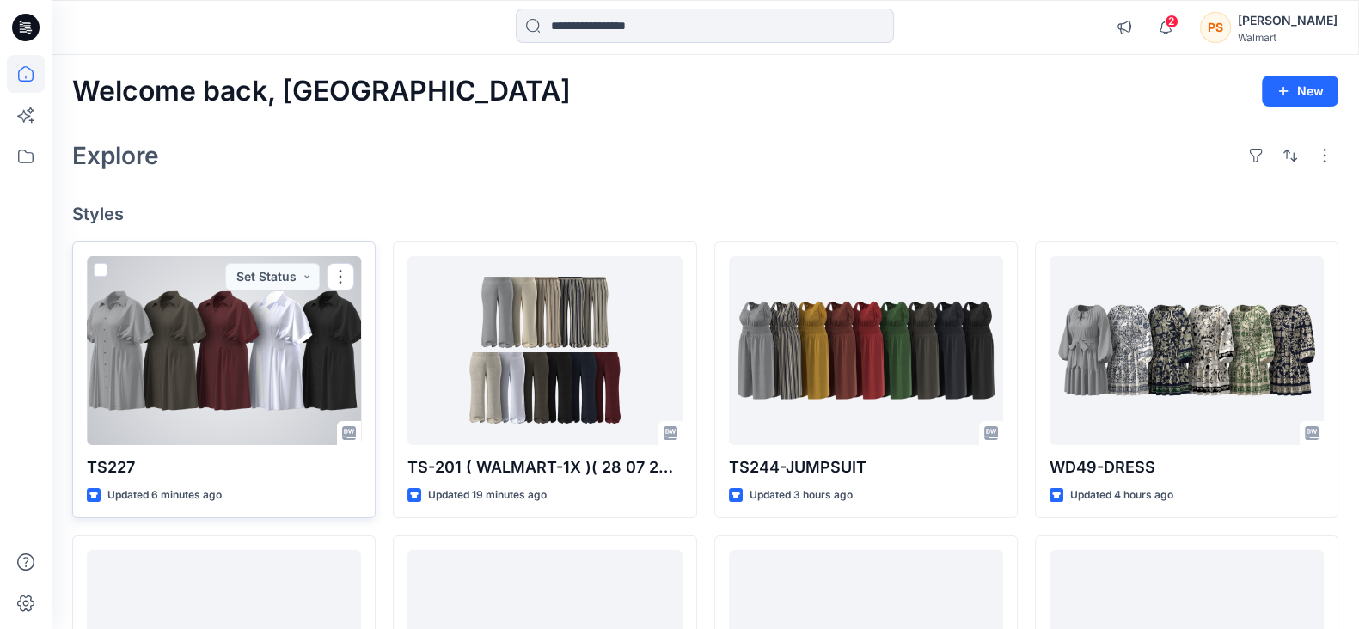
click at [155, 365] on div at bounding box center [224, 350] width 274 height 189
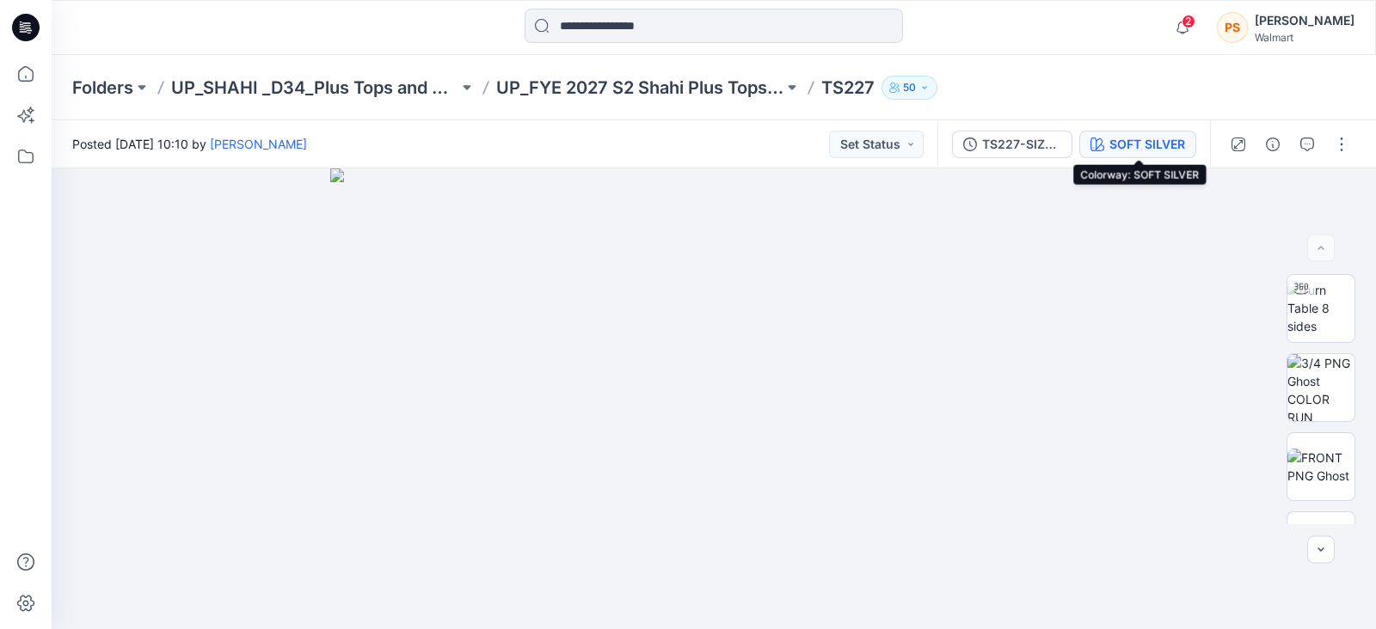
click at [1152, 139] on div "SOFT SILVER" at bounding box center [1147, 144] width 76 height 19
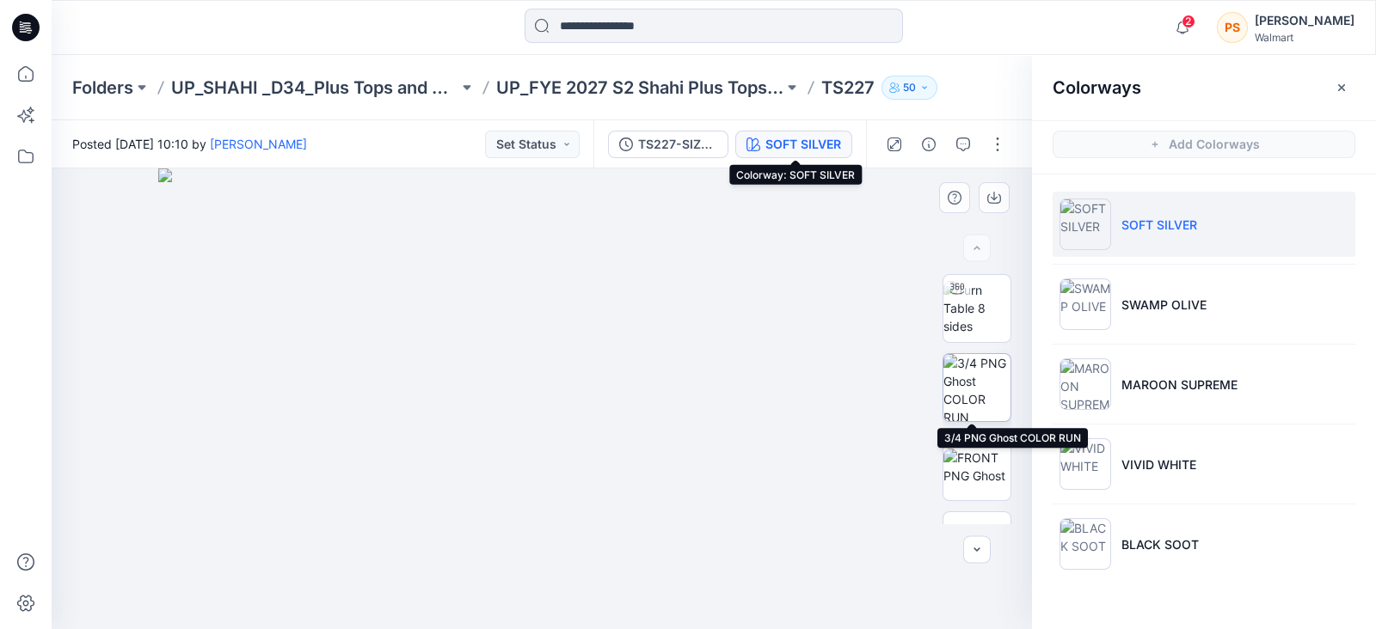
click at [985, 379] on img at bounding box center [976, 387] width 67 height 67
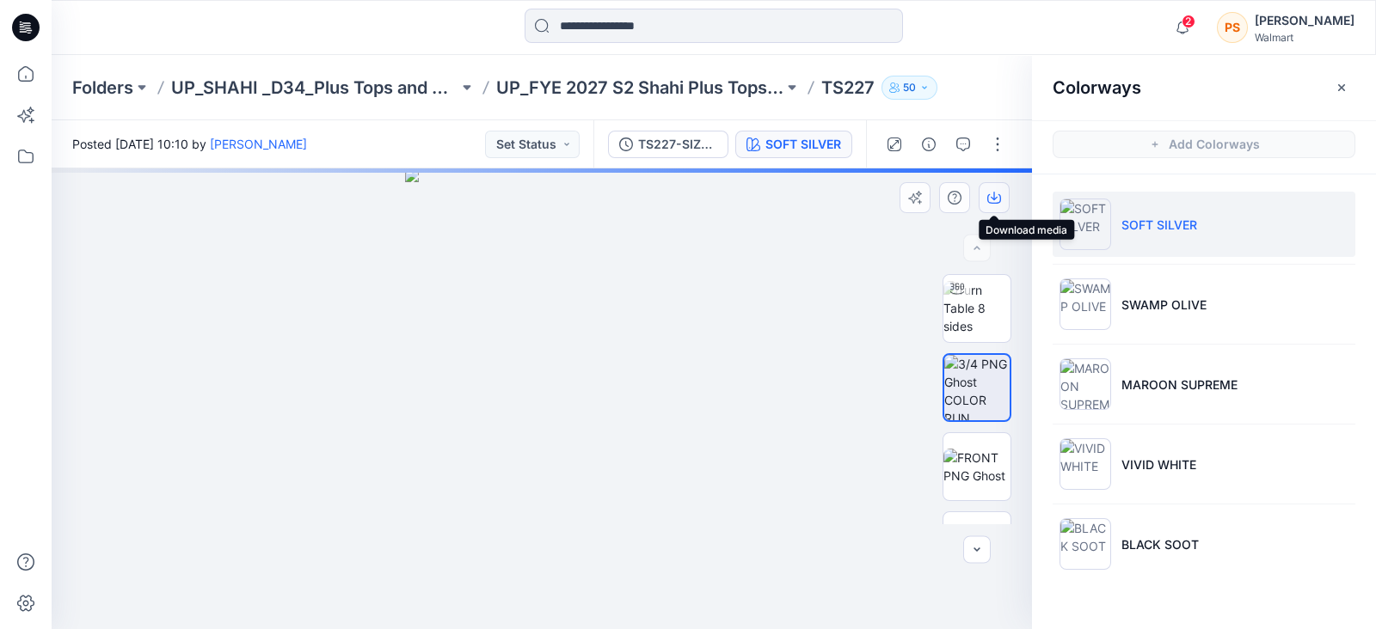
click at [996, 197] on icon "button" at bounding box center [993, 196] width 7 height 9
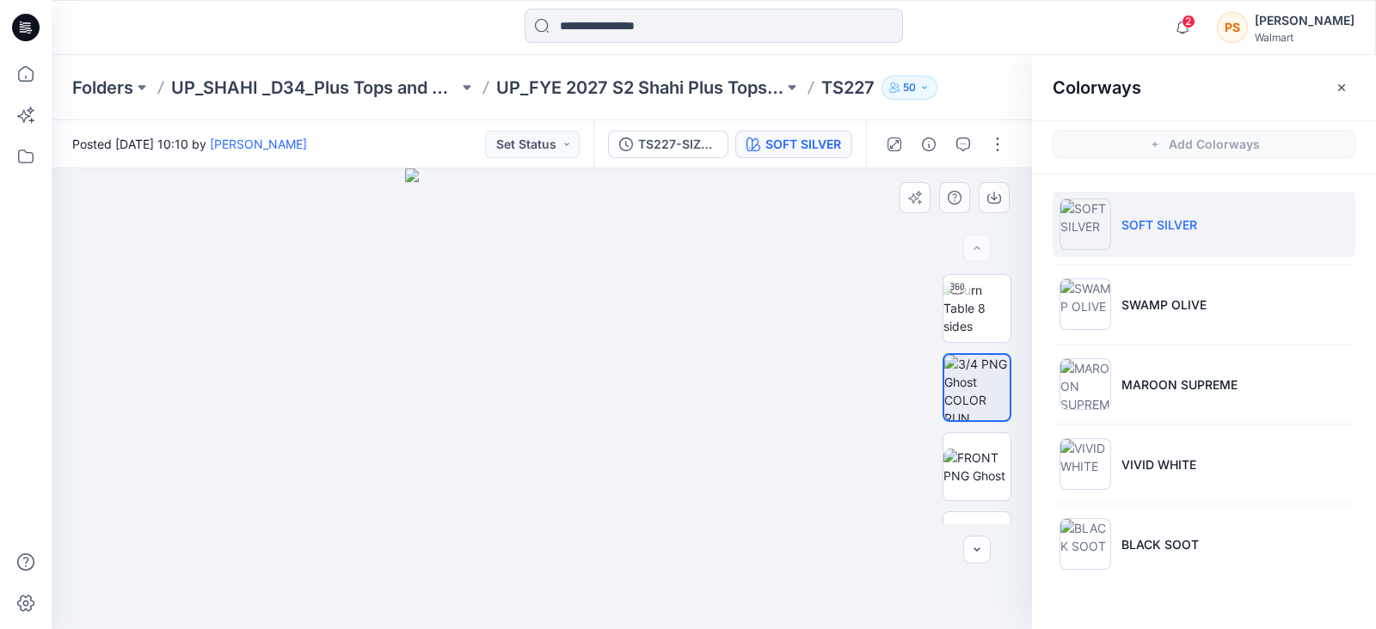
click at [749, 225] on div at bounding box center [542, 399] width 980 height 461
click at [965, 457] on img at bounding box center [976, 467] width 67 height 36
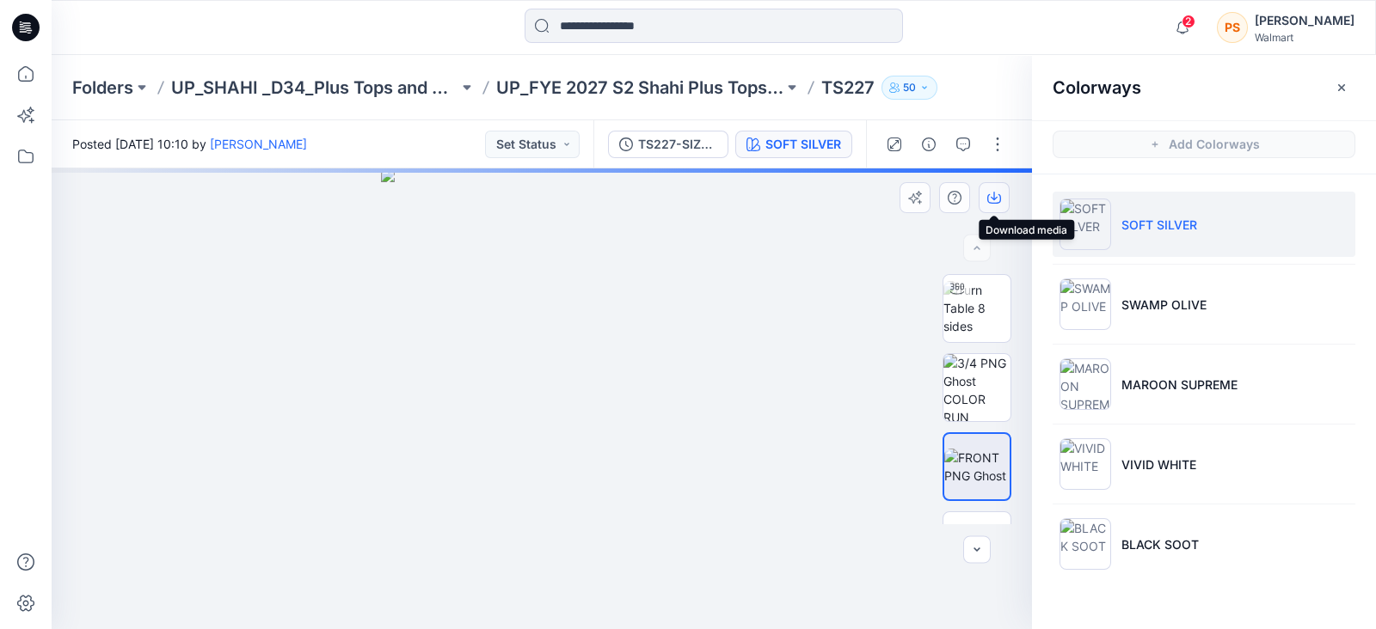
click at [997, 199] on icon "button" at bounding box center [994, 198] width 14 height 14
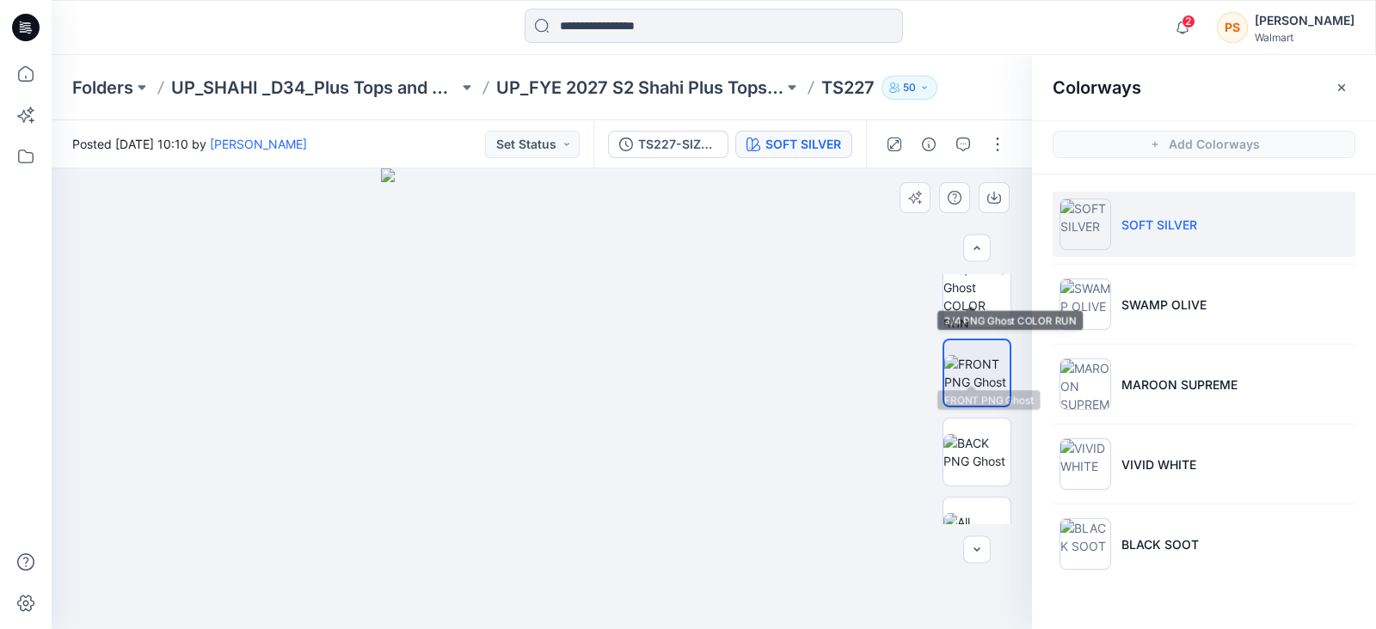
scroll to position [135, 0]
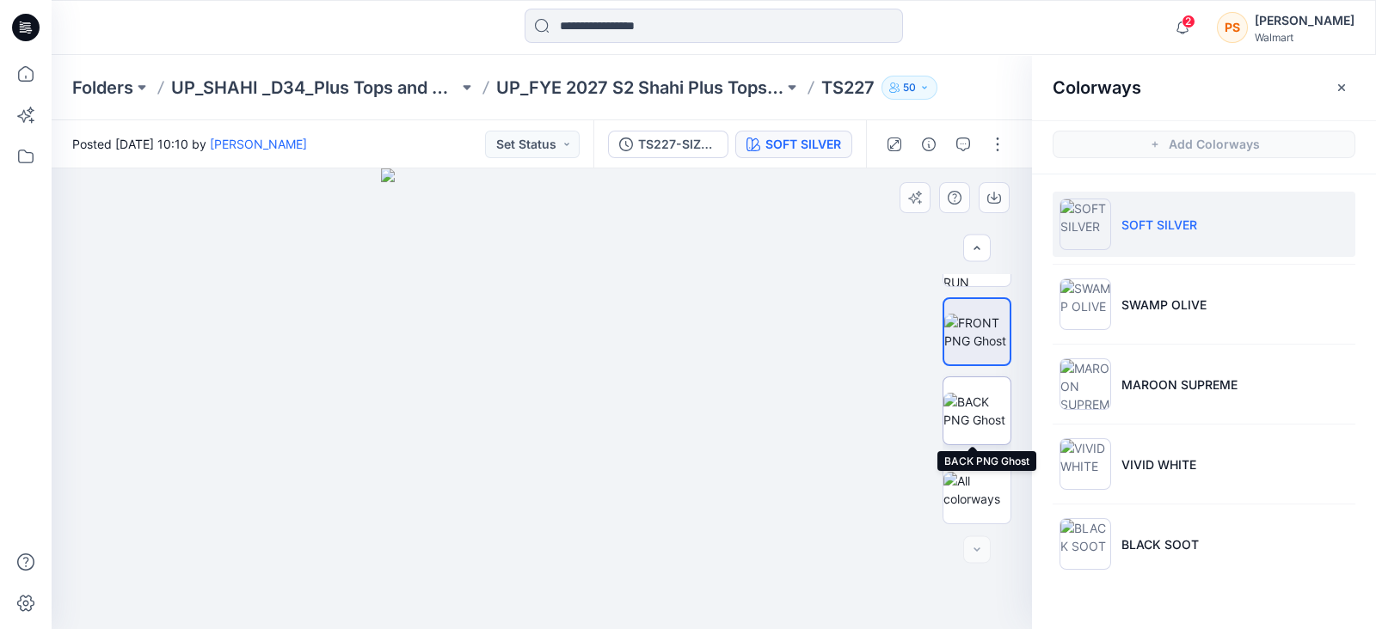
click at [969, 418] on img at bounding box center [976, 411] width 67 height 36
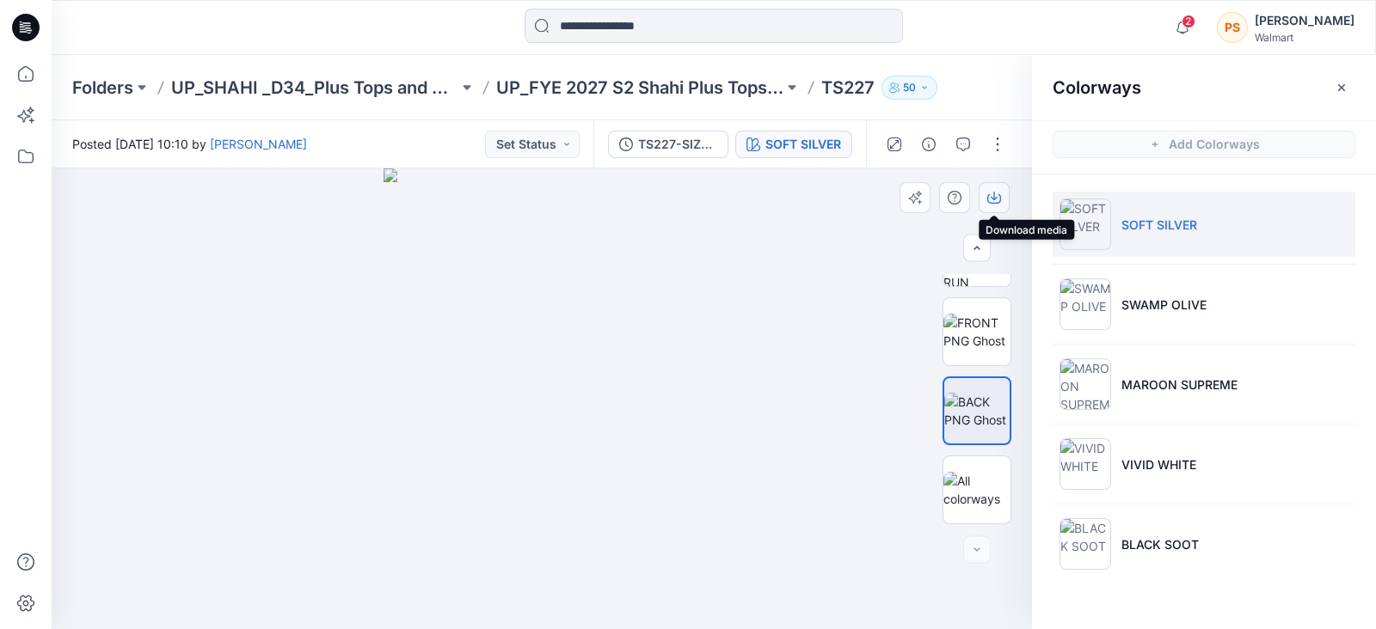
click at [990, 199] on icon "button" at bounding box center [994, 198] width 14 height 14
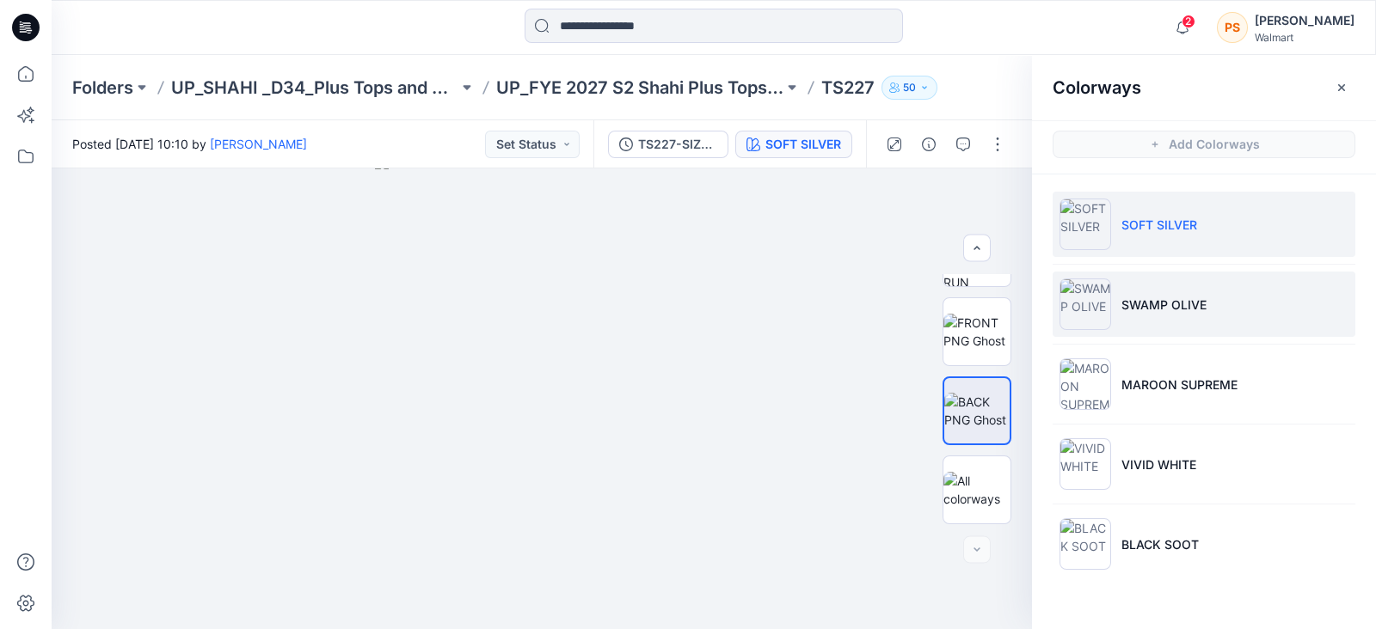
click at [1204, 302] on p "SWAMP OLIVE" at bounding box center [1163, 305] width 85 height 18
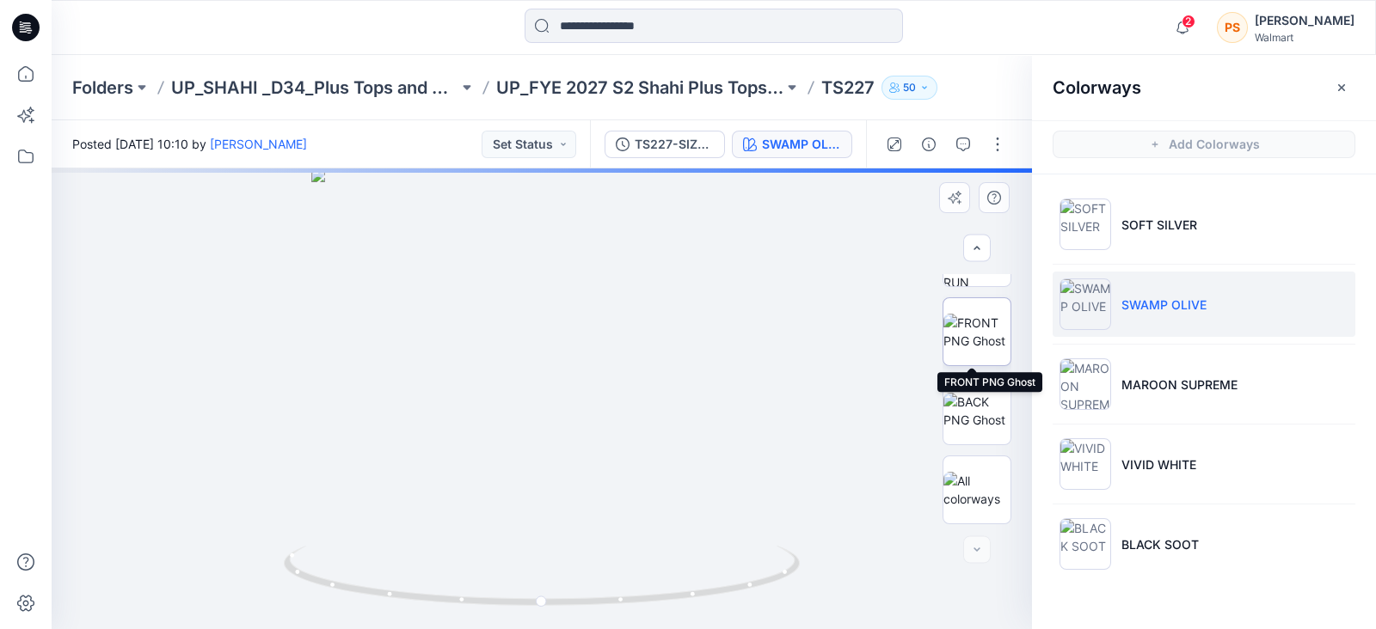
click at [955, 319] on img at bounding box center [976, 332] width 67 height 36
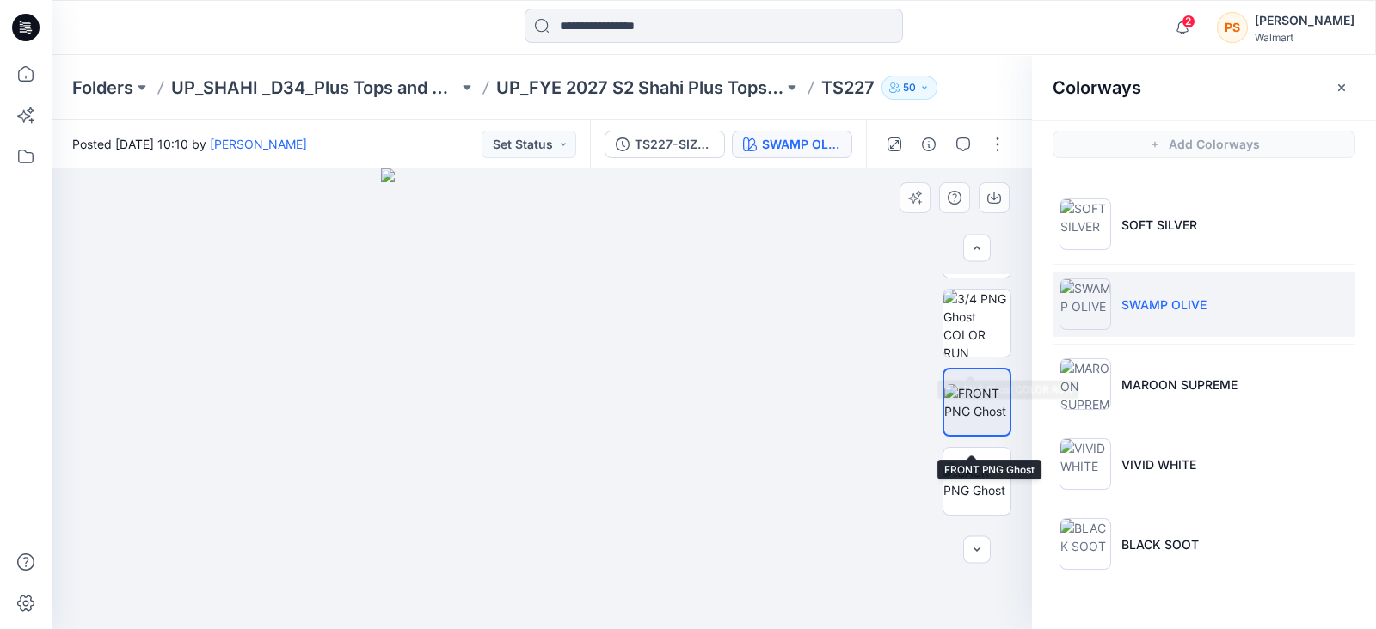
scroll to position [0, 0]
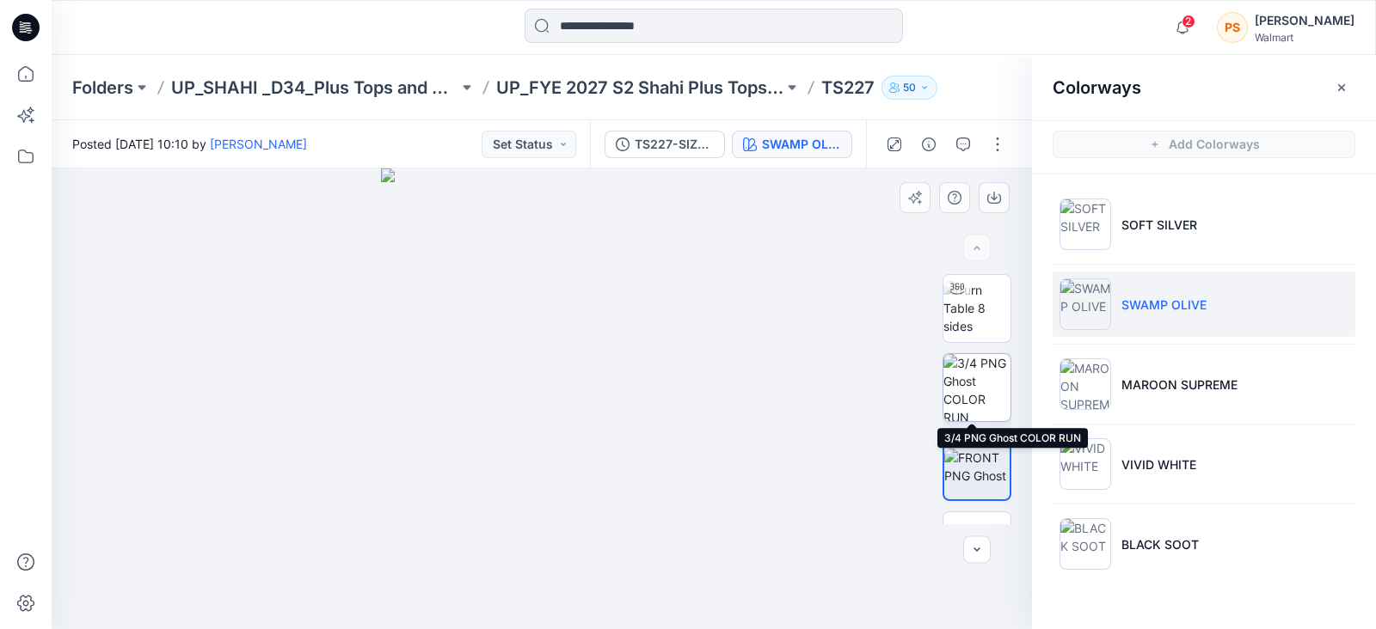
click at [973, 382] on img at bounding box center [976, 387] width 67 height 67
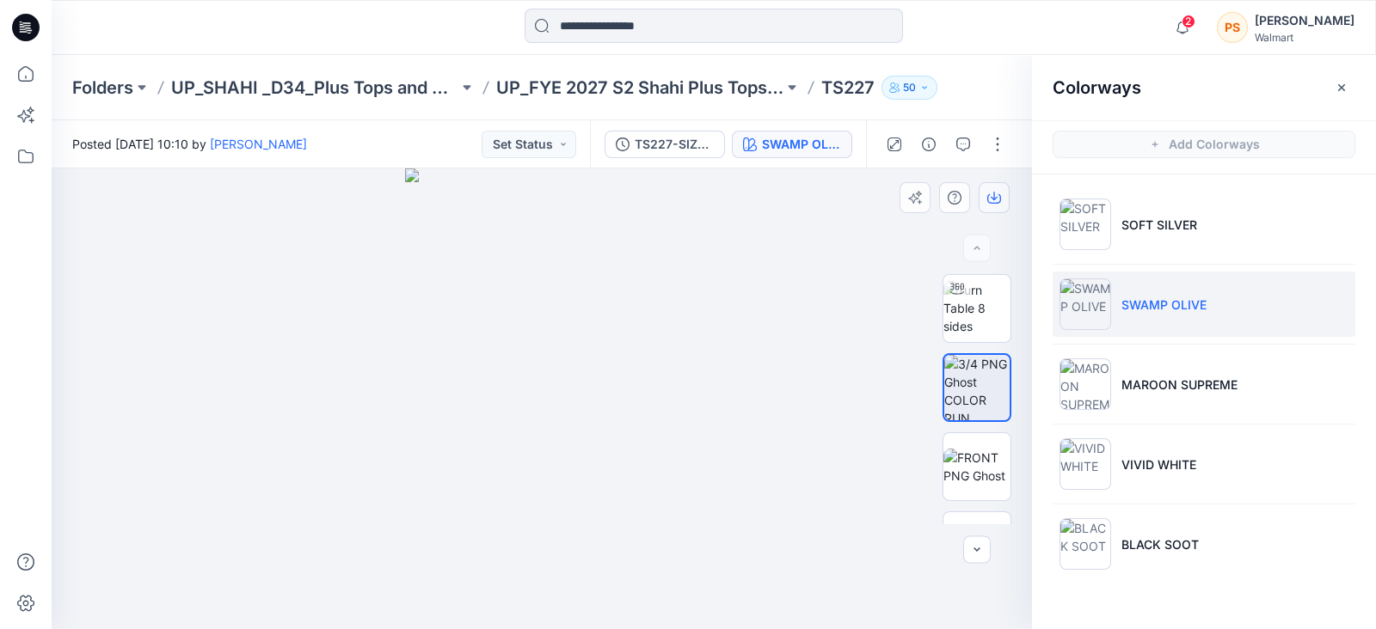
click at [993, 202] on icon "button" at bounding box center [994, 198] width 14 height 14
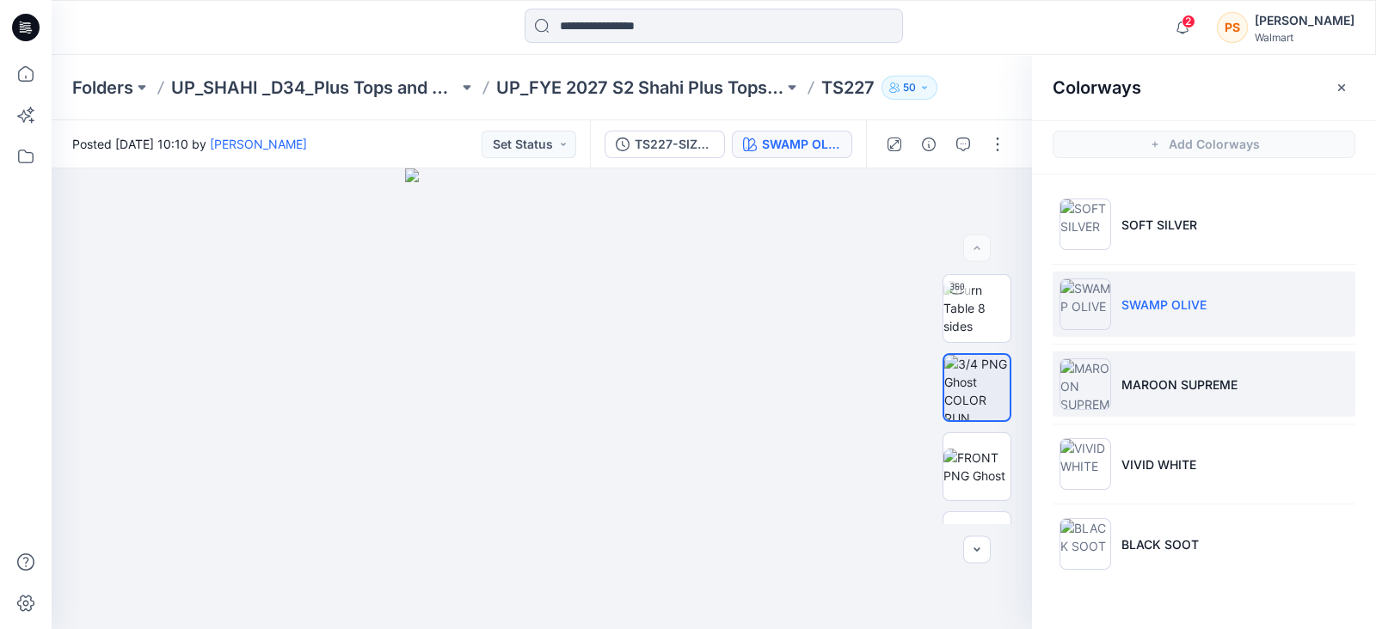
click at [1102, 395] on img at bounding box center [1085, 385] width 52 height 52
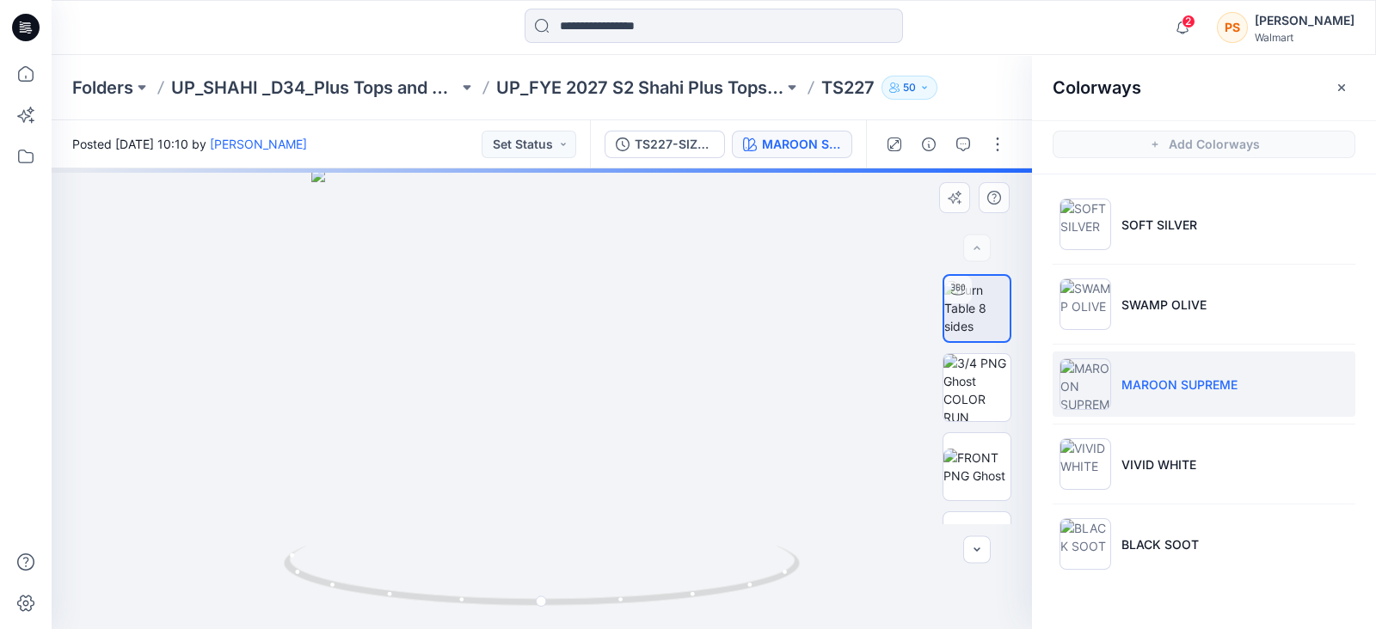
click at [815, 264] on div at bounding box center [542, 399] width 980 height 461
click at [960, 384] on img at bounding box center [976, 387] width 67 height 67
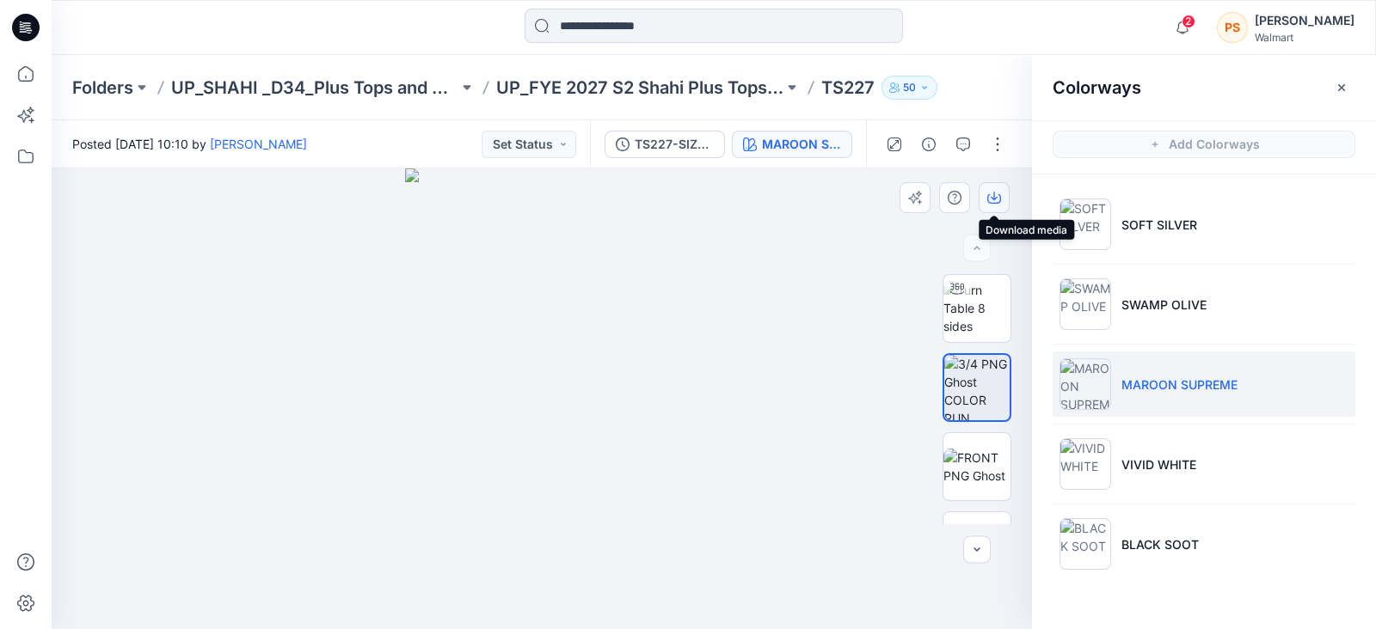
click at [993, 196] on icon "button" at bounding box center [994, 198] width 14 height 14
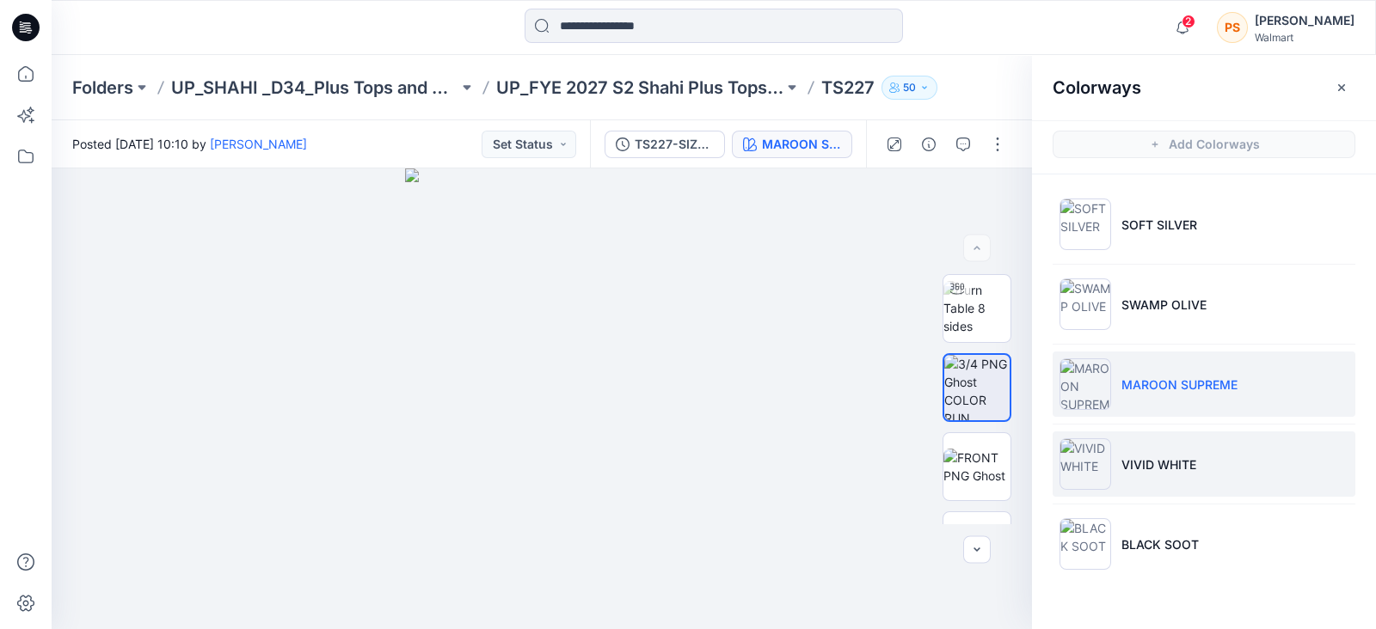
drag, startPoint x: 1162, startPoint y: 466, endPoint x: 1242, endPoint y: 475, distance: 80.4
click at [1162, 466] on p "VIVID WHITE" at bounding box center [1158, 465] width 75 height 18
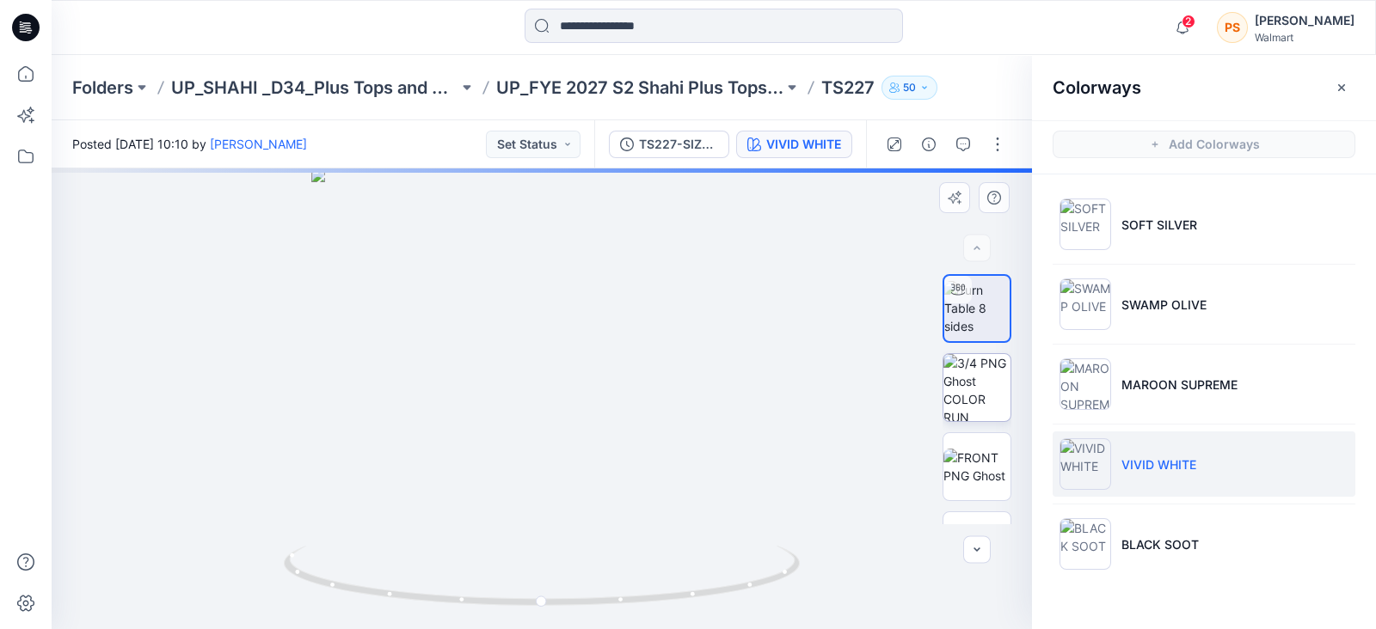
click at [961, 386] on img at bounding box center [976, 387] width 67 height 67
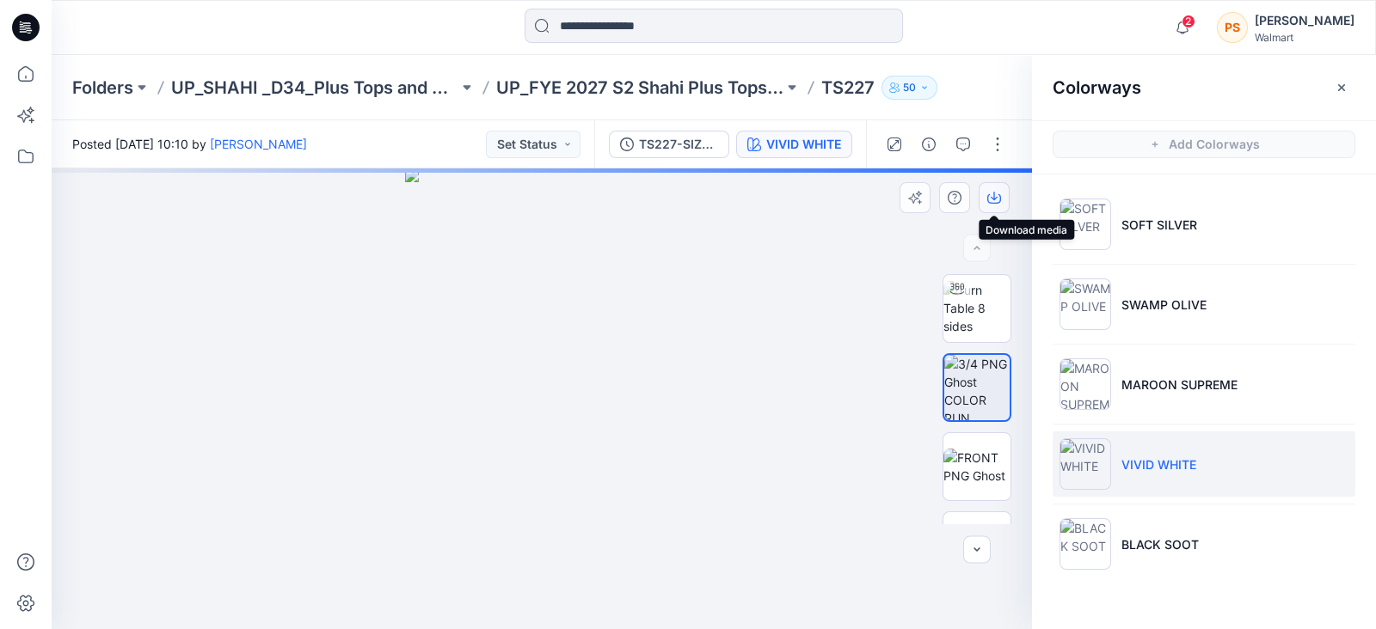
click at [989, 196] on icon "button" at bounding box center [994, 198] width 14 height 14
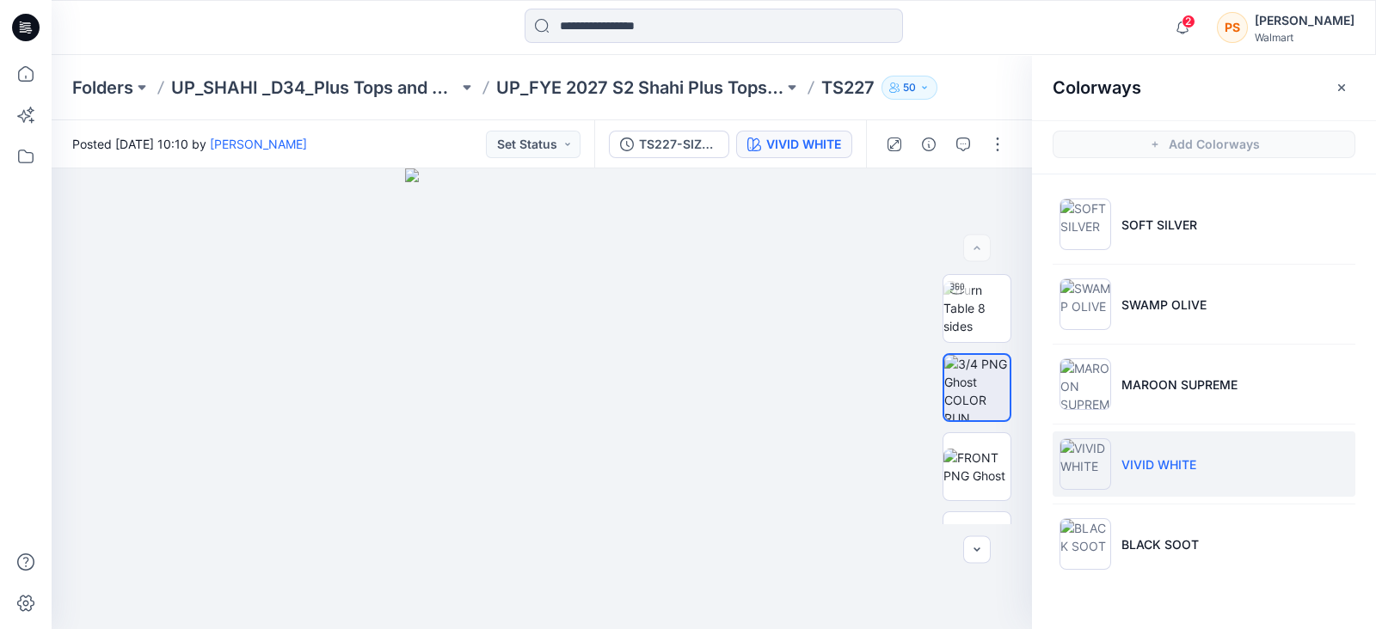
drag, startPoint x: 1177, startPoint y: 555, endPoint x: 1233, endPoint y: 503, distance: 76.1
click at [1177, 555] on li "BLACK SOOT" at bounding box center [1203, 544] width 303 height 65
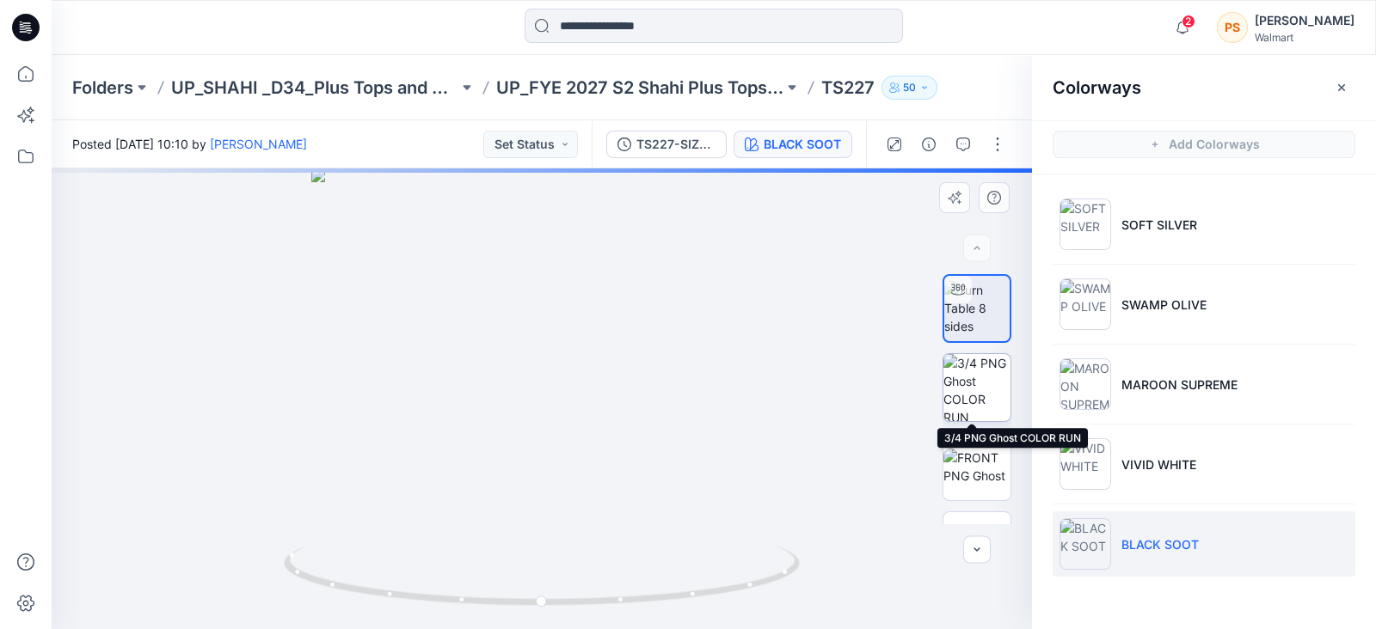
click at [970, 371] on img at bounding box center [976, 387] width 67 height 67
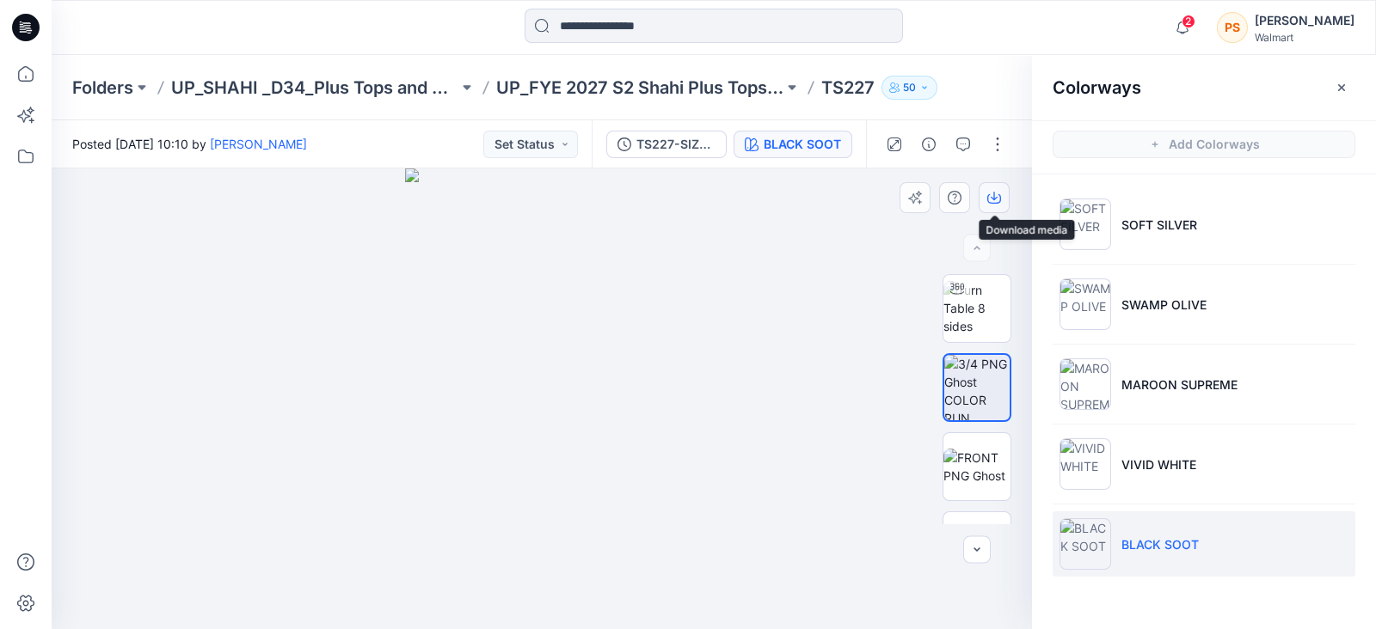
click at [996, 204] on icon "button" at bounding box center [994, 198] width 14 height 14
click at [695, 212] on div at bounding box center [542, 399] width 980 height 461
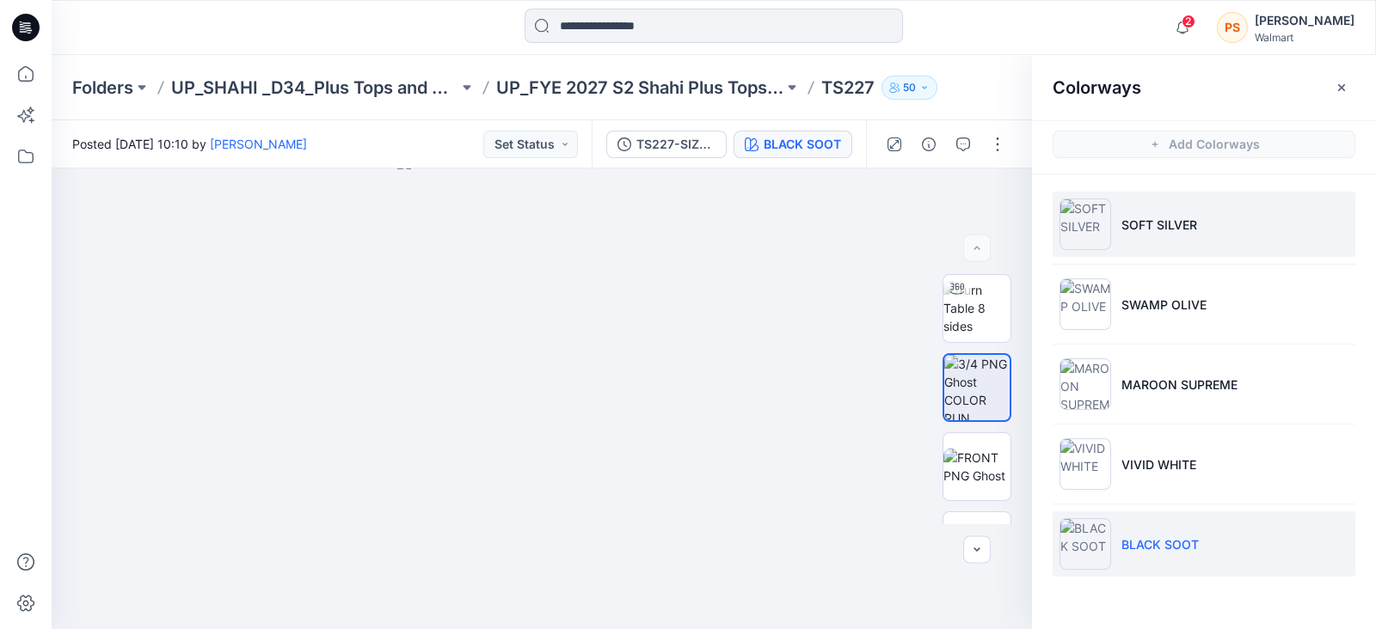
click at [1179, 228] on p "SOFT SILVER" at bounding box center [1159, 225] width 76 height 18
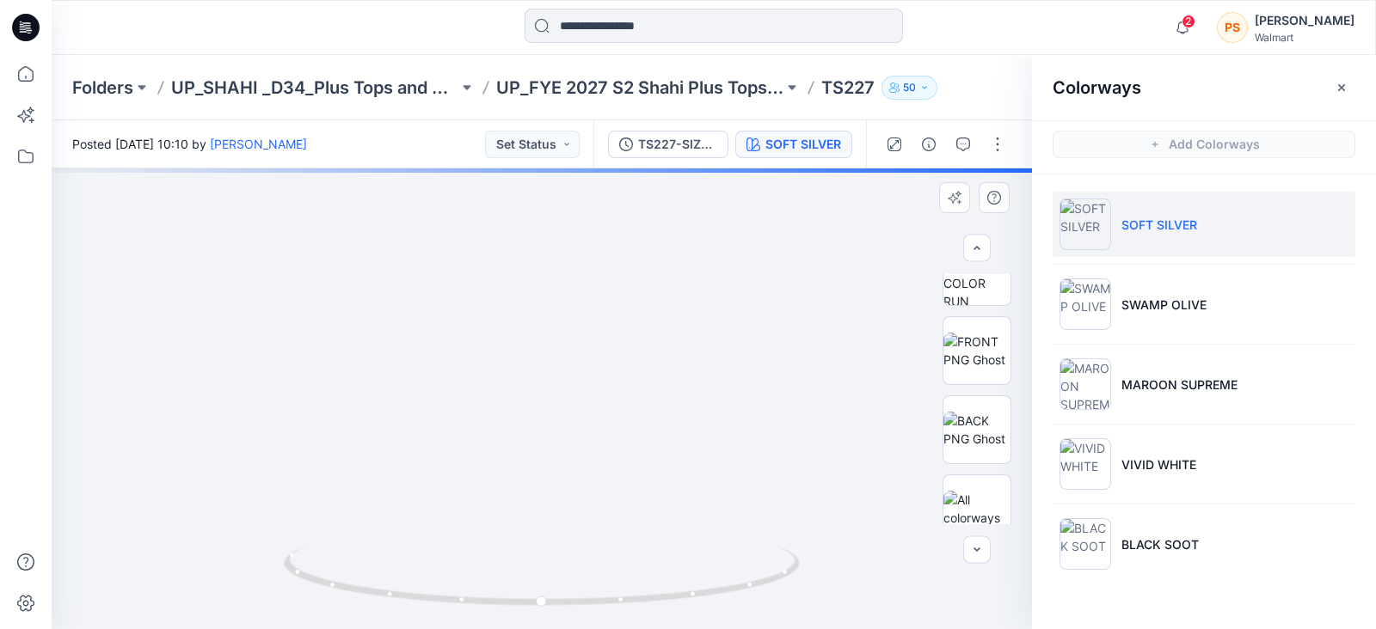
scroll to position [135, 0]
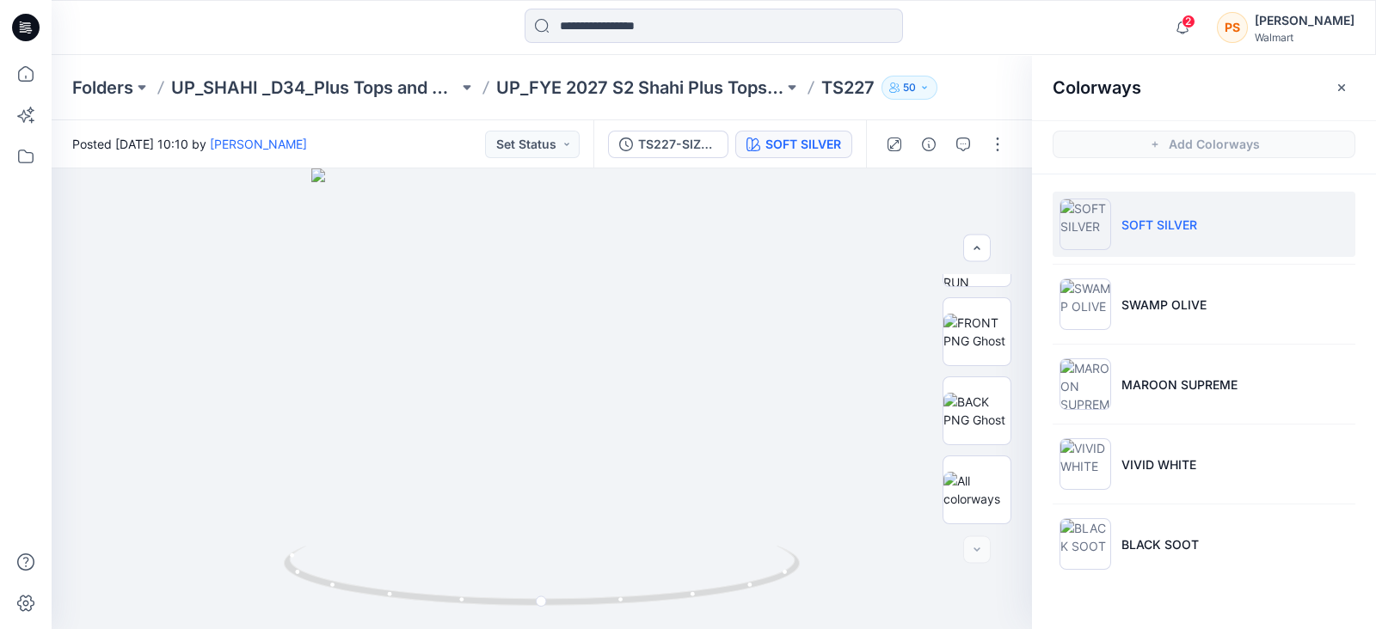
drag, startPoint x: 1142, startPoint y: 464, endPoint x: 1375, endPoint y: 474, distance: 233.2
click at [1142, 465] on p "VIVID WHITE" at bounding box center [1158, 465] width 75 height 18
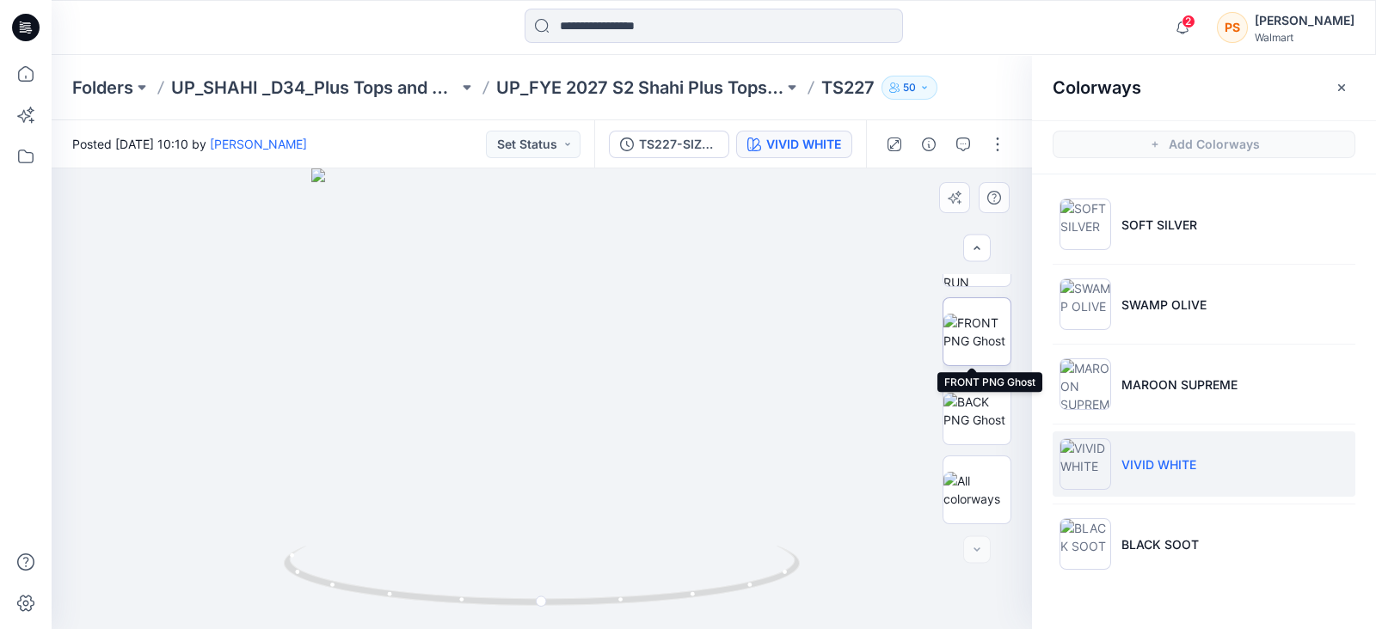
click at [978, 334] on img at bounding box center [976, 332] width 67 height 36
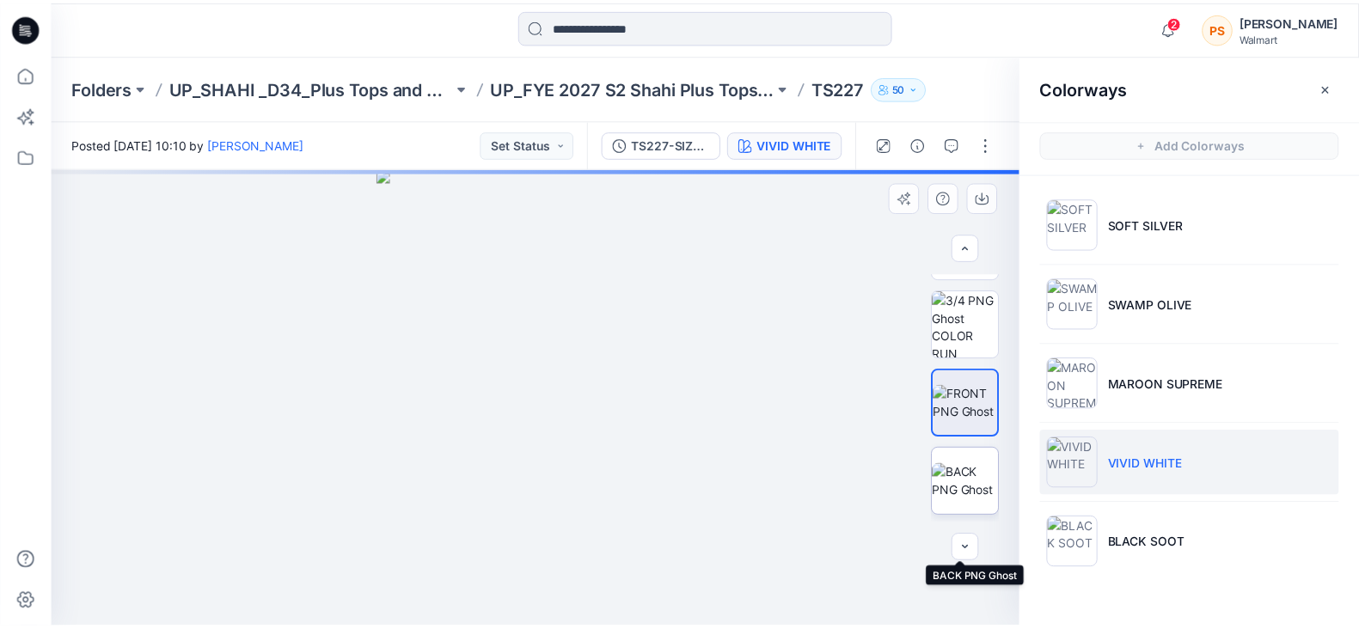
scroll to position [0, 0]
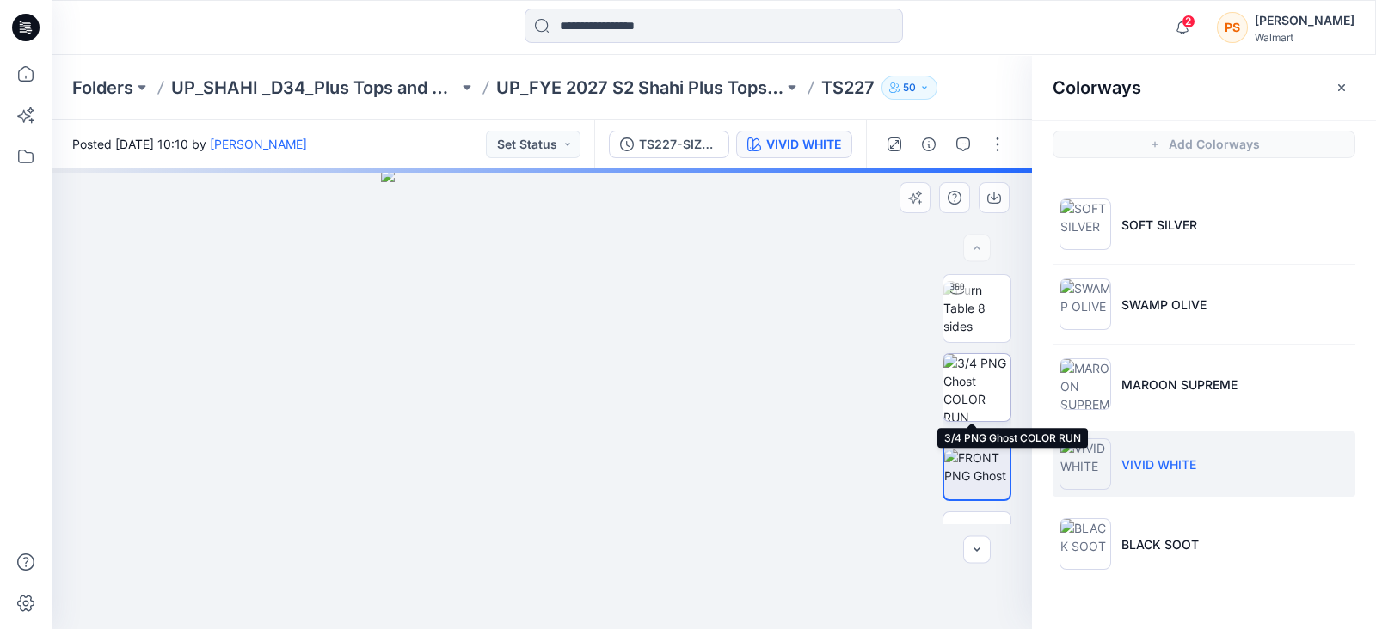
click at [982, 377] on img at bounding box center [976, 387] width 67 height 67
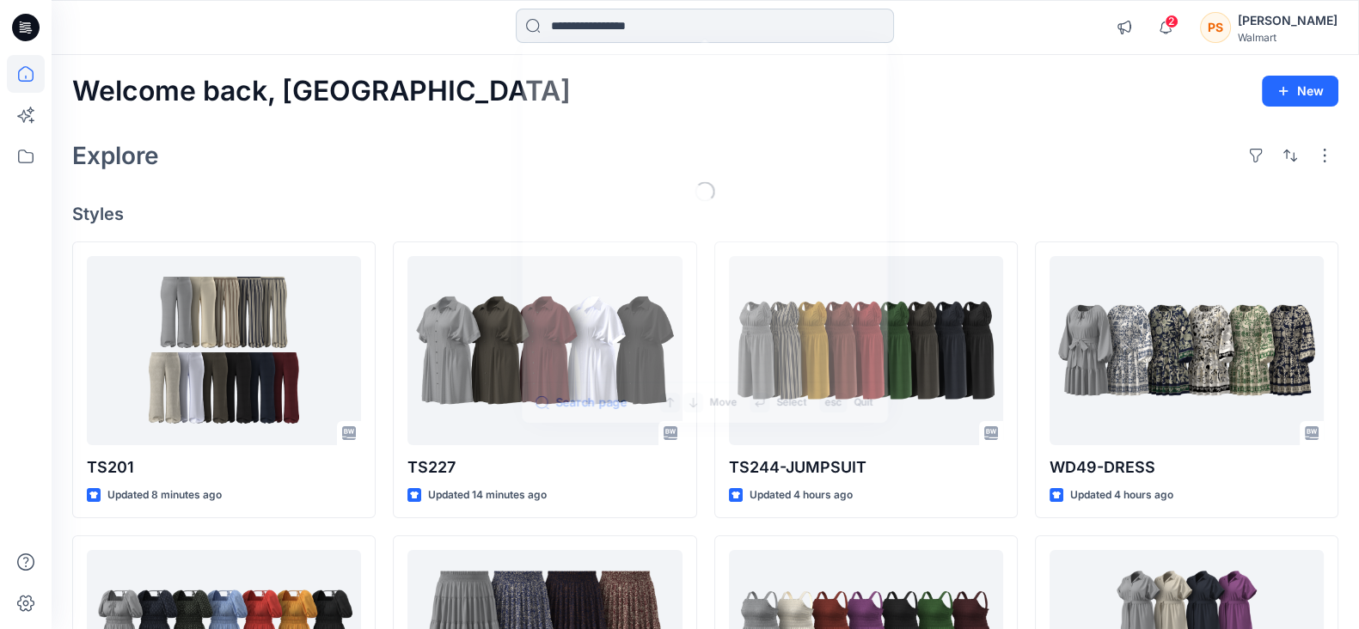
click at [641, 40] on input at bounding box center [705, 26] width 378 height 34
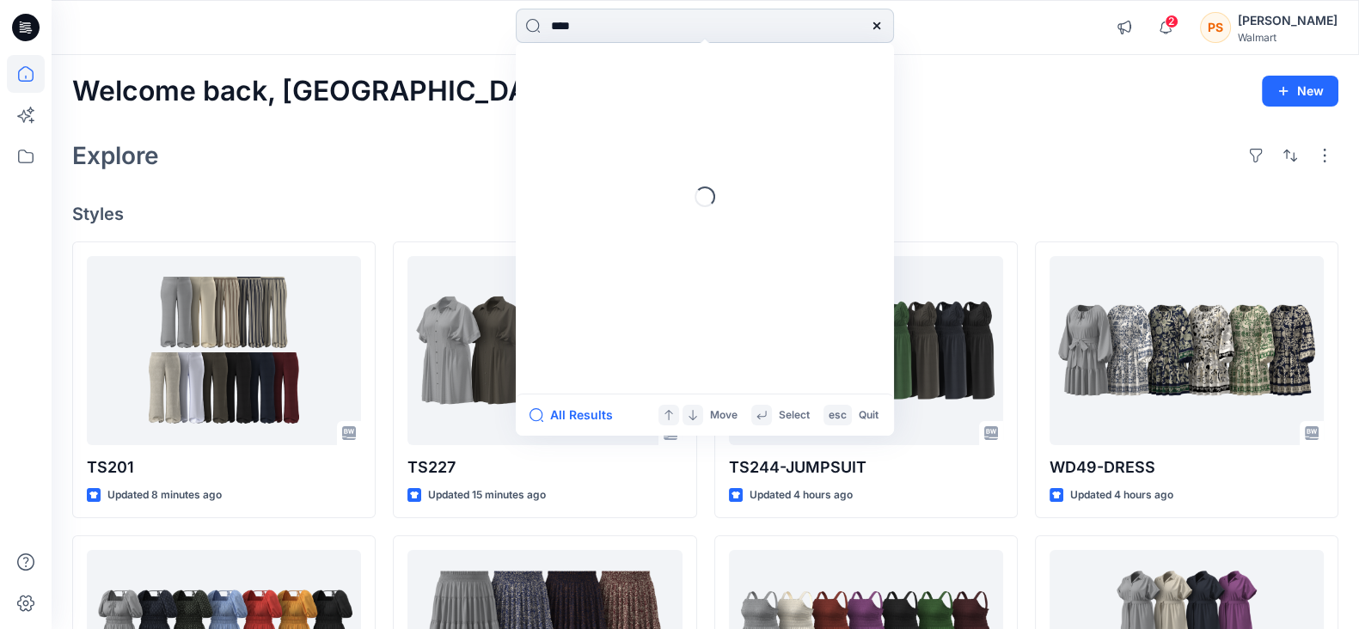
type input "*****"
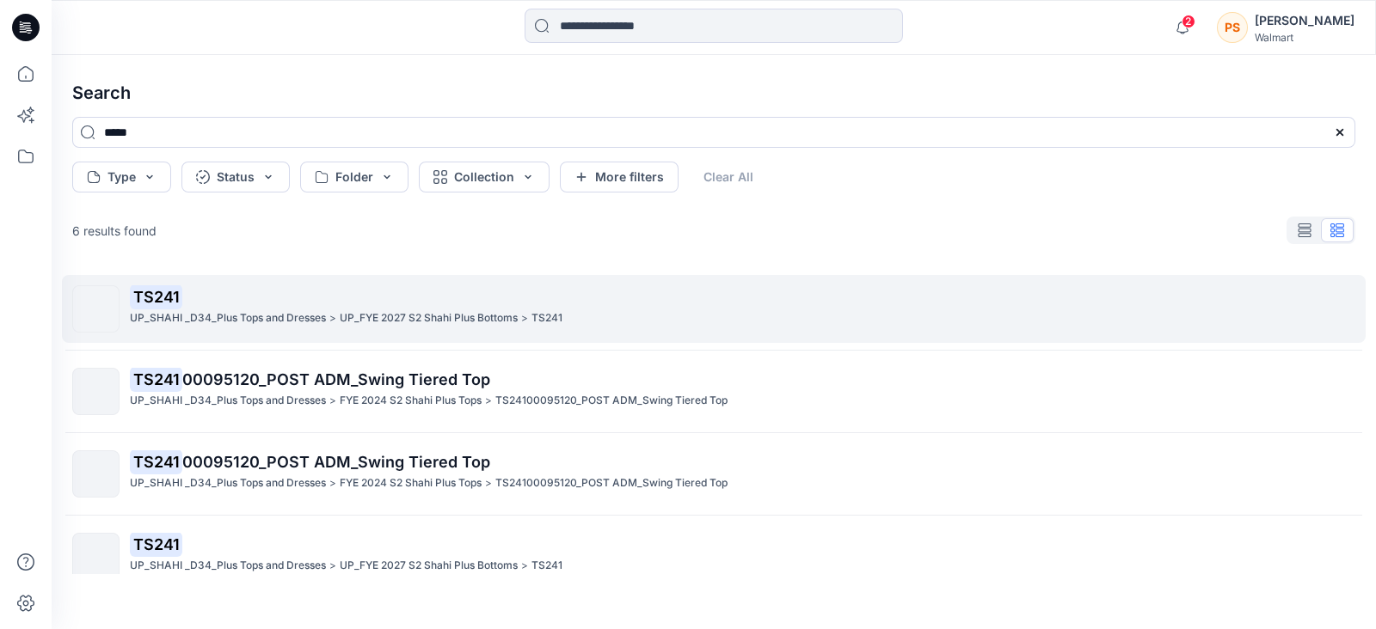
click at [308, 314] on p "UP_SHAHI _D34_Plus Tops and Dresses" at bounding box center [228, 319] width 196 height 18
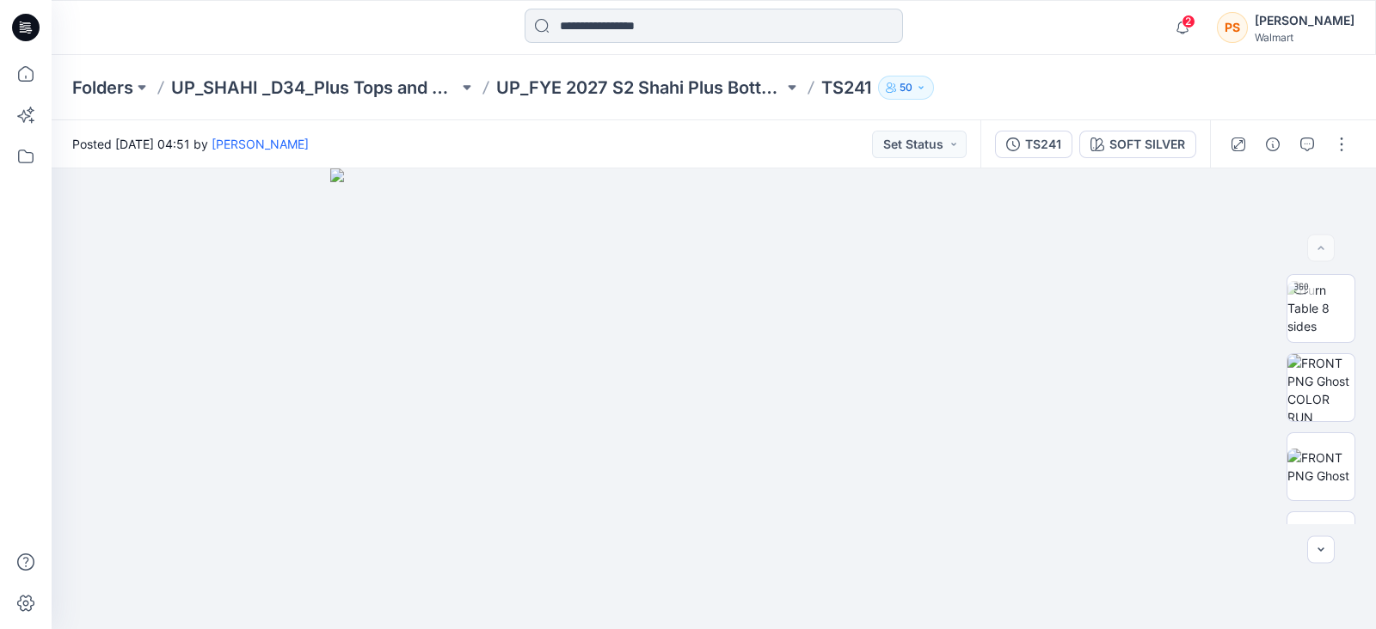
click at [621, 27] on input at bounding box center [713, 26] width 378 height 34
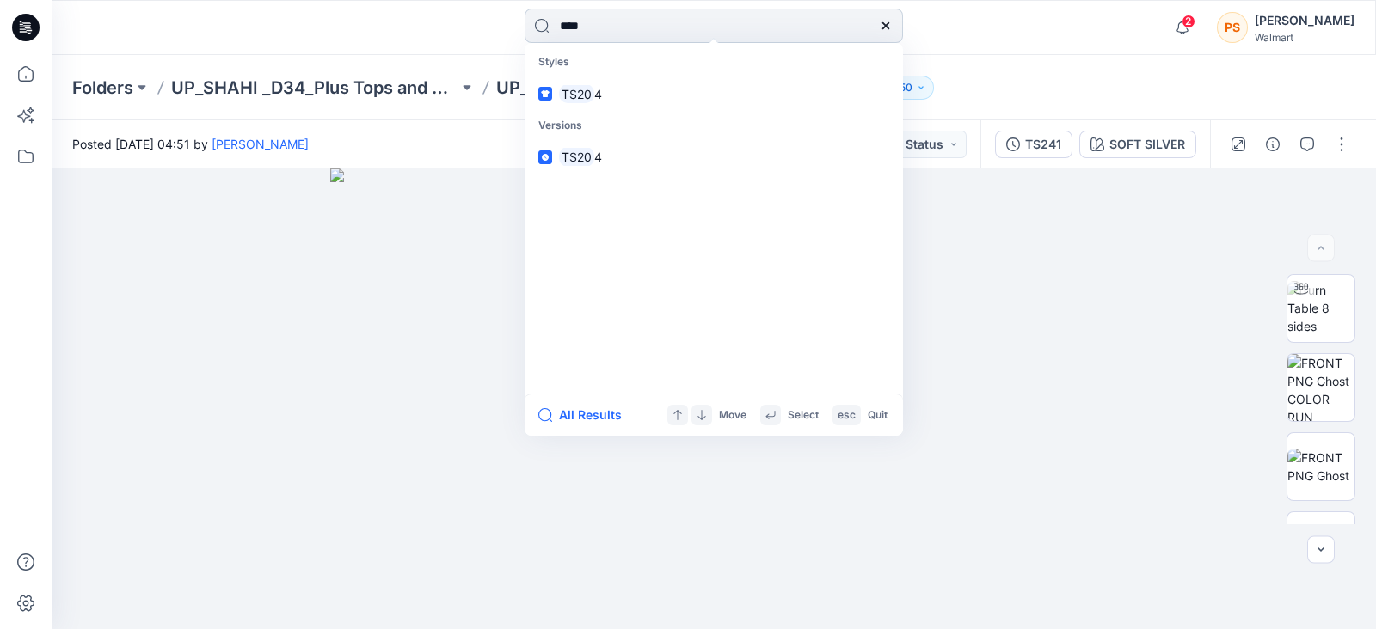
type input "*****"
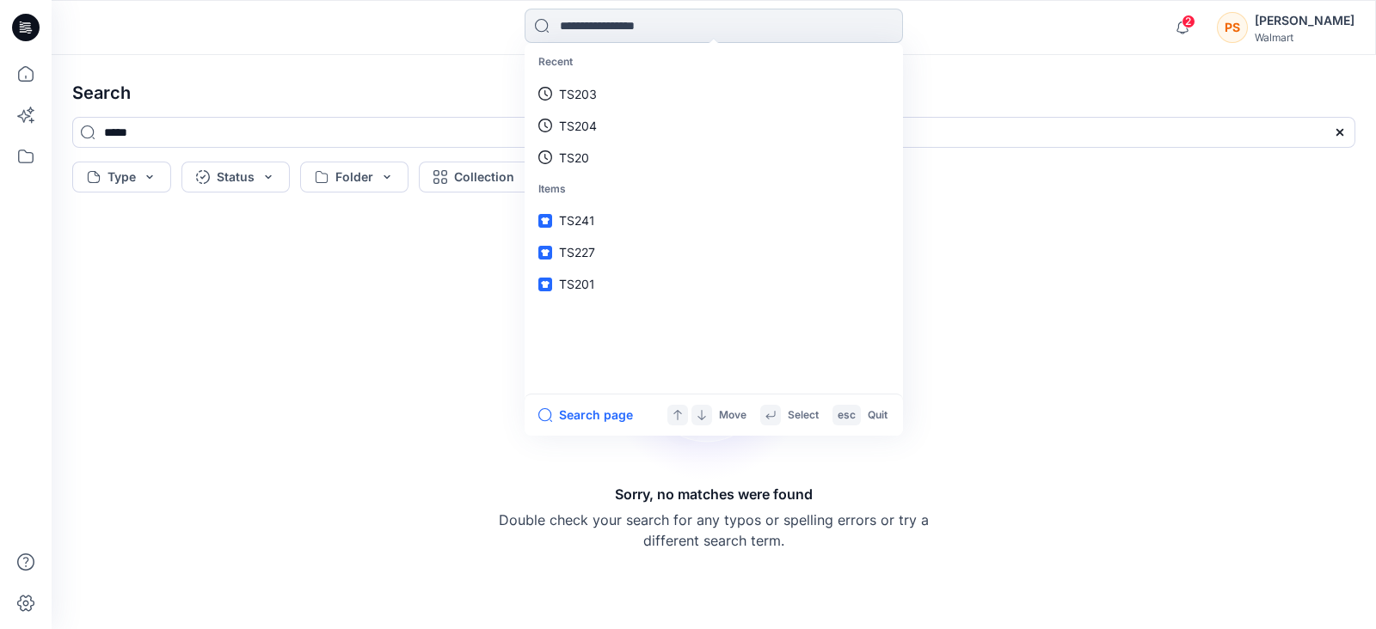
click at [615, 28] on input at bounding box center [713, 26] width 378 height 34
type input "*****"
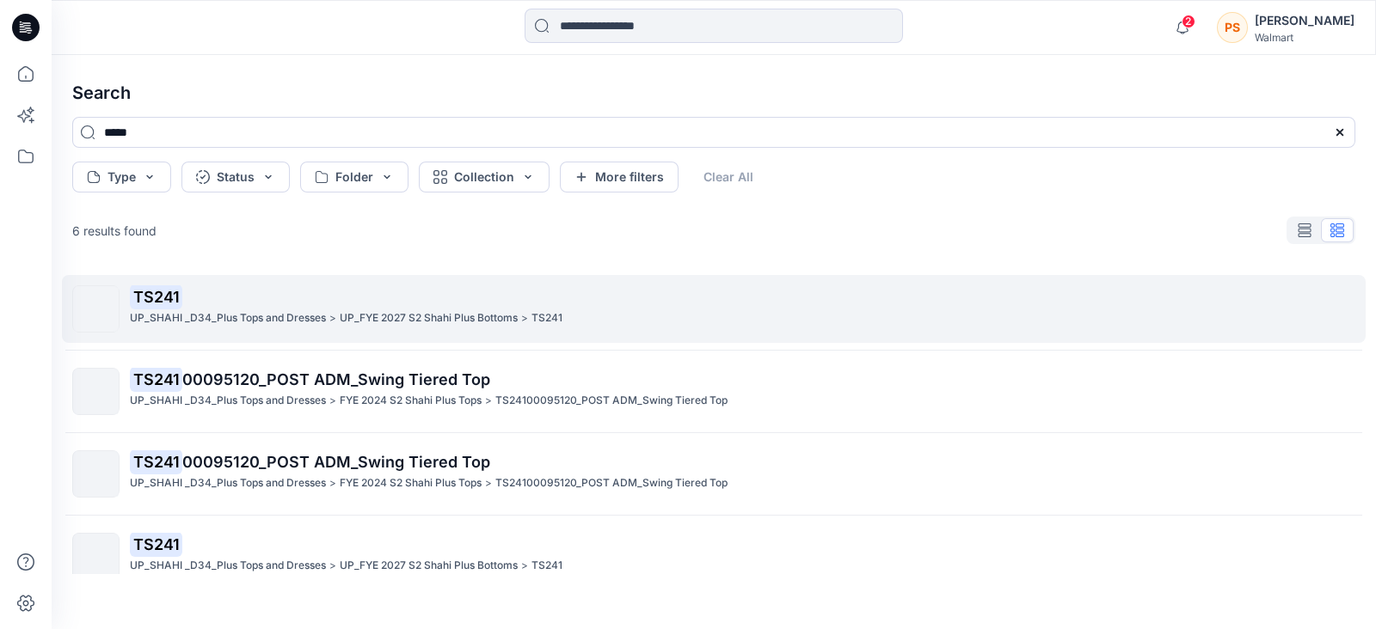
click at [334, 316] on p ">" at bounding box center [332, 319] width 7 height 18
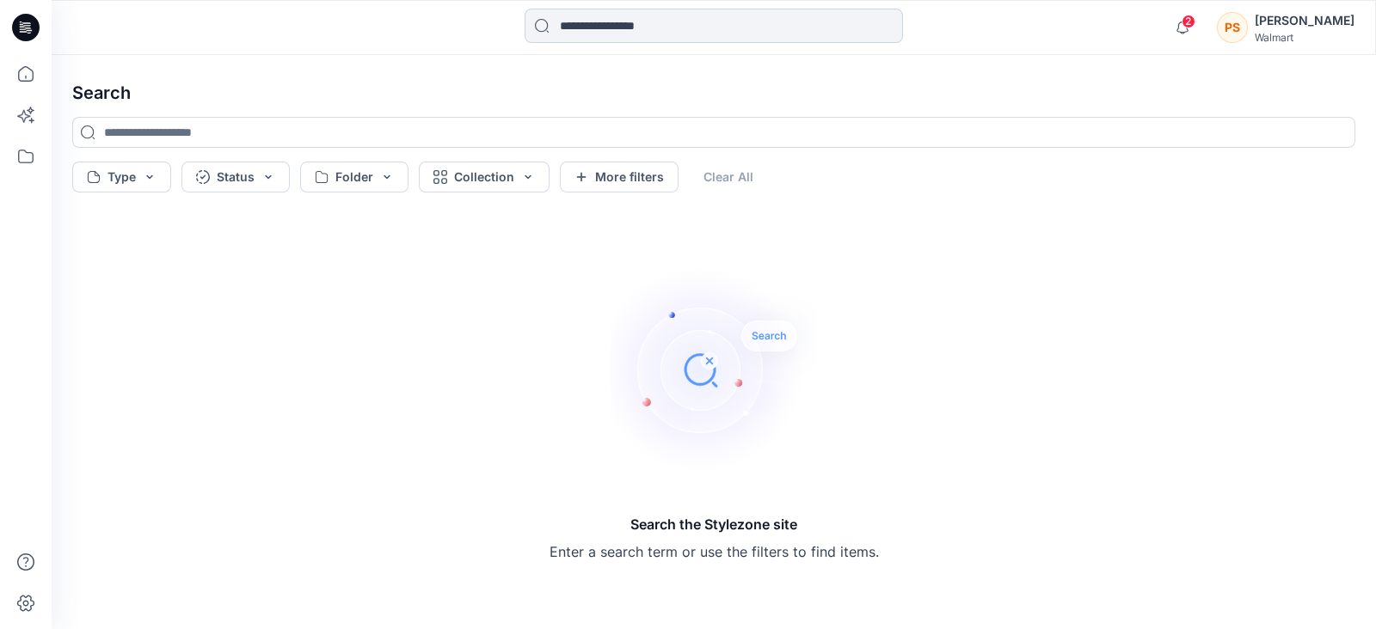
click at [664, 28] on input at bounding box center [713, 26] width 378 height 34
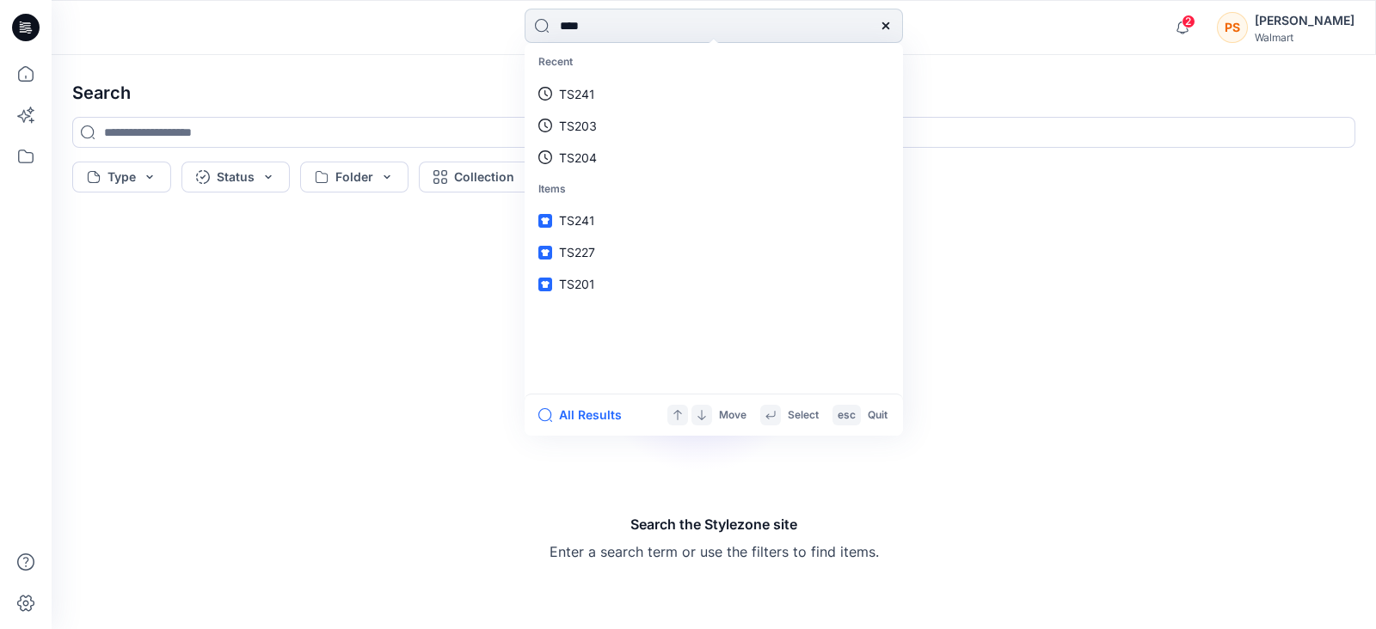
type input "*****"
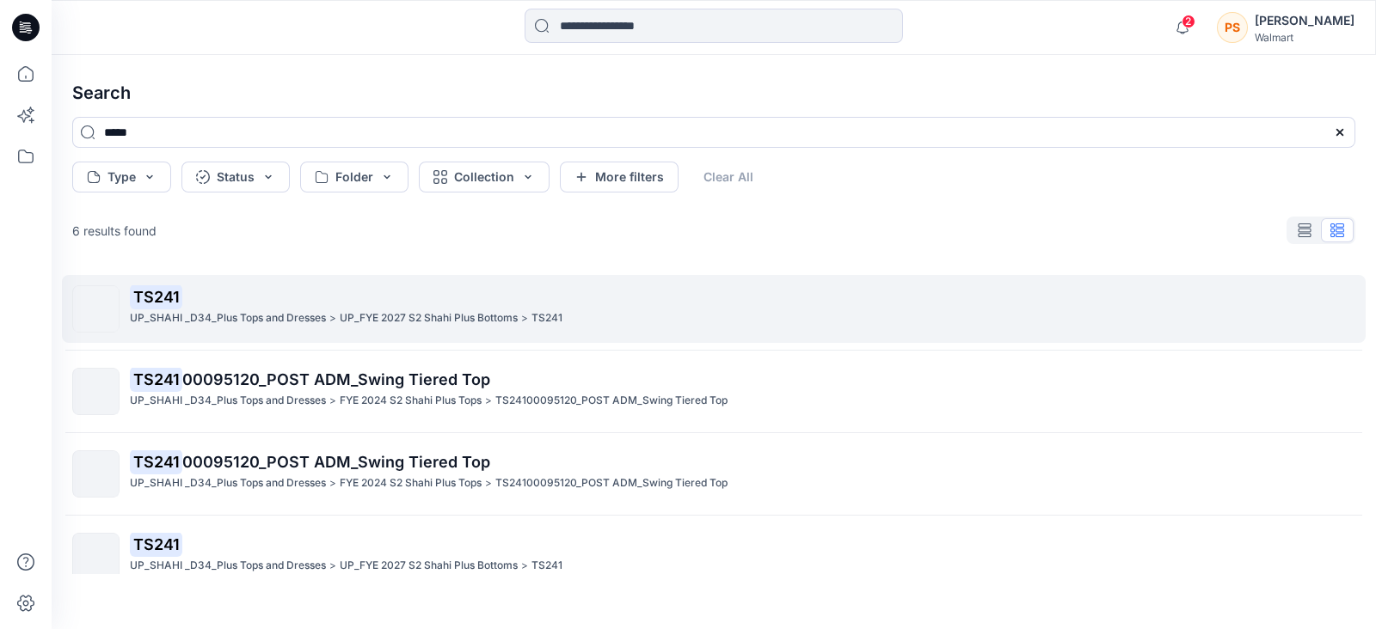
click at [254, 324] on p "UP_SHAHI _D34_Plus Tops and Dresses" at bounding box center [228, 319] width 196 height 18
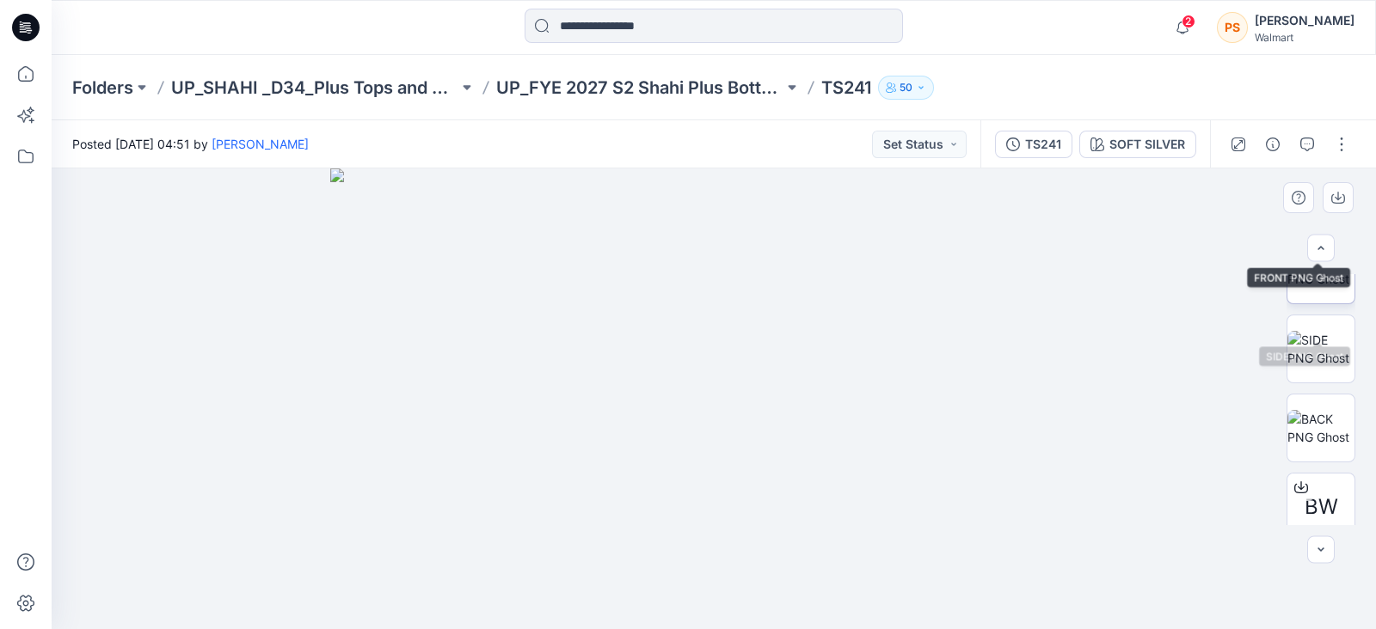
scroll to position [292, 0]
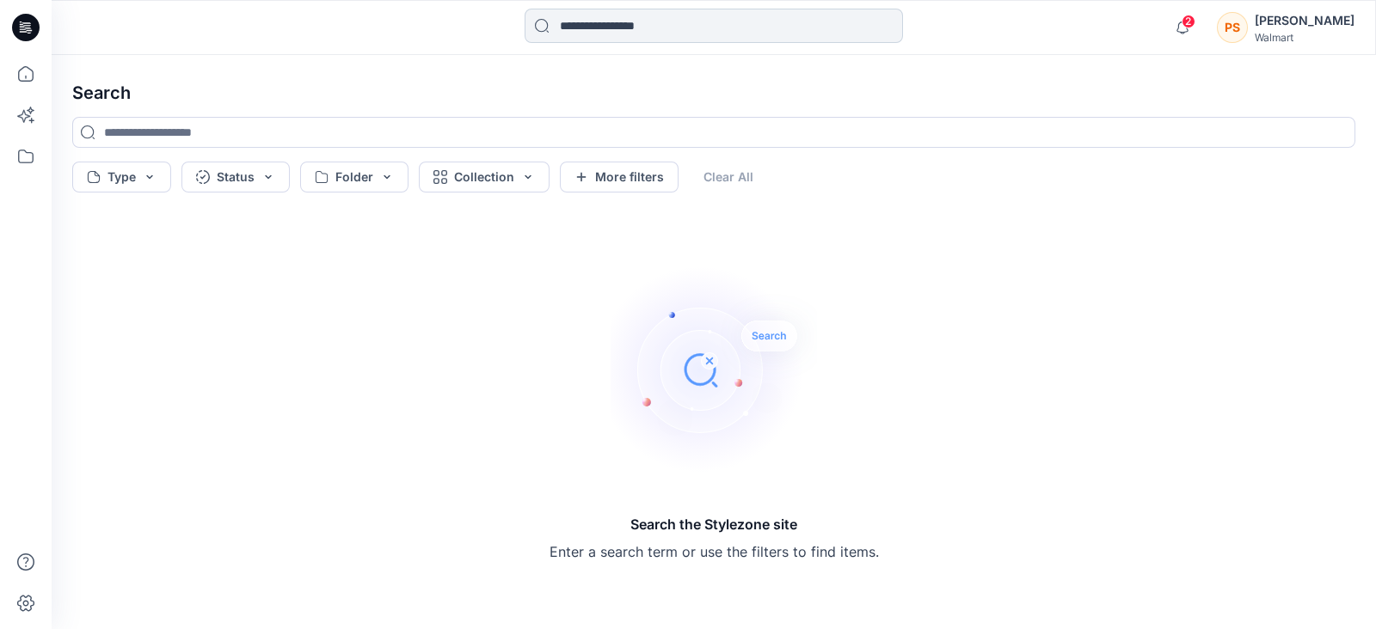
click at [717, 34] on input at bounding box center [713, 26] width 378 height 34
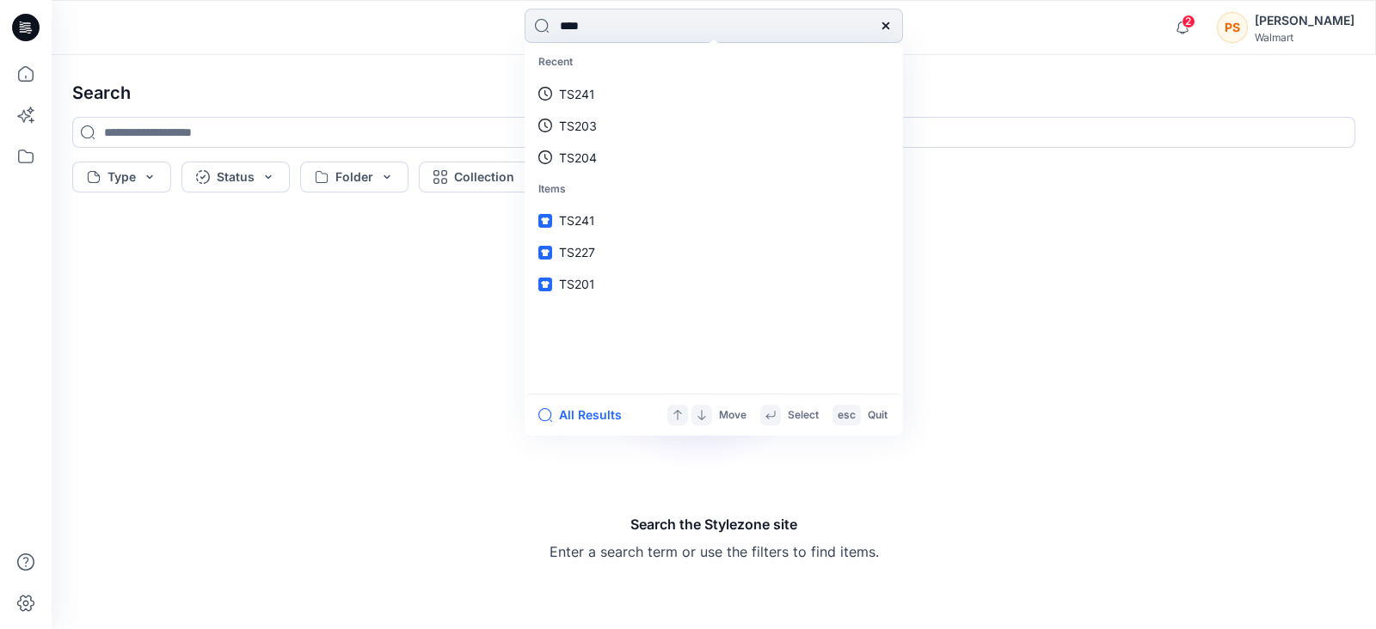
type input "*****"
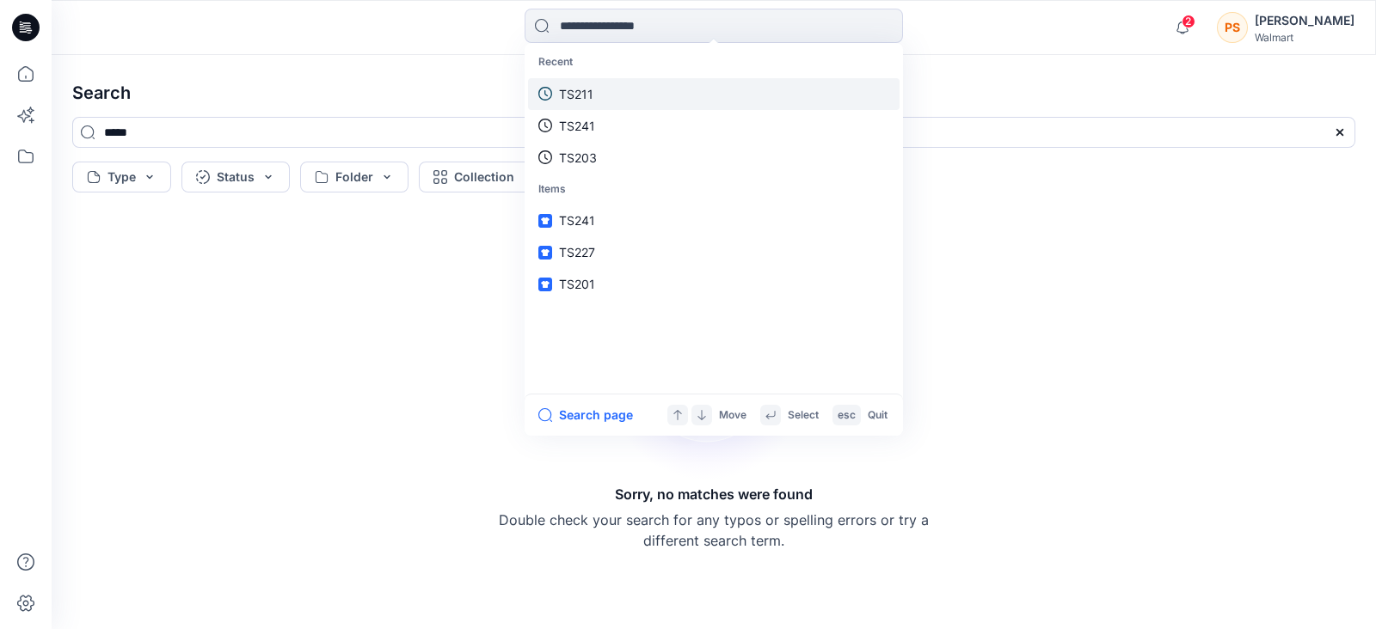
click at [606, 92] on link "TS211" at bounding box center [713, 94] width 371 height 32
